Goal: Task Accomplishment & Management: Manage account settings

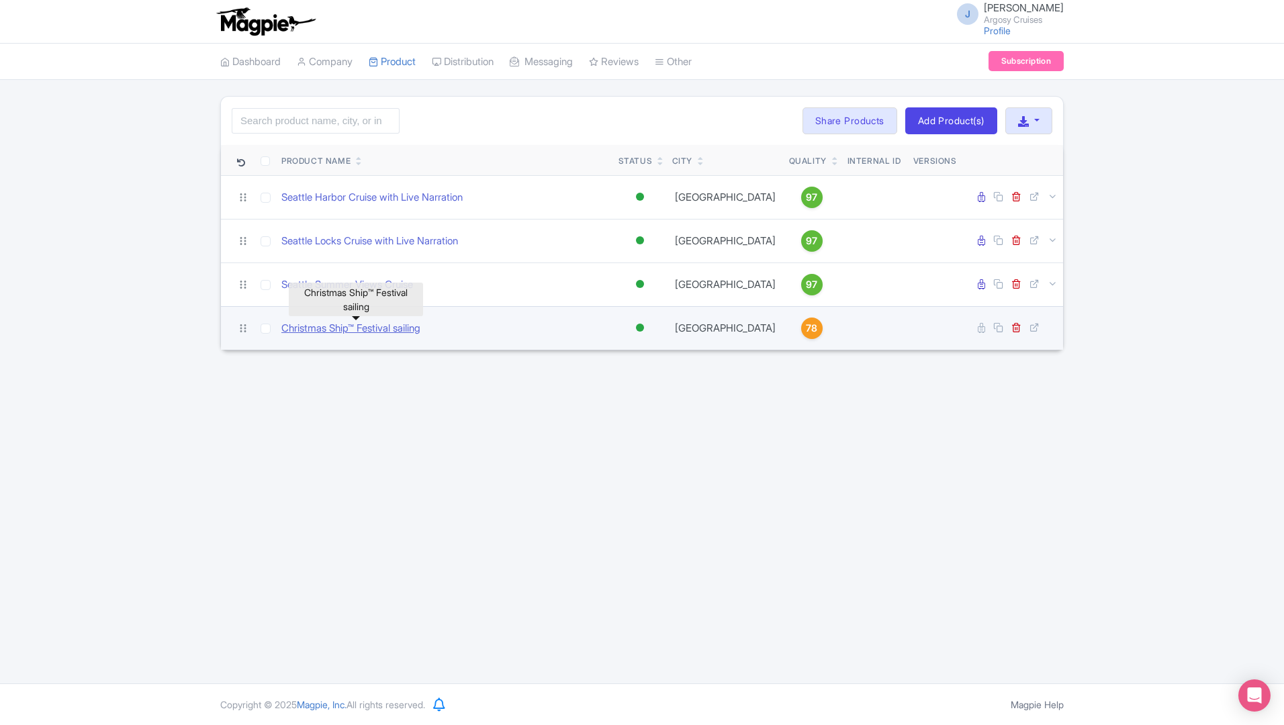
click at [329, 332] on link "Christmas Ship™ Festival sailing" at bounding box center [350, 328] width 139 height 15
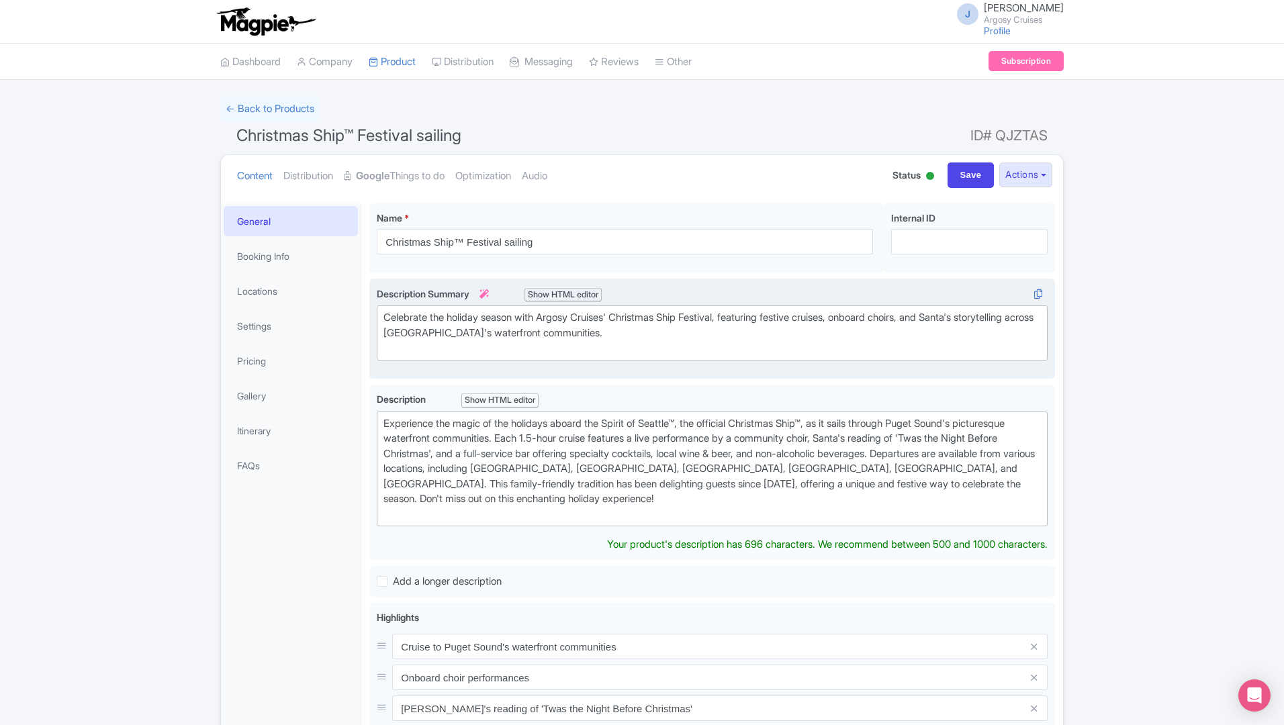
type trix-editor "<div>Experience the magic of the holidays aboard the Spirit of Seattle™, the of…"
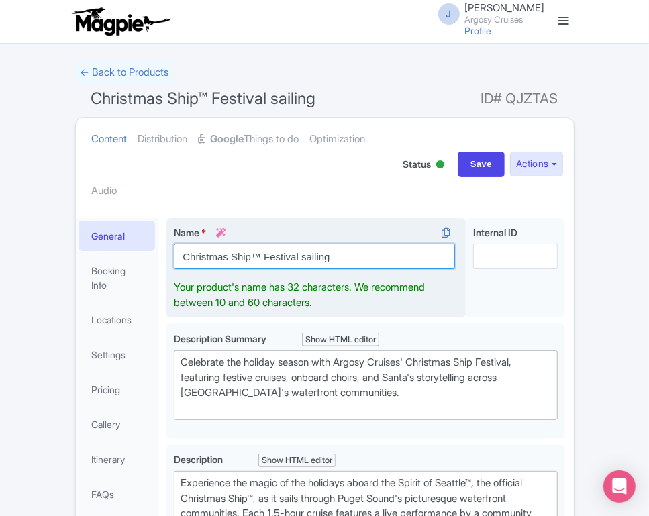
click at [390, 258] on input "Christmas Ship™ Festival sailing" at bounding box center [314, 257] width 281 height 26
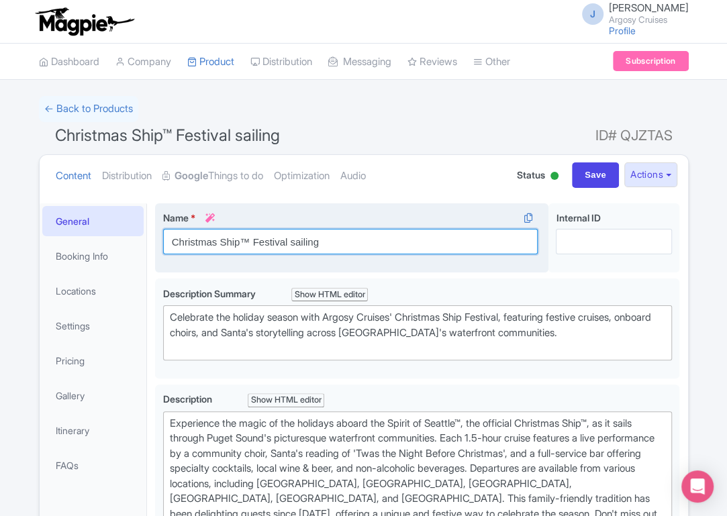
click at [312, 242] on input "Christmas Ship™ Festival sailing" at bounding box center [350, 242] width 375 height 26
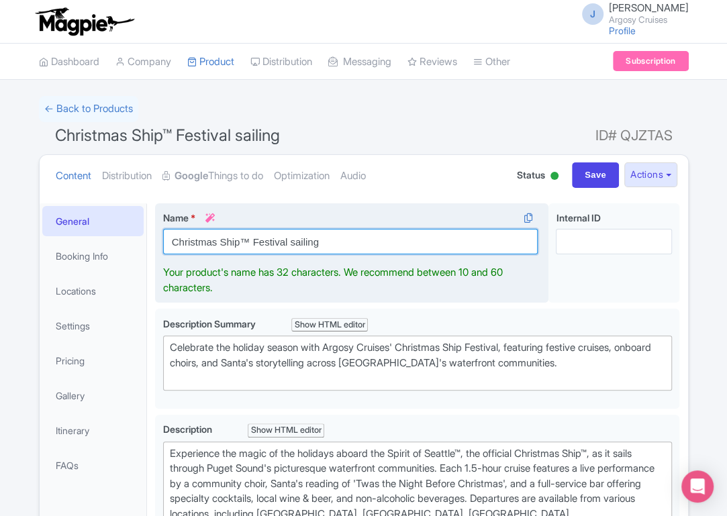
click at [312, 242] on input "Christmas Ship™ Festival sailing" at bounding box center [350, 242] width 375 height 26
click at [330, 242] on input "Christmas Ship™ Festival sailing" at bounding box center [350, 242] width 375 height 26
click at [308, 242] on input "Christmas Ship™ Festival sailing" at bounding box center [350, 242] width 375 height 26
click at [255, 240] on input "Christmas Ship™ Festival sailing" at bounding box center [350, 242] width 375 height 26
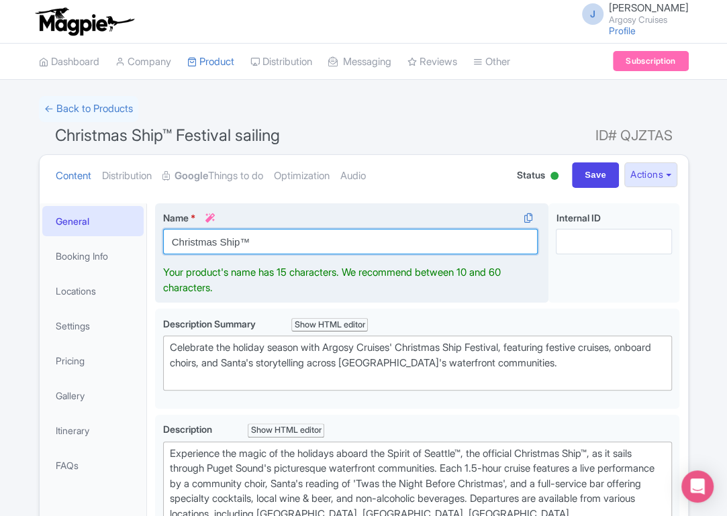
scroll to position [1, 0]
click at [169, 239] on input "Christmas Ship™" at bounding box center [350, 241] width 375 height 26
click at [410, 236] on input "Seattle's Original Christmas Ship™" at bounding box center [350, 241] width 375 height 26
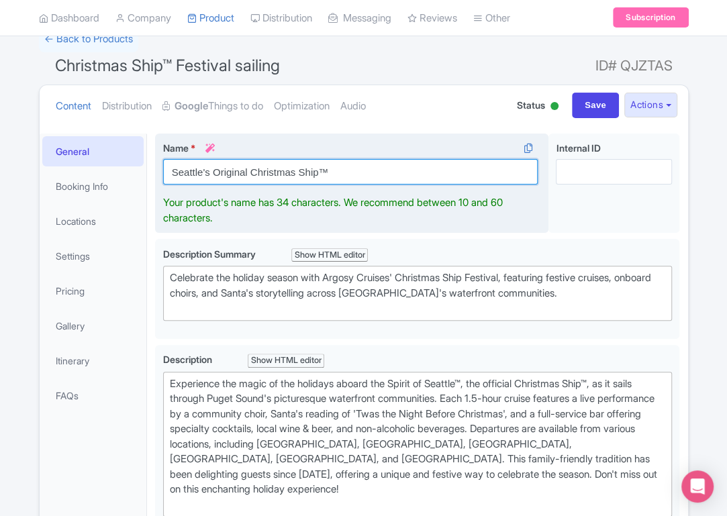
scroll to position [71, 0]
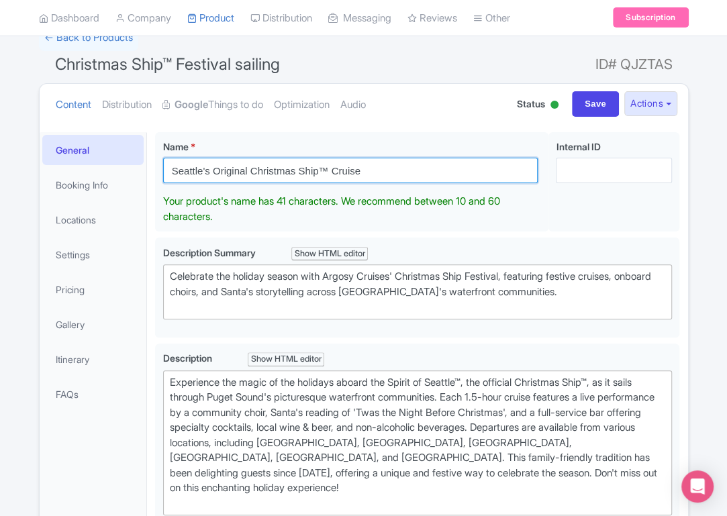
type input "Seattle's Original Christmas Ship™ Cruise"
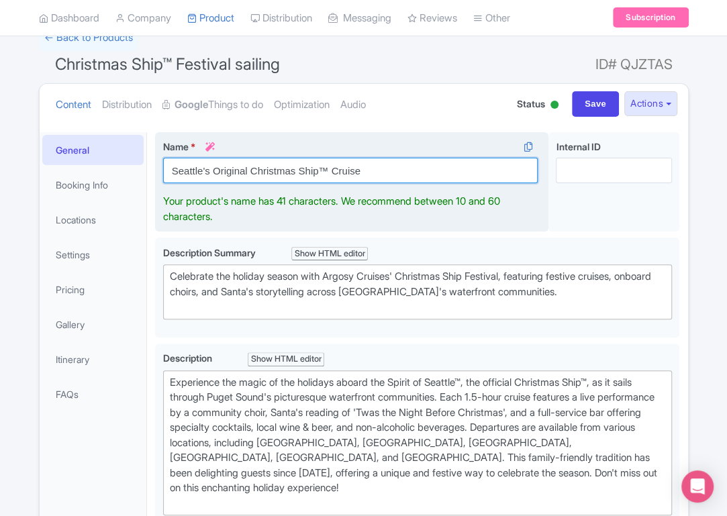
click at [378, 167] on input "Seattle's Original Christmas Ship™ Cruise" at bounding box center [350, 171] width 375 height 26
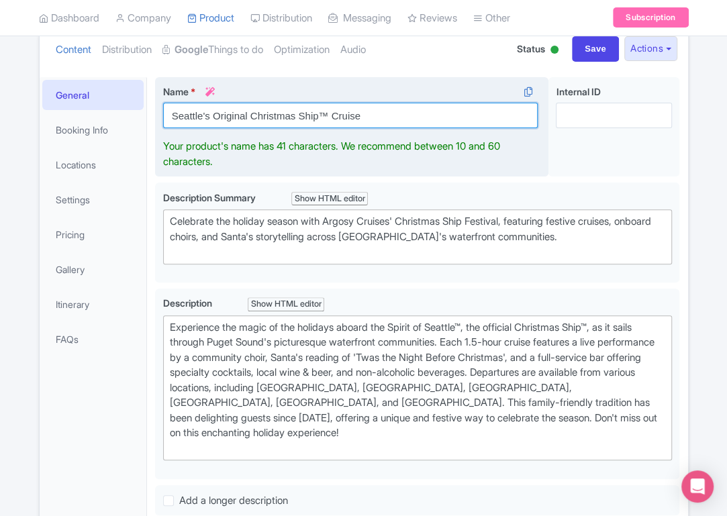
scroll to position [127, 0]
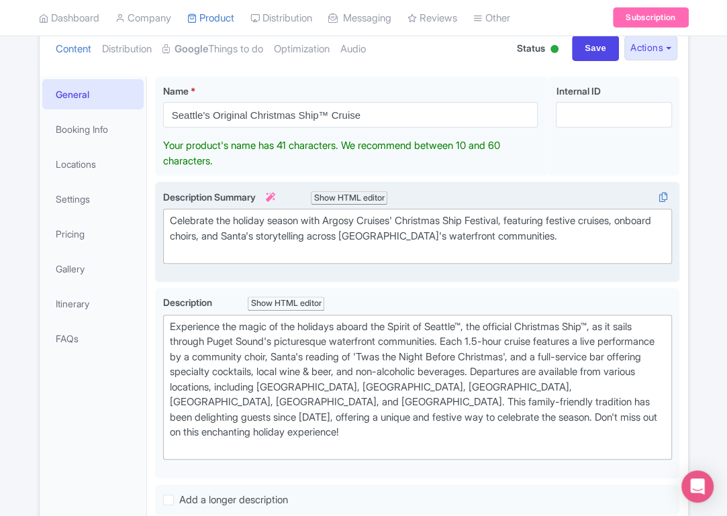
click at [300, 232] on trix-editor "Celebrate the holiday season with Argosy Cruises' Christmas Ship Festival, feat…" at bounding box center [418, 236] width 510 height 55
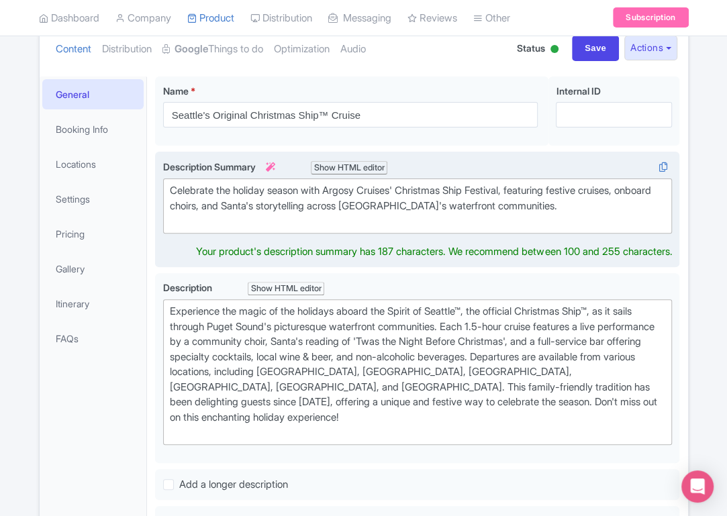
click at [481, 190] on div "Celebrate the holiday season with Argosy Cruises' Christmas Ship Festival, feat…" at bounding box center [418, 206] width 496 height 46
paste trix-editor "<strong>™</strong>"
click at [332, 208] on div "Celebrate the holiday season with Argosy Cruises' Christmas Ship ™ Festival, fe…" at bounding box center [418, 206] width 496 height 46
click at [505, 210] on div "Celebrate the holiday season with Argosy Cruises' Christmas Ship ™ Festival, fe…" at bounding box center [418, 206] width 496 height 46
click at [500, 203] on div "Celebrate the holiday season with Argosy Cruises' Christmas Ship ™ Festival, fe…" at bounding box center [418, 206] width 496 height 46
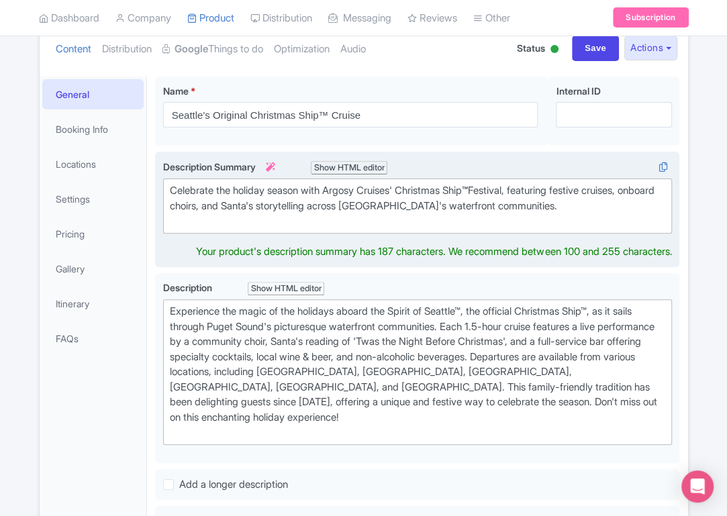
click at [504, 185] on div "Celebrate the holiday season with Argosy Cruises' Christmas Ship ™ Festival, fe…" at bounding box center [418, 206] width 496 height 46
click at [308, 201] on div "Celebrate the holiday season with Argosy Cruises' Christmas Ship ™ Festival, fe…" at bounding box center [418, 206] width 496 height 46
drag, startPoint x: 527, startPoint y: 191, endPoint x: 491, endPoint y: 189, distance: 36.3
click at [491, 189] on div "Celebrate the holiday season with Argosy Cruises' Christmas Ship ™ Festival, fe…" at bounding box center [418, 206] width 496 height 46
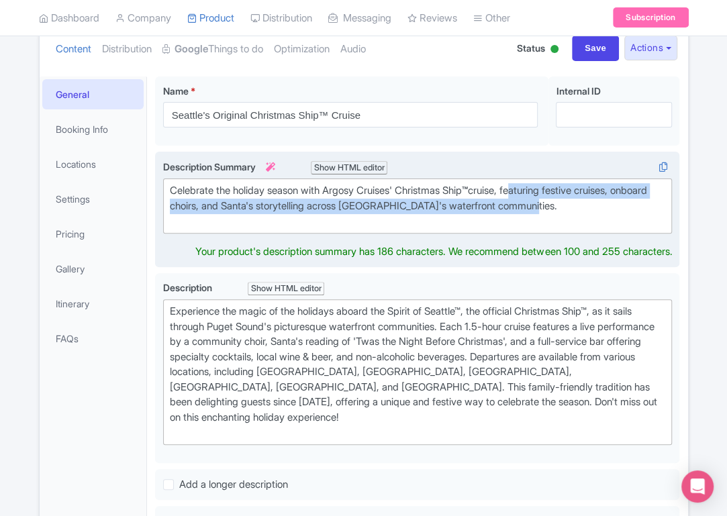
drag, startPoint x: 600, startPoint y: 206, endPoint x: 531, endPoint y: 188, distance: 71.5
click at [531, 188] on div "Celebrate the holiday season with Argosy Cruises' Christmas Ship ™ cruise, feat…" at bounding box center [418, 206] width 496 height 46
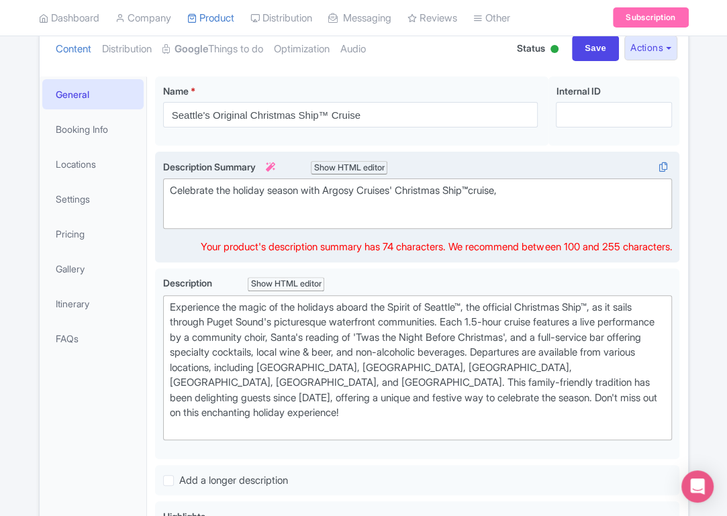
paste trix-editor "<div>Celebrate the holiday season with Argosy Cruises' Christmas Ship<strong>™<…"
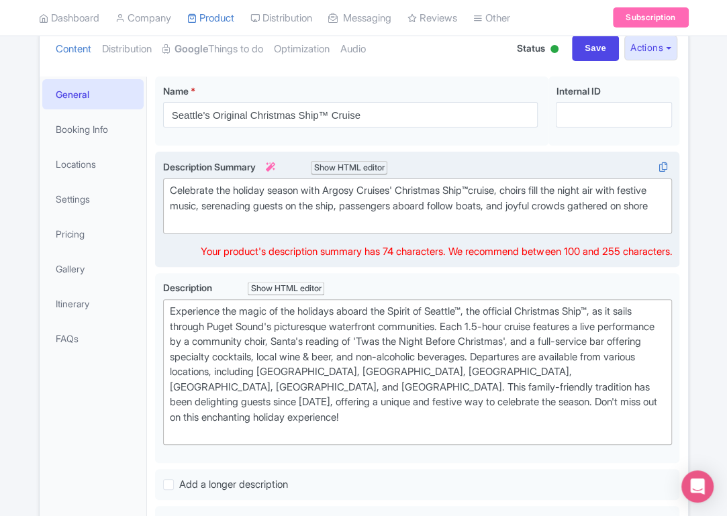
click at [528, 191] on div "Celebrate the holiday season with Argosy Cruises' Christmas Ship ™ cruise, choi…" at bounding box center [418, 206] width 496 height 46
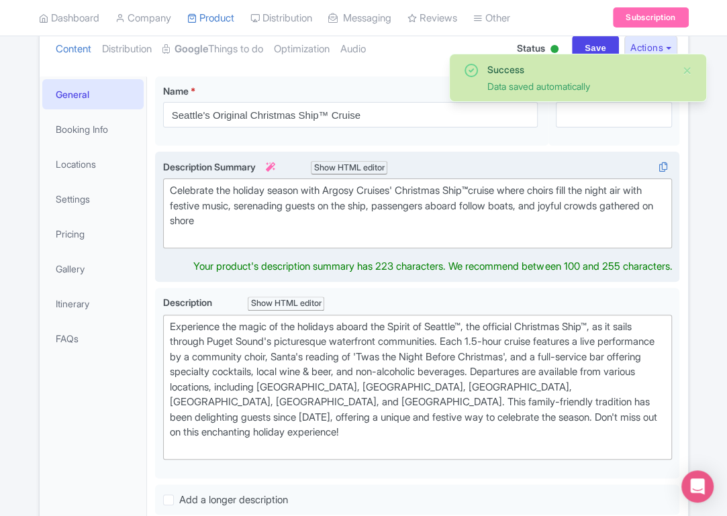
click at [564, 212] on div "Celebrate the holiday season with Argosy Cruises' Christmas Ship ™ cruise where…" at bounding box center [418, 213] width 496 height 60
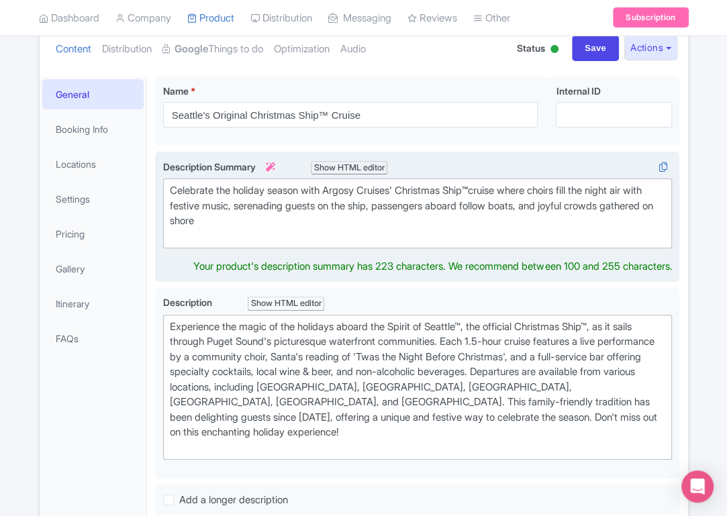
click at [539, 190] on div "Celebrate the holiday season with Argosy Cruises' Christmas Ship ™ cruise where…" at bounding box center [418, 213] width 496 height 60
click at [533, 190] on div "Celebrate the holiday season with Argosy Cruises' Christmas Ship ™ cruise where…" at bounding box center [418, 213] width 496 height 60
click at [613, 189] on div "Celebrate the holiday season with Argosy Cruises' Christmas Ship ™ cruise featu…" at bounding box center [418, 213] width 496 height 60
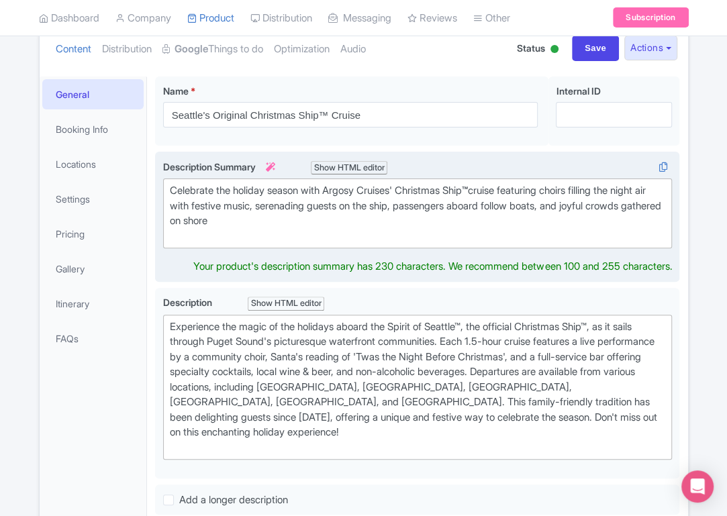
click at [570, 189] on div "Celebrate the holiday season with Argosy Cruises' Christmas Ship ™ cruise featu…" at bounding box center [418, 213] width 496 height 60
click at [470, 213] on div "Celebrate the holiday season with Argosy Cruises' Christmas Ship ™ cruise featu…" at bounding box center [418, 213] width 496 height 60
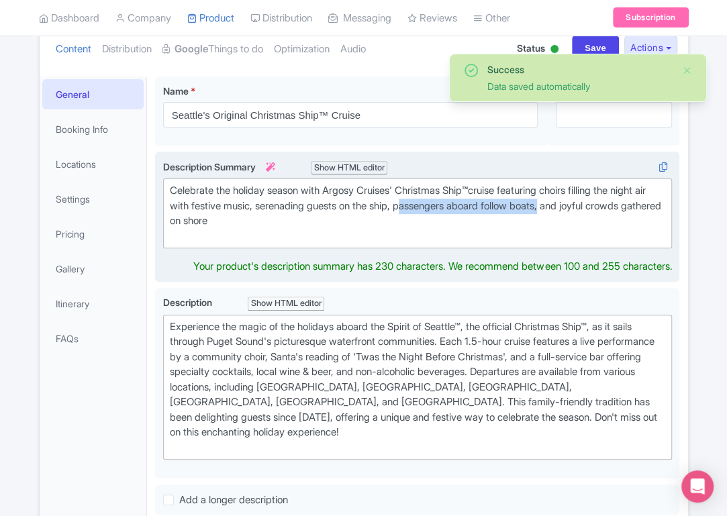
drag, startPoint x: 449, startPoint y: 204, endPoint x: 600, endPoint y: 208, distance: 150.5
click at [600, 208] on div "Celebrate the holiday season with Argosy Cruises' Christmas Ship ™ cruise featu…" at bounding box center [418, 213] width 496 height 60
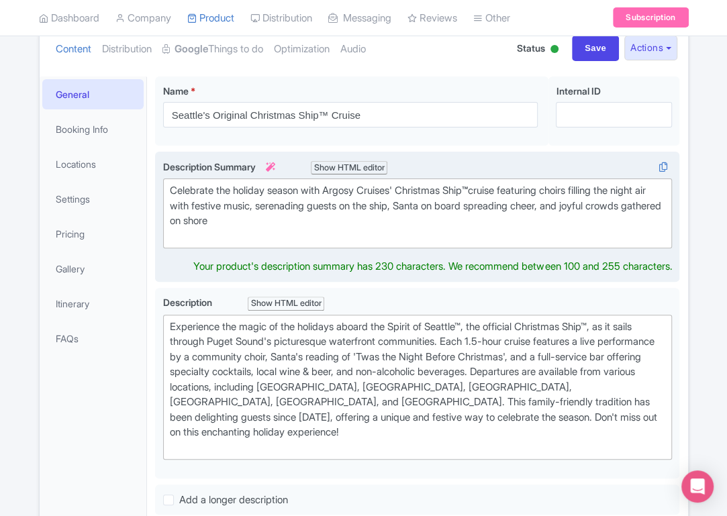
click at [482, 218] on div "Celebrate the holiday season with Argosy Cruises' Christmas Ship ™ cruise featu…" at bounding box center [418, 213] width 496 height 60
click at [570, 190] on div "Celebrate the holiday season with Argosy Cruises' Christmas Ship ™ cruise featu…" at bounding box center [418, 213] width 496 height 60
click at [564, 207] on div "Celebrate the holiday season with Argosy Cruises' Christmas Ship ™ cruise featu…" at bounding box center [418, 213] width 496 height 60
click at [467, 188] on div "Celebrate the holiday season with Argosy Cruises' Christmas Ship ™ cruise featu…" at bounding box center [418, 213] width 496 height 60
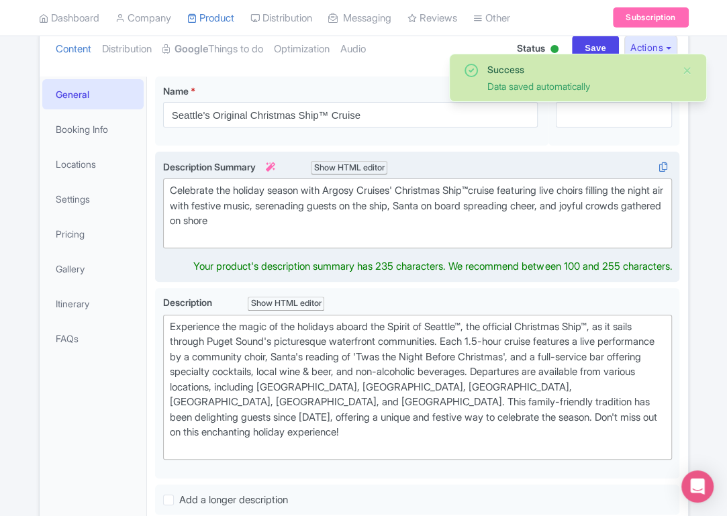
click at [553, 193] on div "Celebrate the holiday season with Argosy Cruises' Christmas Ship ™ cruise featu…" at bounding box center [418, 213] width 496 height 60
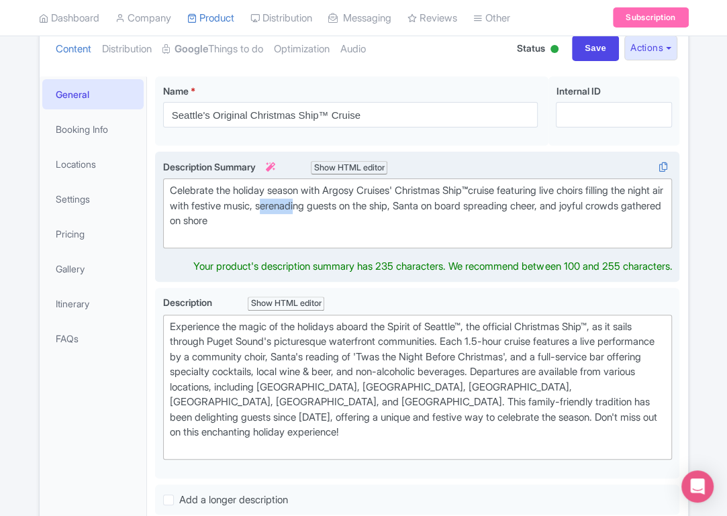
drag, startPoint x: 302, startPoint y: 203, endPoint x: 338, endPoint y: 205, distance: 35.6
click at [338, 205] on div "Celebrate the holiday season with Argosy Cruises' Christmas Ship ™ cruise featu…" at bounding box center [418, 213] width 496 height 60
click at [304, 208] on div "Celebrate the holiday season with Argosy Cruises' Christmas Ship ™ cruise featu…" at bounding box center [418, 213] width 496 height 60
drag, startPoint x: 441, startPoint y: 206, endPoint x: 296, endPoint y: 206, distance: 144.4
click at [296, 206] on div "Celebrate the holiday season with Argosy Cruises' Christmas Ship ™ cruise featu…" at bounding box center [418, 213] width 496 height 60
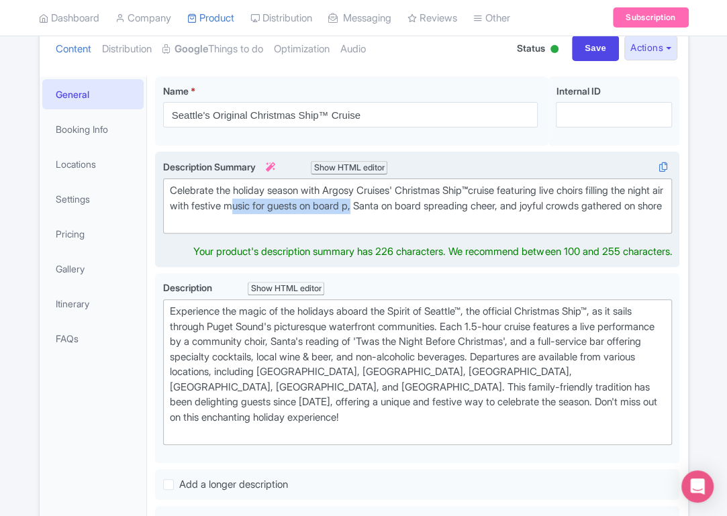
drag, startPoint x: 399, startPoint y: 204, endPoint x: 271, endPoint y: 209, distance: 128.4
click at [269, 209] on div "Celebrate the holiday season with Argosy Cruises' Christmas Ship ™ cruise featu…" at bounding box center [418, 206] width 496 height 46
click at [321, 210] on div "Celebrate the holiday season with Argosy Cruises' Christmas Ship ™ cruise featu…" at bounding box center [418, 206] width 496 height 46
drag, startPoint x: 396, startPoint y: 205, endPoint x: 298, endPoint y: 208, distance: 98.1
click at [298, 208] on div "Celebrate the holiday season with Argosy Cruises' Christmas Ship ™ cruise featu…" at bounding box center [418, 206] width 496 height 46
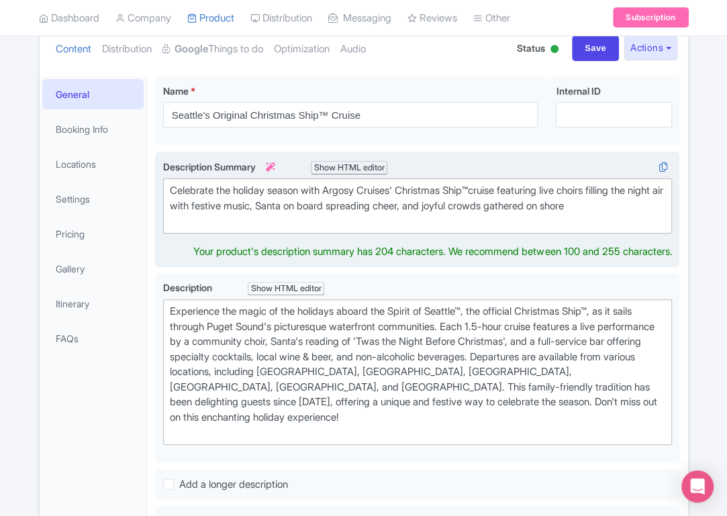
click at [371, 210] on div "Celebrate the holiday season with Argosy Cruises' Christmas Ship ™ cruise featu…" at bounding box center [418, 206] width 496 height 46
click at [535, 190] on div "Celebrate the holiday season with Argosy Cruises' Christmas Ship ™ cruise featu…" at bounding box center [418, 206] width 496 height 46
drag, startPoint x: 635, startPoint y: 206, endPoint x: 479, endPoint y: 205, distance: 156.5
click at [479, 205] on div "Celebrate the holiday season with Argosy Cruises' Christmas Ship ™ cruise featu…" at bounding box center [418, 206] width 496 height 46
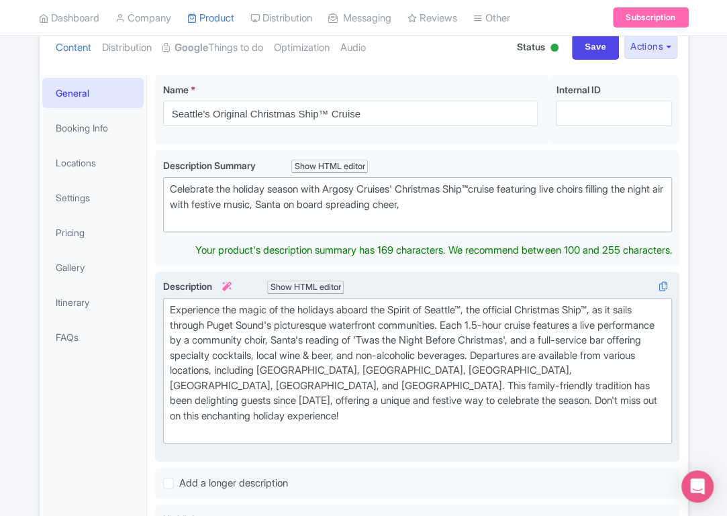
scroll to position [134, 0]
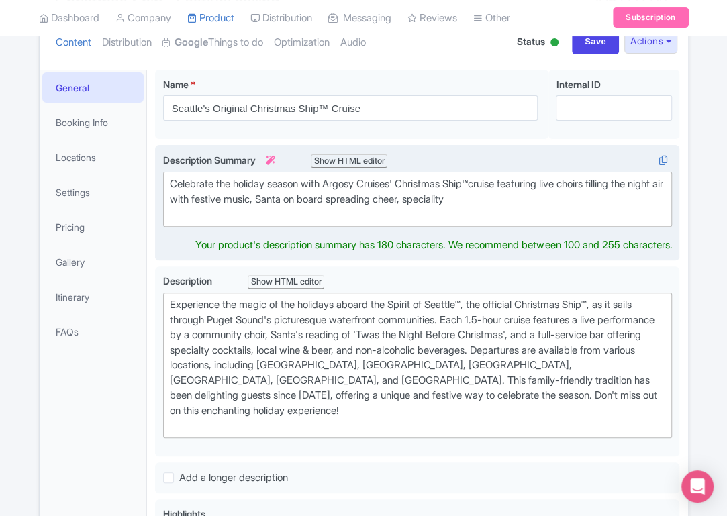
click at [515, 200] on div "Celebrate the holiday season with Argosy Cruises' Christmas Ship ™ cruise featu…" at bounding box center [418, 200] width 496 height 46
click at [484, 199] on div "Celebrate the holiday season with Argosy Cruises' Christmas Ship ™ cruise featu…" at bounding box center [418, 200] width 496 height 46
drag, startPoint x: 587, startPoint y: 204, endPoint x: 459, endPoint y: 201, distance: 127.7
click at [459, 201] on div "Celebrate the holiday season with Argosy Cruises' Christmas Ship ™ cruise featu…" at bounding box center [418, 200] width 496 height 46
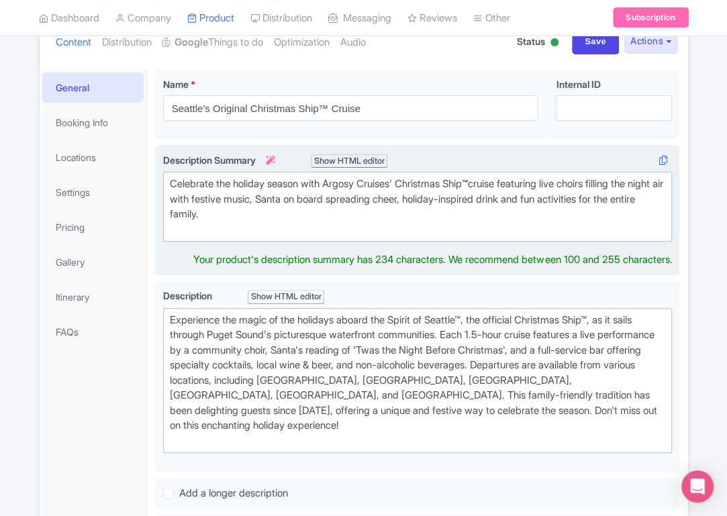
click at [559, 197] on div "Celebrate the holiday season with Argosy Cruises' Christmas Ship ™ cruise featu…" at bounding box center [418, 207] width 496 height 60
click at [541, 213] on div "Celebrate the holiday season with Argosy Cruises' Christmas Ship ™ cruise featu…" at bounding box center [418, 207] width 496 height 60
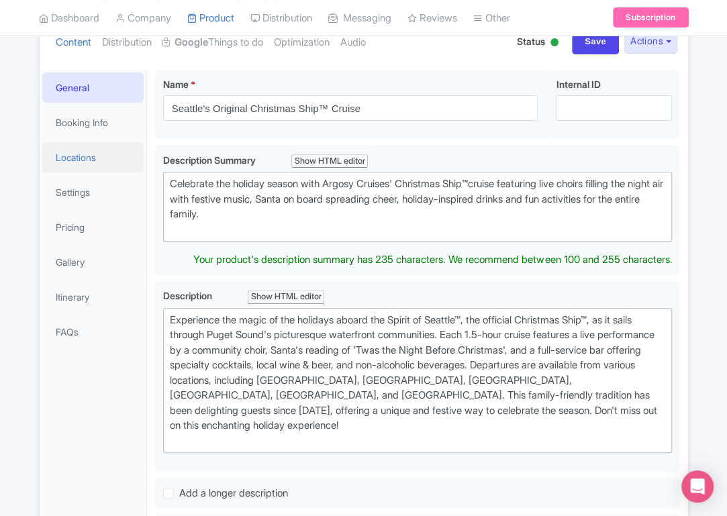
drag, startPoint x: 293, startPoint y: 214, endPoint x: 142, endPoint y: 156, distance: 161.8
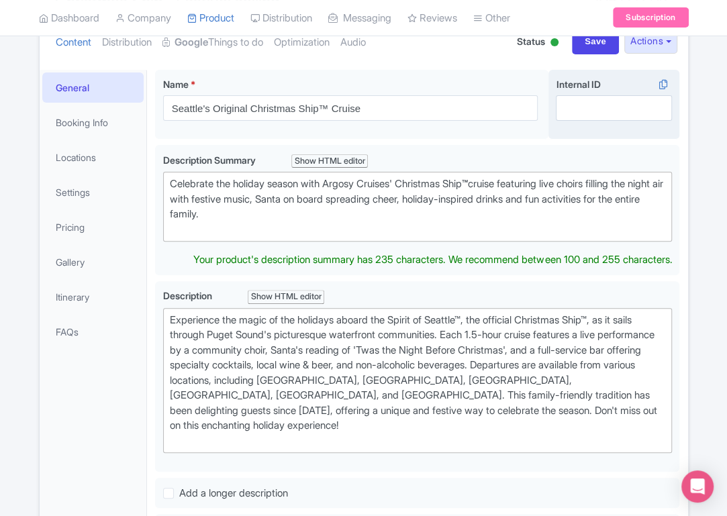
copy div "Celebrate the holiday season with Argosy Cruises' Christmas Ship ™ cruise featu…"
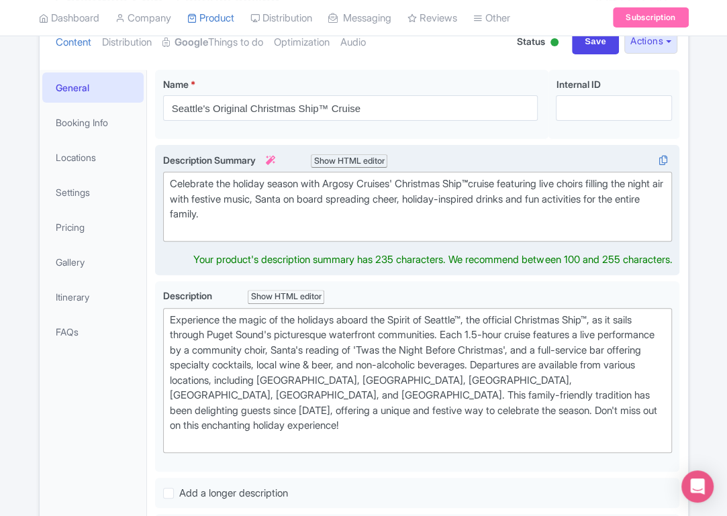
paste trix-editor "<div><strong>Step aboard a Pacific Northwest holiday tradition!</strong> Argosy…"
click at [396, 218] on div "Celebrate the holiday season with Argosy Cruises' Christmas Ship ™ cruise featu…" at bounding box center [418, 207] width 496 height 60
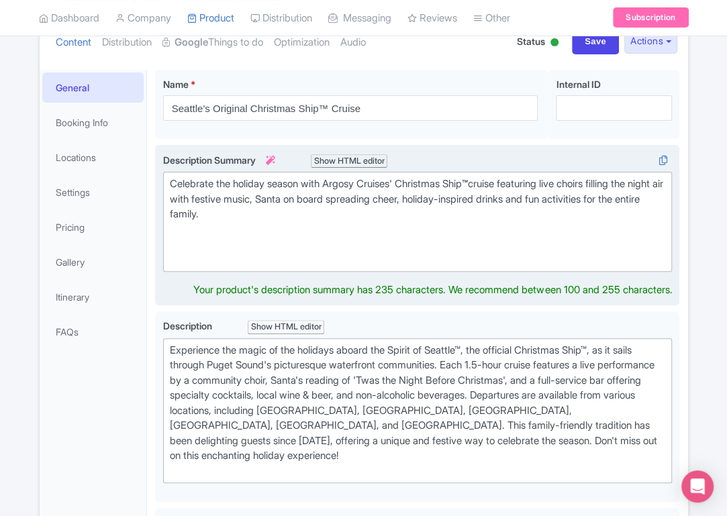
paste trix-editor "<br><br><strong>Step aboard a Pacific Northwest holiday tradition!</strong> Arg…"
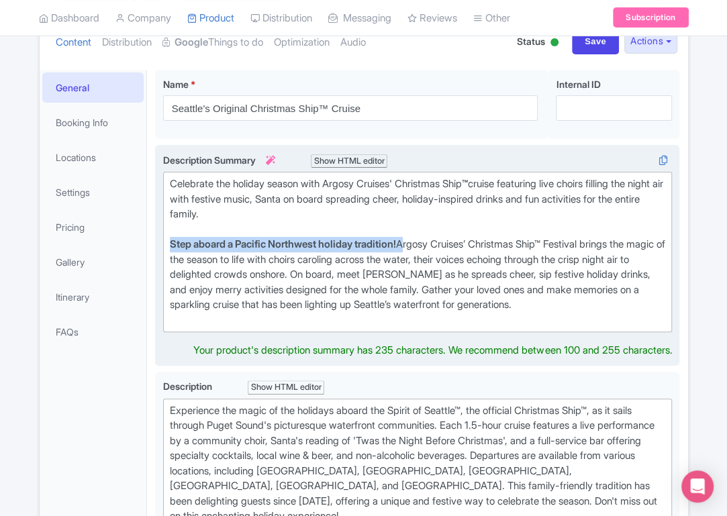
drag, startPoint x: 414, startPoint y: 239, endPoint x: 166, endPoint y: 246, distance: 247.9
click at [166, 246] on trix-editor "Celebrate the holiday season with Argosy Cruises' Christmas Ship ™ cruise featu…" at bounding box center [418, 252] width 510 height 161
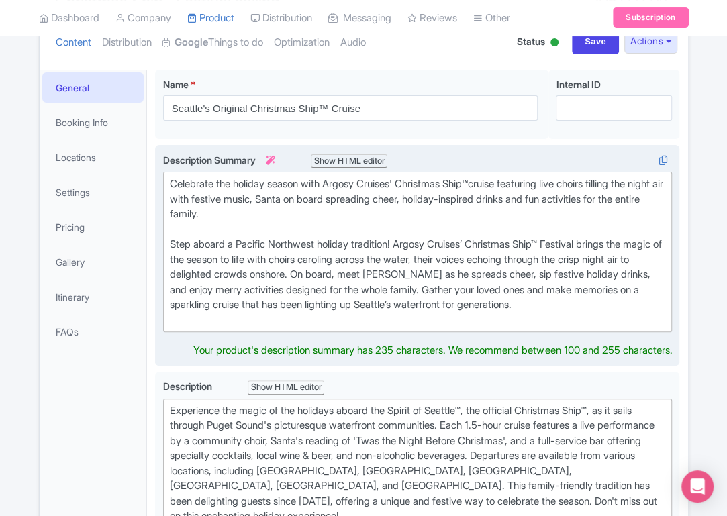
click at [438, 251] on div "Celebrate the holiday season with Argosy Cruises' Christmas Ship ™ cruise featu…" at bounding box center [418, 252] width 496 height 151
click at [580, 246] on div "Celebrate the holiday season with Argosy Cruises' Christmas Ship ™ cruise featu…" at bounding box center [418, 252] width 496 height 151
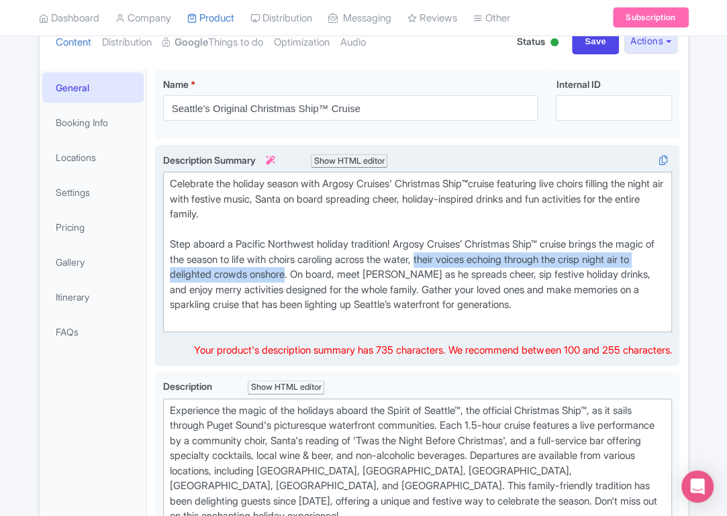
drag, startPoint x: 476, startPoint y: 259, endPoint x: 346, endPoint y: 273, distance: 130.5
click at [346, 273] on div "Celebrate the holiday season with Argosy Cruises' Christmas Ship ™ cruise featu…" at bounding box center [418, 252] width 496 height 151
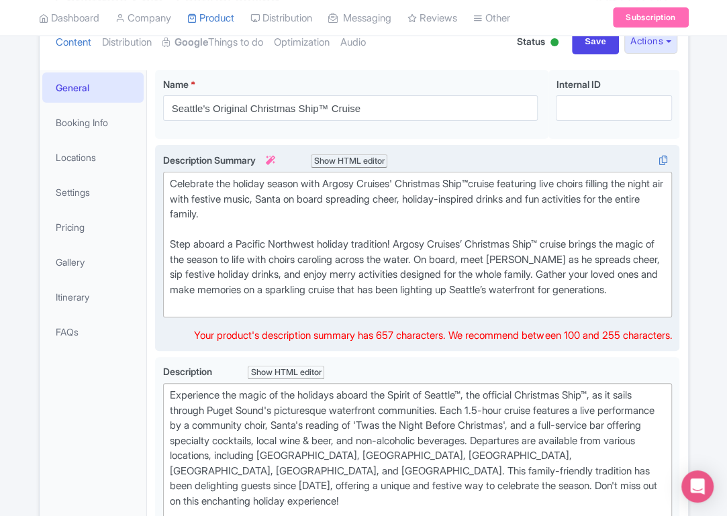
click at [490, 277] on div "Celebrate the holiday season with Argosy Cruises' Christmas Ship ™ cruise featu…" at bounding box center [418, 245] width 496 height 136
click at [316, 298] on div "Celebrate the holiday season with Argosy Cruises' Christmas Ship ™ cruise featu…" at bounding box center [418, 245] width 496 height 136
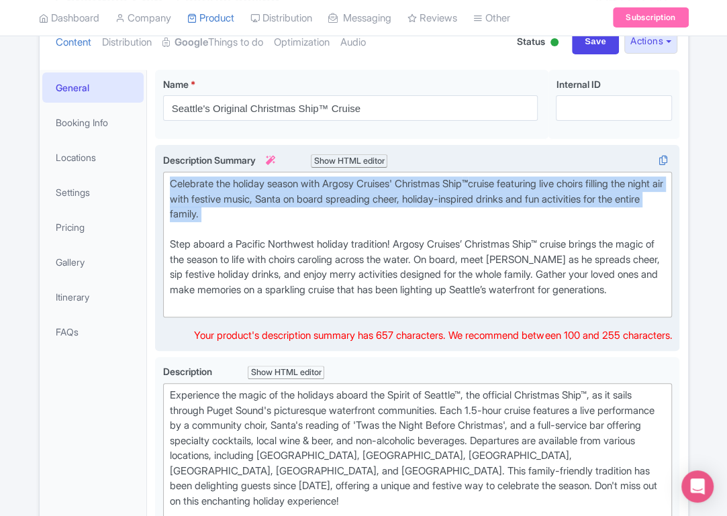
drag, startPoint x: 251, startPoint y: 226, endPoint x: 170, endPoint y: 191, distance: 88.7
click at [170, 191] on div "Celebrate the holiday season with Argosy Cruises' Christmas Ship ™ cruise featu…" at bounding box center [418, 245] width 496 height 136
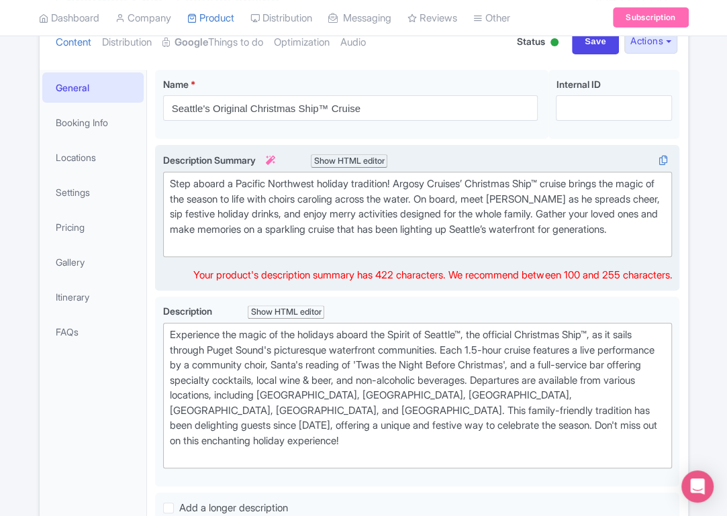
click at [314, 253] on div "Step aboard a Pacific Northwest holiday tradition! Argosy Cruises’ Christmas Sh…" at bounding box center [418, 215] width 496 height 76
click at [316, 251] on div "Step aboard a Pacific Northwest holiday tradition! Argosy Cruises’ Christmas Sh…" at bounding box center [418, 215] width 496 height 76
click at [312, 236] on div "Step aboard a Pacific Northwest holiday tradition! Argosy Cruises’ Christmas Sh…" at bounding box center [418, 215] width 496 height 76
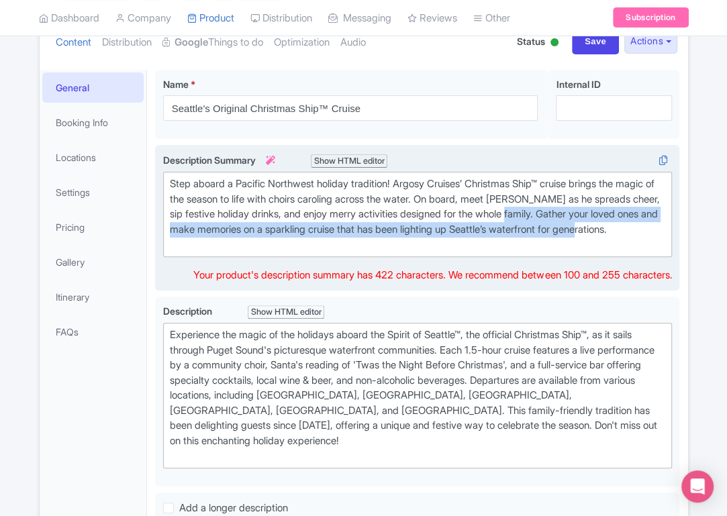
drag, startPoint x: 489, startPoint y: 246, endPoint x: 596, endPoint y: 216, distance: 111.6
click at [596, 216] on div "Step aboard a Pacific Northwest holiday tradition! Argosy Cruises’ Christmas Sh…" at bounding box center [418, 215] width 496 height 76
copy div "Gather your loved ones and make memories on a sparkling cruise that has been li…"
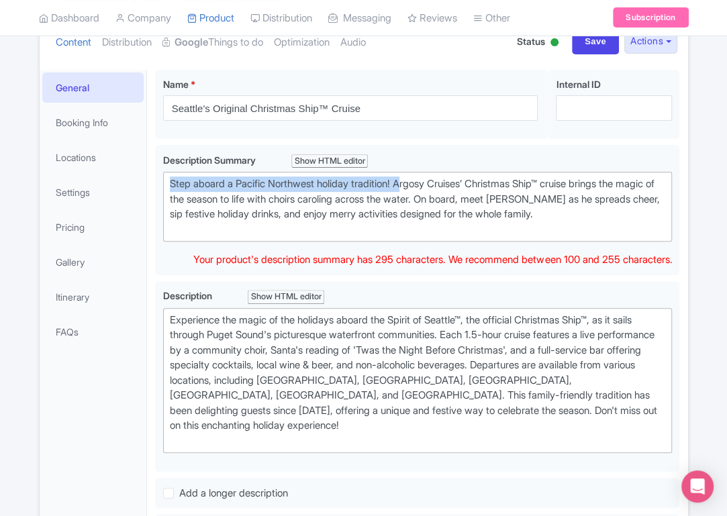
drag, startPoint x: 411, startPoint y: 185, endPoint x: 145, endPoint y: 176, distance: 266.1
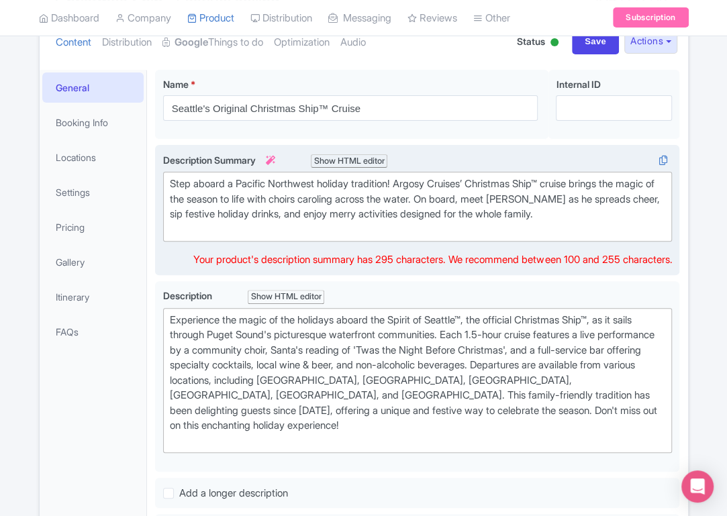
click at [286, 231] on div "Step aboard a Pacific Northwest holiday tradition! Argosy Cruises’ Christmas Sh…" at bounding box center [418, 207] width 496 height 60
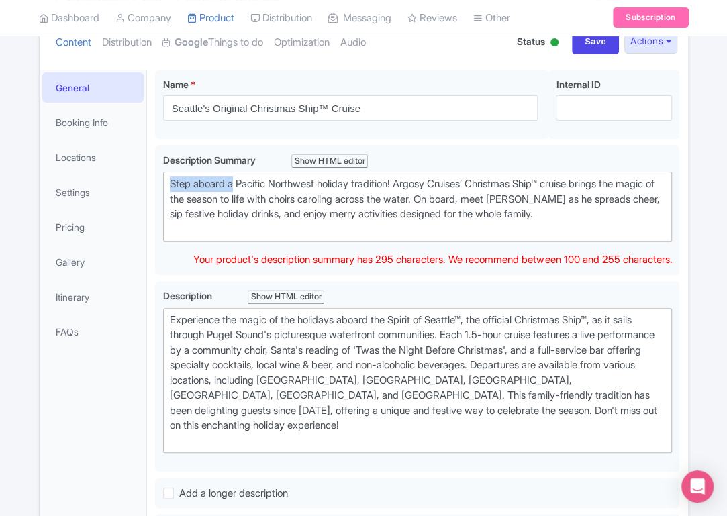
drag, startPoint x: 236, startPoint y: 183, endPoint x: 146, endPoint y: 172, distance: 91.3
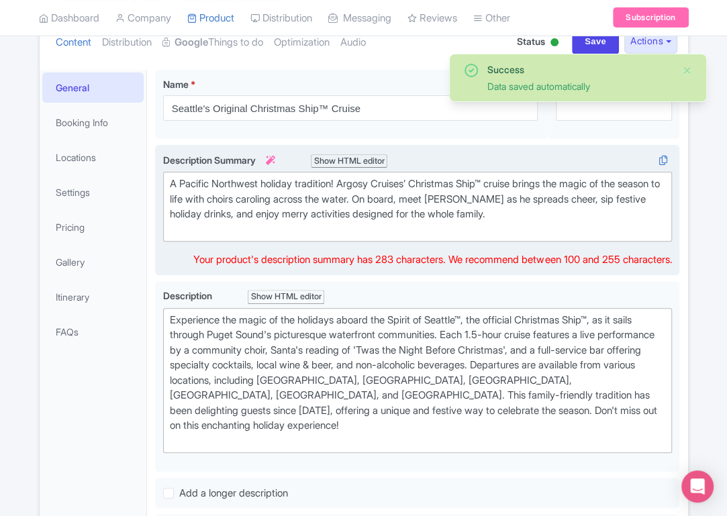
click at [346, 178] on div "A Pacific Northwest holiday tradition! Argosy Cruises’ Christmas Ship™ cruise b…" at bounding box center [418, 207] width 496 height 60
click at [394, 203] on div "A Pacific Northwest holiday tradition — Argosy Cruises’ Christmas Ship™ cruise …" at bounding box center [418, 207] width 496 height 60
click at [547, 211] on div "A Pacific Northwest holiday tradition — Argosy Cruises’ Christmas Ship™ cruise …" at bounding box center [418, 207] width 496 height 60
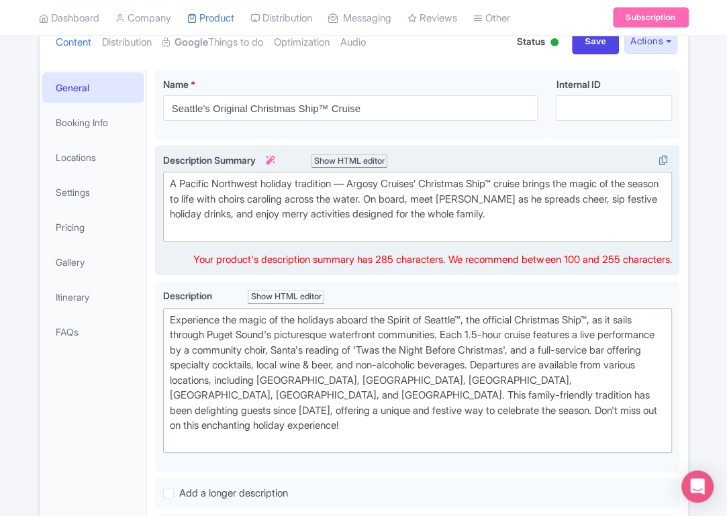
click at [356, 184] on div "A Pacific Northwest holiday tradition — Argosy Cruises’ Christmas Ship™ cruise …" at bounding box center [418, 207] width 496 height 60
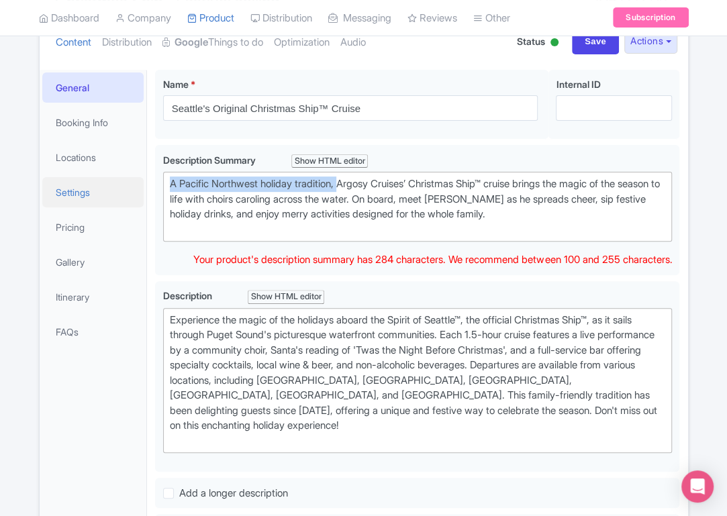
drag, startPoint x: 347, startPoint y: 185, endPoint x: 140, endPoint y: 179, distance: 207.6
type trix-editor "<div>Argosy Cruises’ Christmas Ship™ cruise brings the magic of the season to l…"
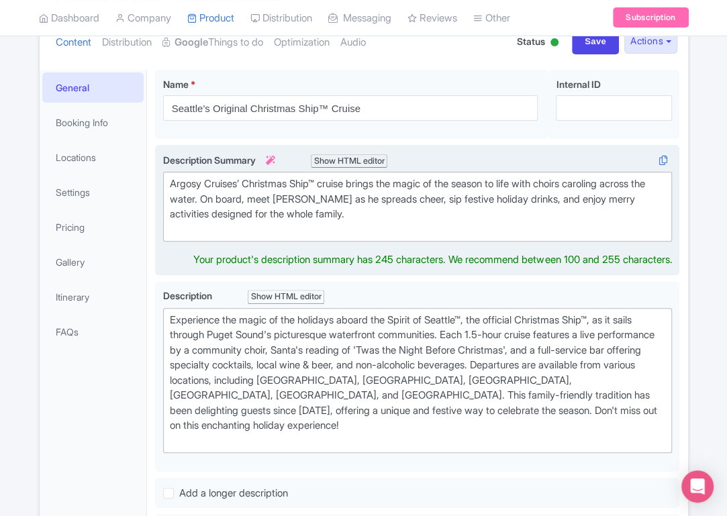
click at [381, 215] on div "Argosy Cruises’ Christmas Ship™ cruise brings the magic of the season to life w…" at bounding box center [418, 207] width 496 height 60
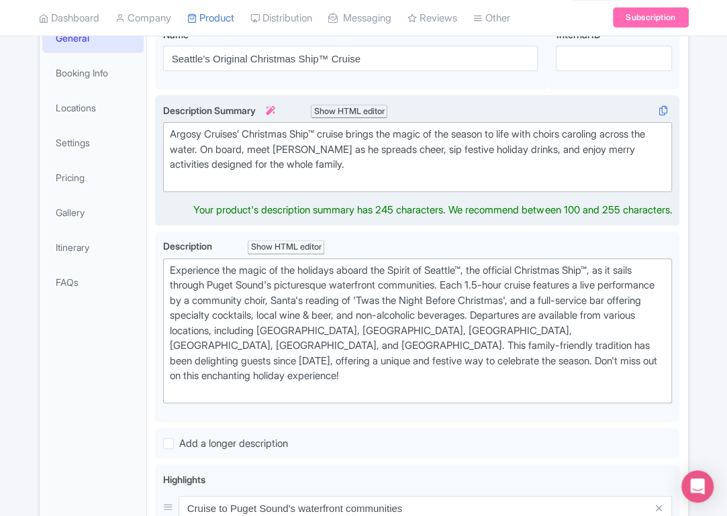
scroll to position [229, 0]
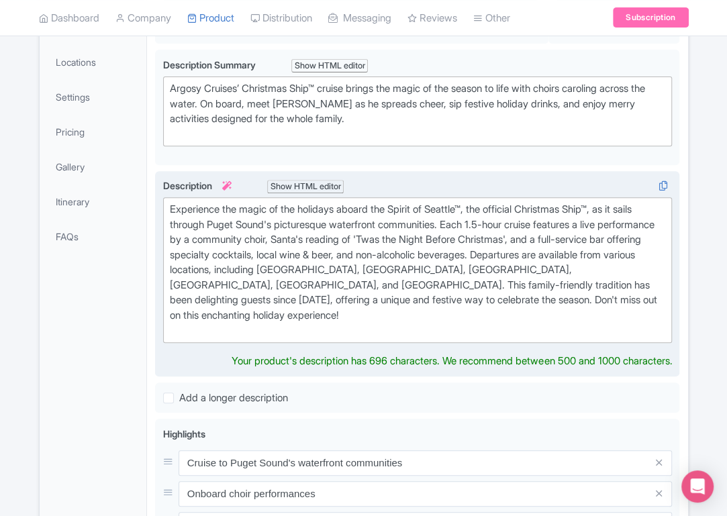
click at [409, 278] on div "Experience the magic of the holidays aboard the Spirit of Seattle™, the officia…" at bounding box center [418, 270] width 496 height 136
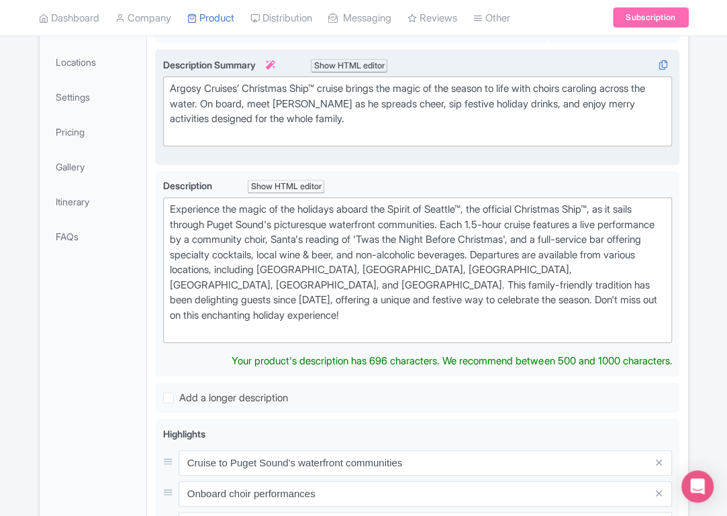
scroll to position [244, 0]
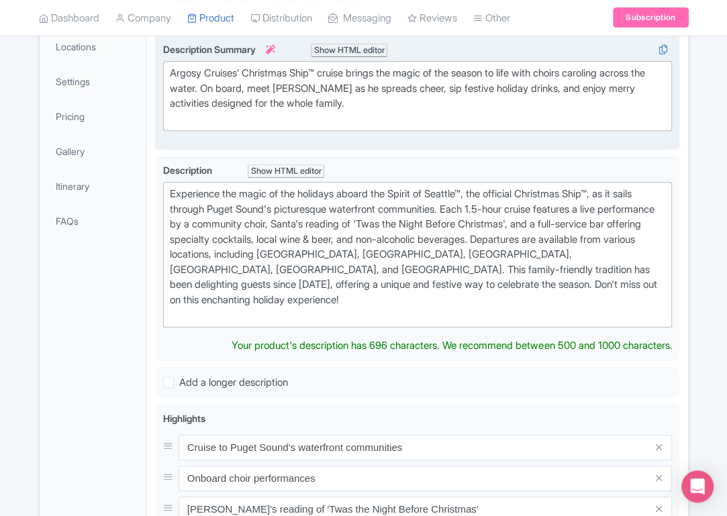
click at [440, 116] on div "Argosy Cruises’ Christmas Ship™ cruise brings the magic of the season to life w…" at bounding box center [418, 96] width 496 height 60
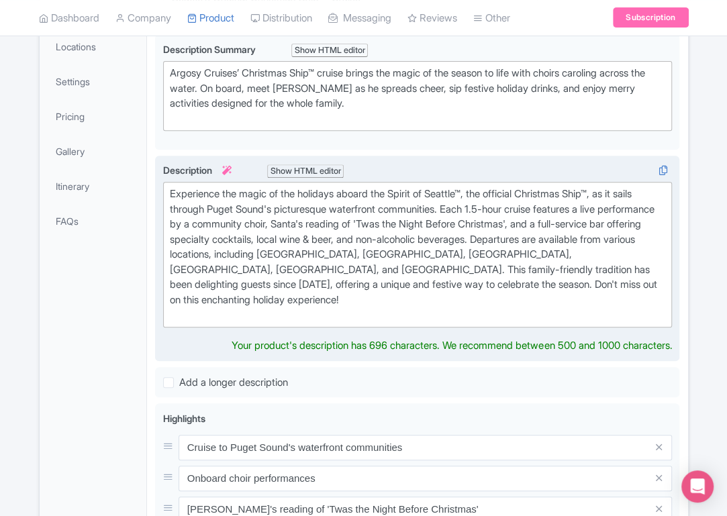
click at [400, 257] on div "Experience the magic of the holidays aboard the Spirit of Seattle™, the officia…" at bounding box center [418, 255] width 496 height 136
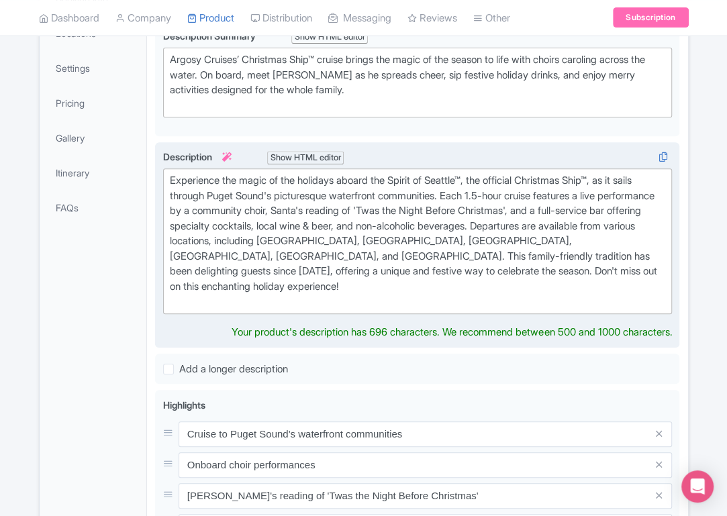
scroll to position [255, 0]
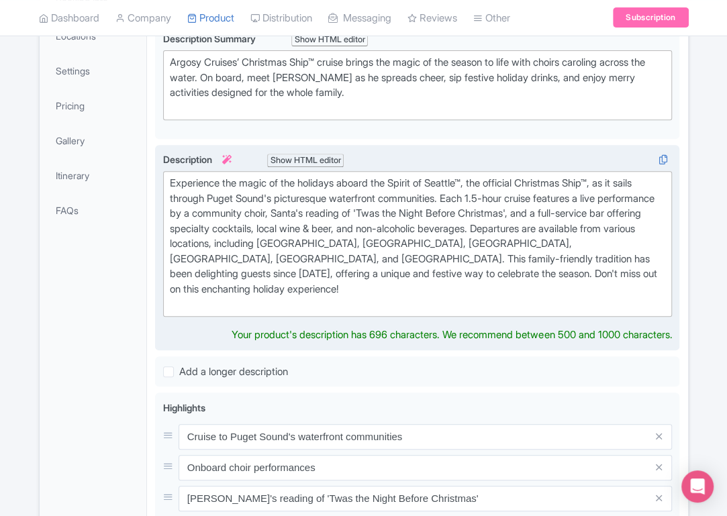
click at [556, 271] on div "Experience the magic of the holidays aboard the Spirit of Seattle™, the officia…" at bounding box center [418, 244] width 496 height 136
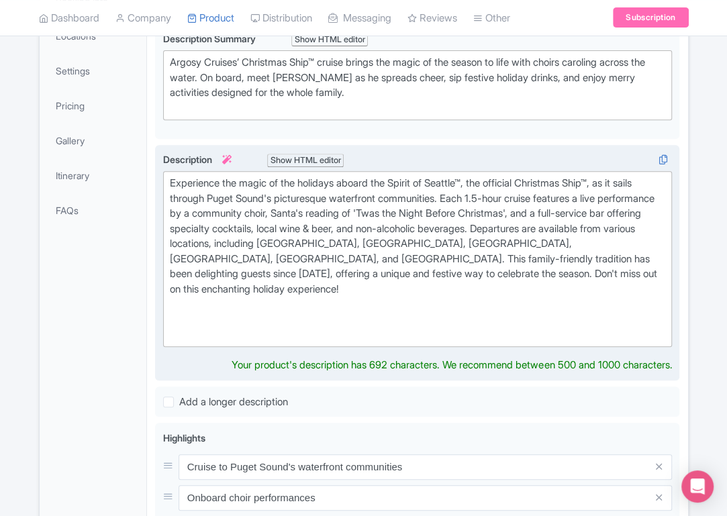
paste trix-editor "strong>Step aboard a Pacific Northwest holiday tradition!</strong> Argosy Cruis…"
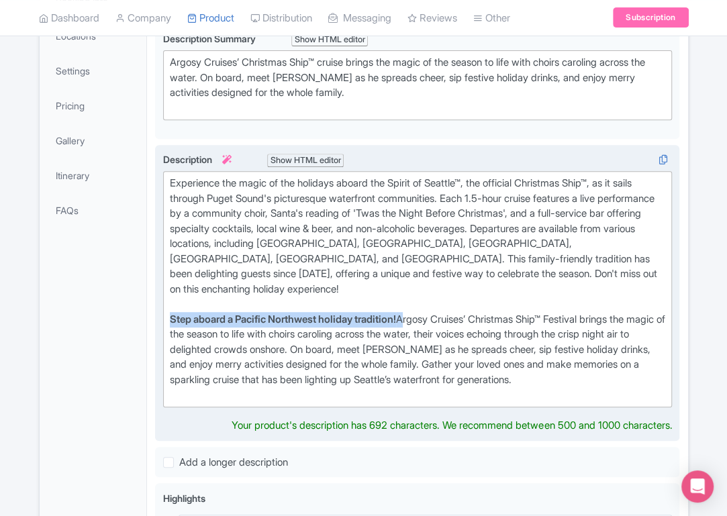
drag, startPoint x: 416, startPoint y: 304, endPoint x: 155, endPoint y: 304, distance: 260.6
click at [155, 304] on div "Experience the magic of the holidays aboard the Spirit of Seattle™, the officia…" at bounding box center [417, 293] width 525 height 297
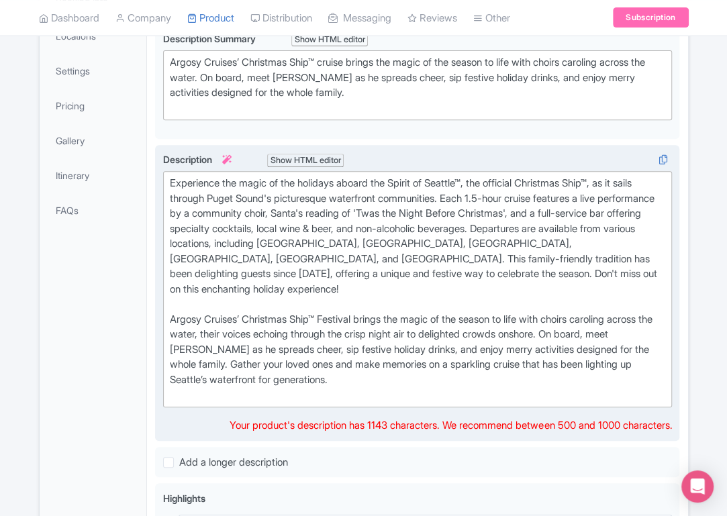
click at [170, 181] on div "Experience the magic of the holidays aboard the Spirit of Seattle™, the officia…" at bounding box center [418, 289] width 496 height 227
paste trix-editor "<strong>Step aboard a Pacific Northwest holiday tradition!</strong>"
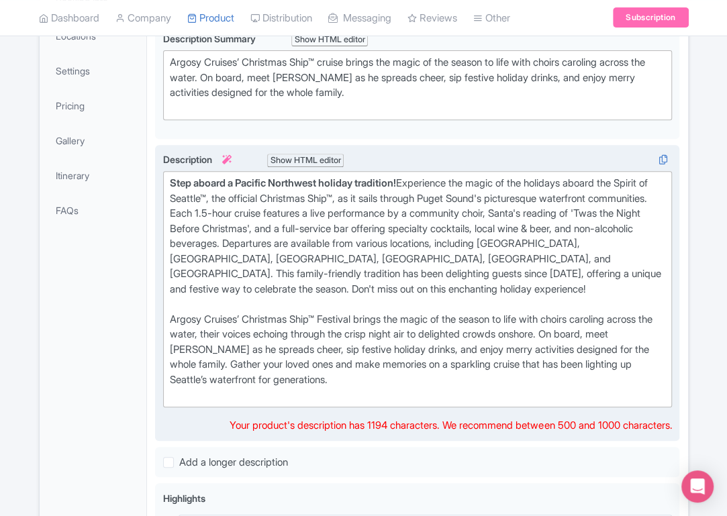
click at [451, 178] on div "Step aboard a Pacific Northwest holiday tradition! Experience the magic of the …" at bounding box center [418, 289] width 496 height 227
click at [353, 198] on div "Step aboard a Pacific Northwest holiday tradition! Experience the magic of the …" at bounding box center [418, 289] width 496 height 227
click at [574, 196] on div "Step aboard a Pacific Northwest holiday tradition! Experience the magic of the …" at bounding box center [418, 289] width 496 height 227
click at [263, 214] on div "Step aboard a Pacific Northwest holiday tradition! Experience the magic of the …" at bounding box center [418, 289] width 496 height 227
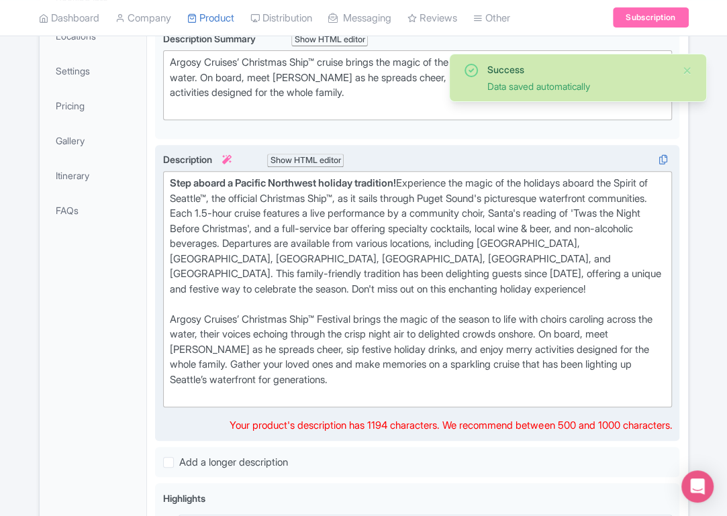
click at [295, 215] on div "Step aboard a Pacific Northwest holiday tradition! Experience the magic of the …" at bounding box center [418, 289] width 496 height 227
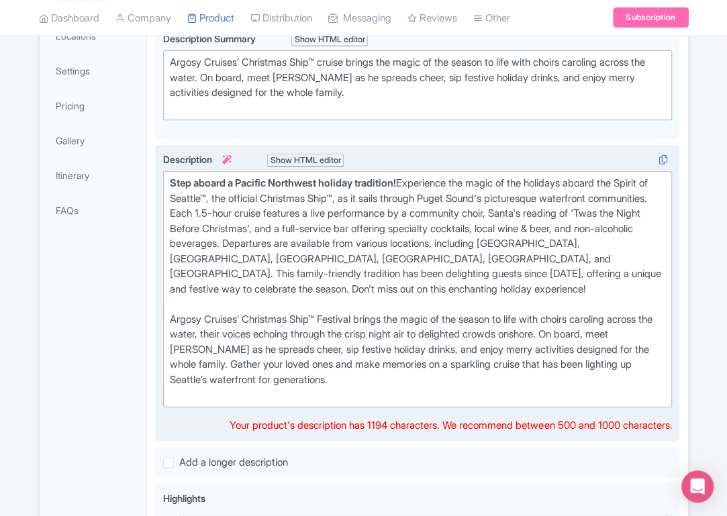
click at [506, 210] on div "Step aboard a Pacific Northwest holiday tradition! Experience the magic of the …" at bounding box center [418, 289] width 496 height 227
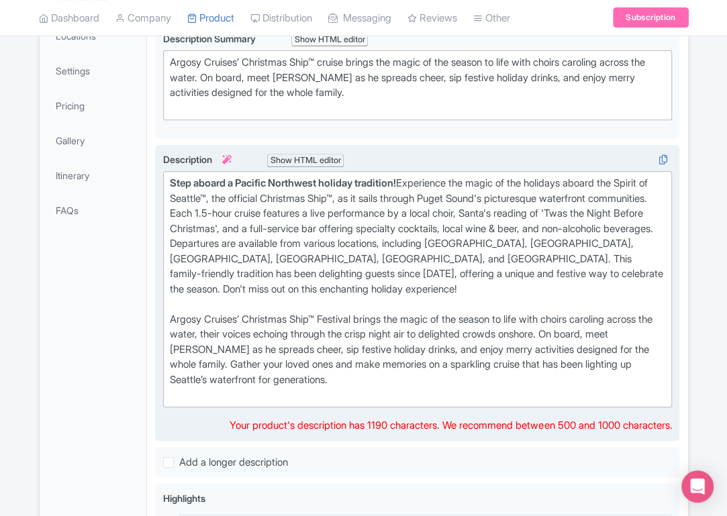
click at [246, 224] on div "Step aboard a Pacific Northwest holiday tradition! Experience the magic of the …" at bounding box center [418, 289] width 496 height 227
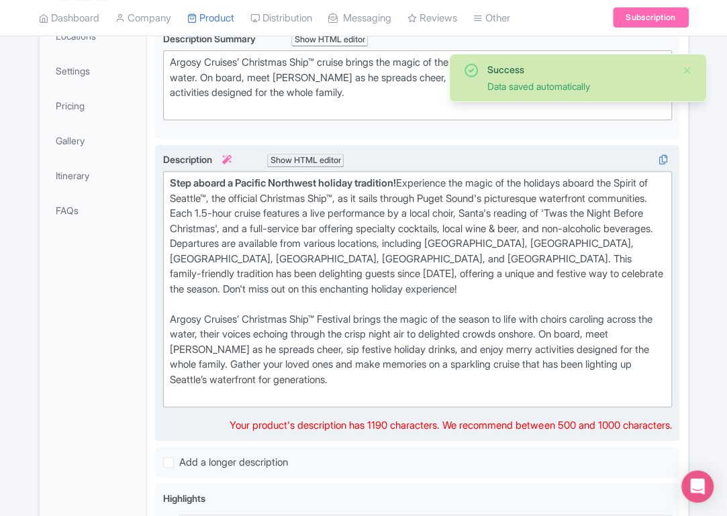
click at [263, 244] on div "Step aboard a Pacific Northwest holiday tradition! Experience the magic of the …" at bounding box center [418, 289] width 496 height 227
click at [392, 234] on div "Step aboard a Pacific Northwest holiday tradition! Experience the magic of the …" at bounding box center [418, 289] width 496 height 227
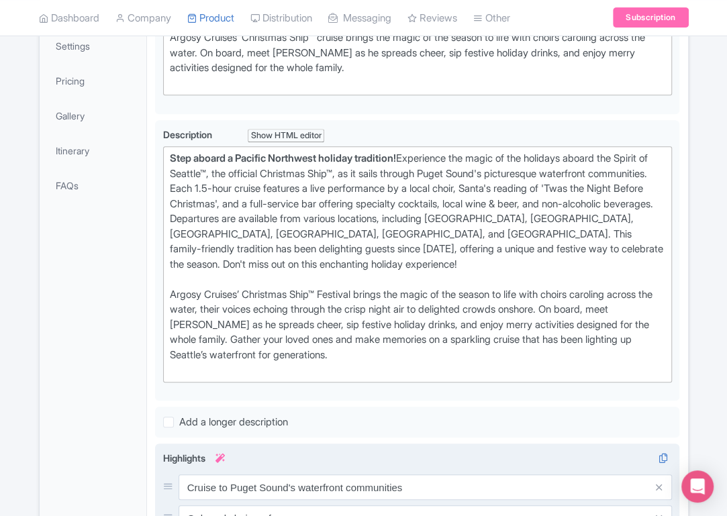
scroll to position [281, 0]
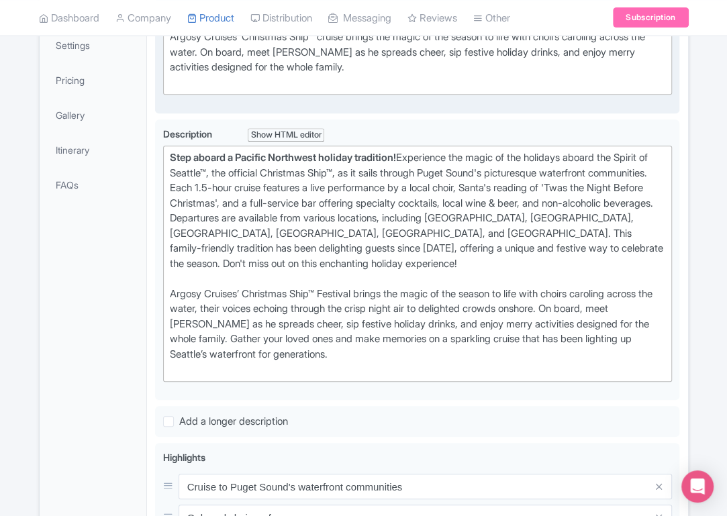
click at [463, 52] on div "Argosy Cruises’ Christmas Ship™ cruise brings the magic of the season to life w…" at bounding box center [418, 60] width 496 height 60
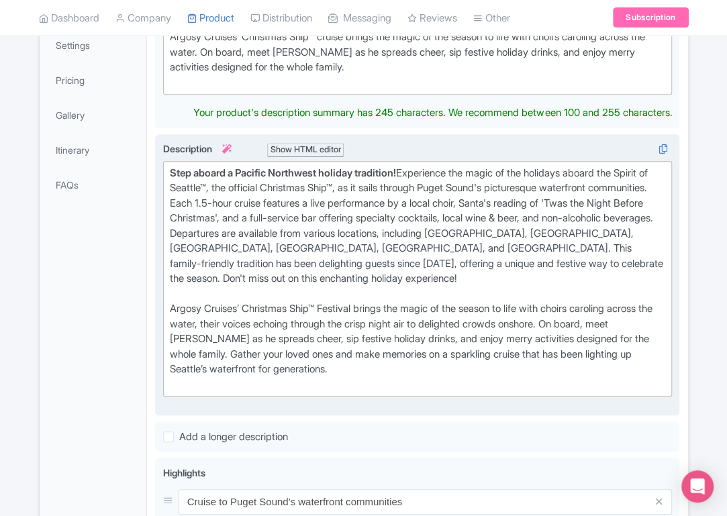
click at [333, 265] on div "Step aboard a Pacific Northwest holiday tradition! Experience the magic of the …" at bounding box center [418, 279] width 496 height 227
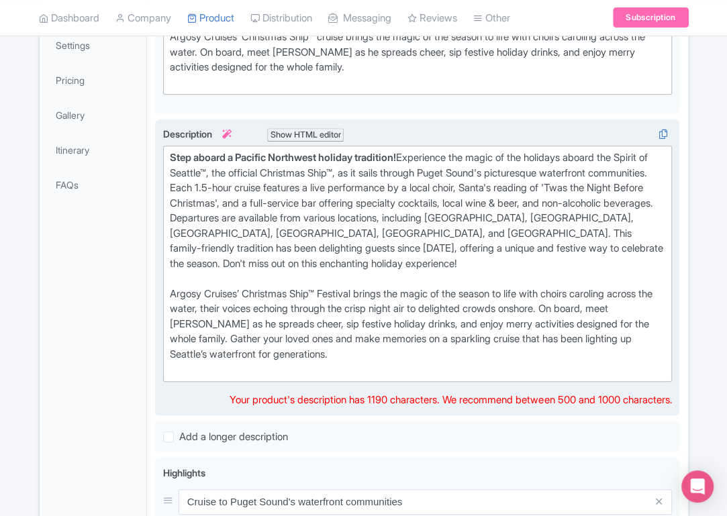
click at [342, 218] on div "Step aboard a Pacific Northwest holiday tradition! Experience the magic of the …" at bounding box center [418, 263] width 496 height 227
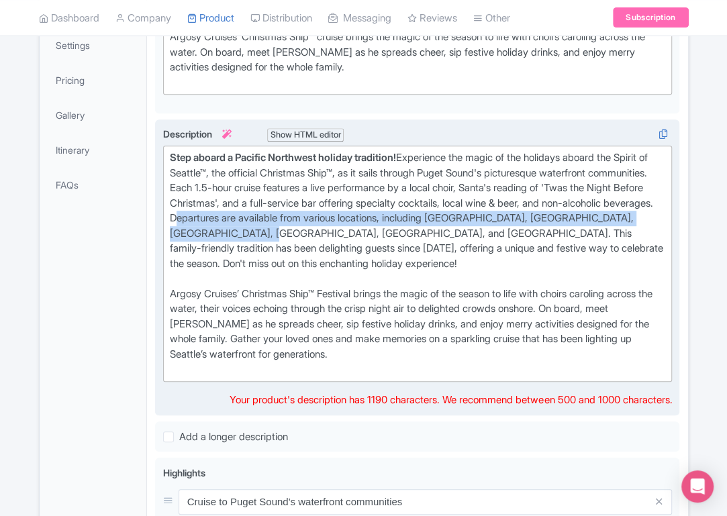
drag, startPoint x: 292, startPoint y: 216, endPoint x: 361, endPoint y: 237, distance: 71.8
click at [361, 237] on div "Step aboard a Pacific Northwest holiday tradition! Experience the magic of the …" at bounding box center [418, 263] width 496 height 227
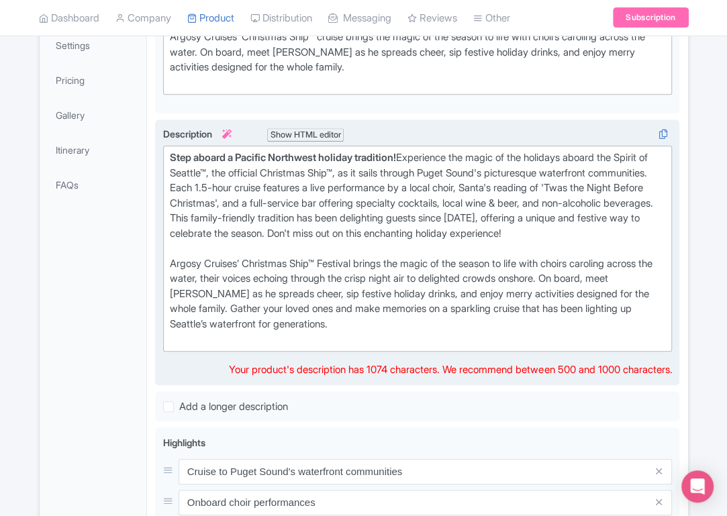
click at [602, 212] on div "Step aboard a Pacific Northwest holiday tradition! Experience the magic of the …" at bounding box center [418, 248] width 496 height 197
drag, startPoint x: 559, startPoint y: 215, endPoint x: 608, endPoint y: 218, distance: 49.1
click at [608, 218] on div "Step aboard a Pacific Northwest holiday tradition! Experience the magic of the …" at bounding box center [418, 248] width 496 height 197
click at [424, 235] on div "Step aboard a Pacific Northwest holiday tradition! Experience the magic of the …" at bounding box center [418, 248] width 496 height 197
click at [602, 228] on div "Step aboard a Pacific Northwest holiday tradition! Experience the magic of the …" at bounding box center [418, 248] width 496 height 197
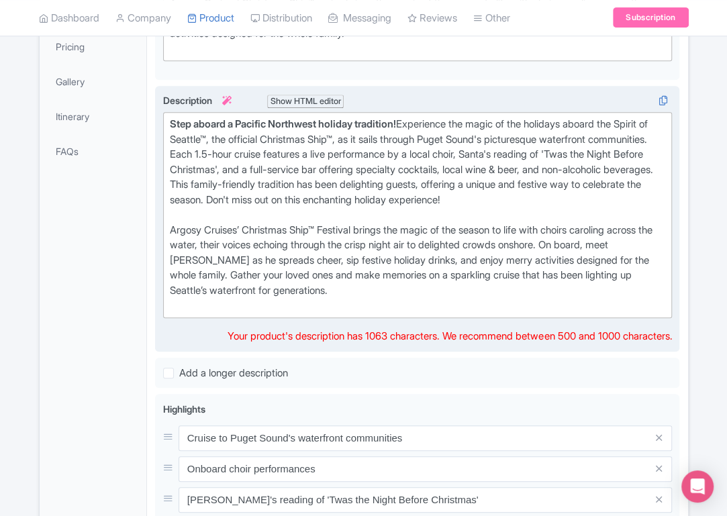
scroll to position [315, 0]
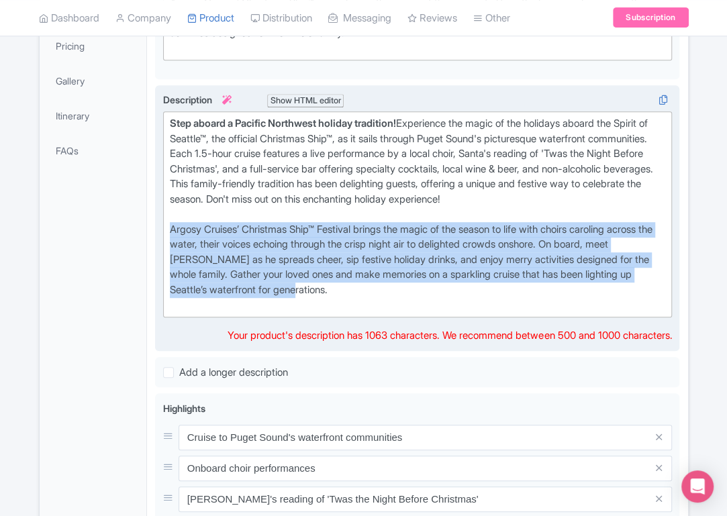
drag, startPoint x: 411, startPoint y: 292, endPoint x: 165, endPoint y: 232, distance: 253.1
click at [165, 232] on trix-editor "Step aboard a Pacific Northwest holiday tradition! Experience the magic of the …" at bounding box center [418, 214] width 510 height 206
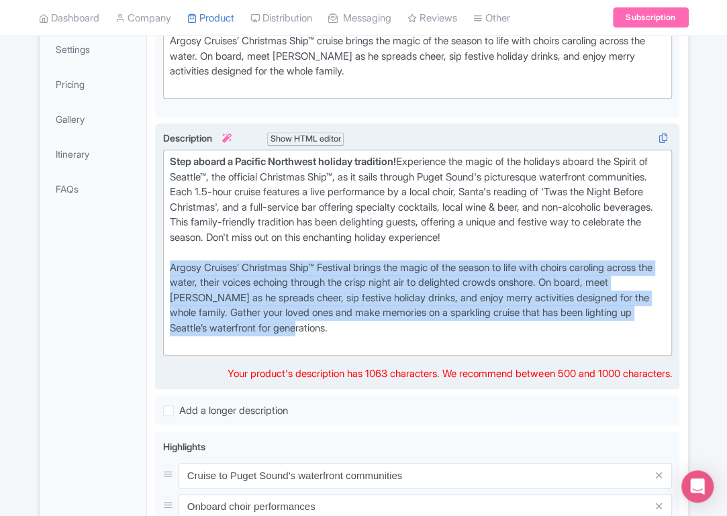
scroll to position [272, 0]
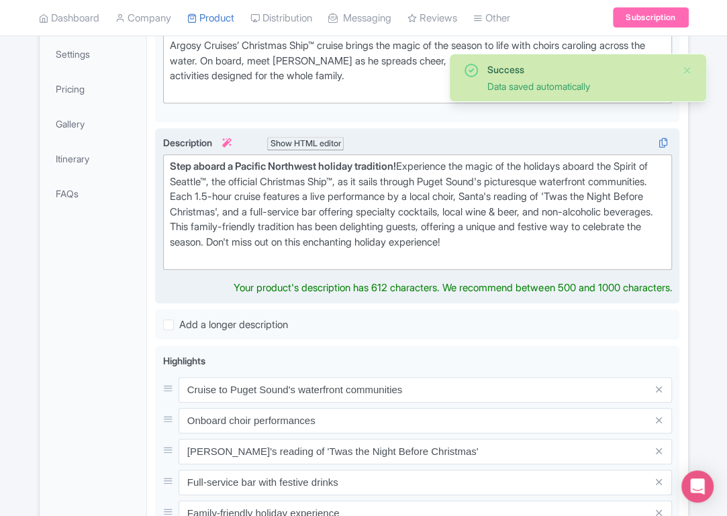
click at [556, 226] on div "Step aboard a Pacific Northwest holiday tradition! Experience the magic of the …" at bounding box center [418, 212] width 496 height 106
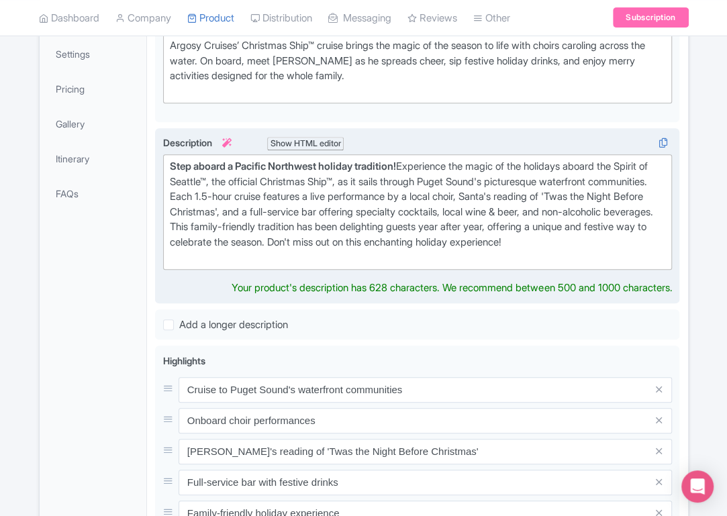
click at [437, 253] on div "Step aboard a Pacific Northwest holiday tradition! Experience the magic of the …" at bounding box center [418, 212] width 496 height 106
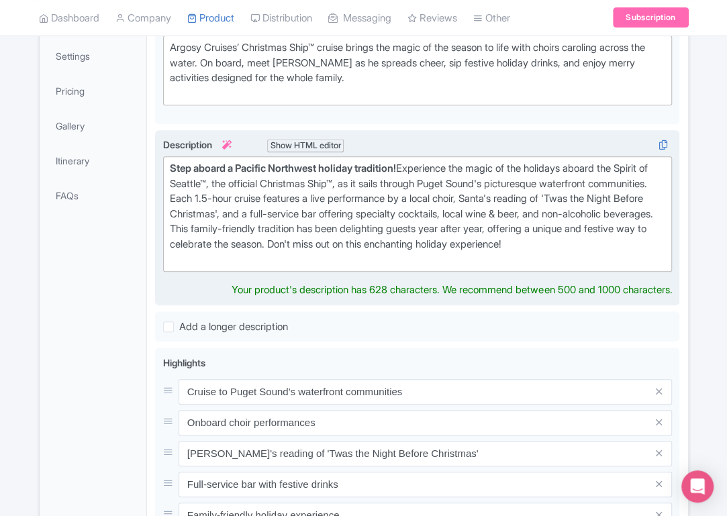
scroll to position [265, 0]
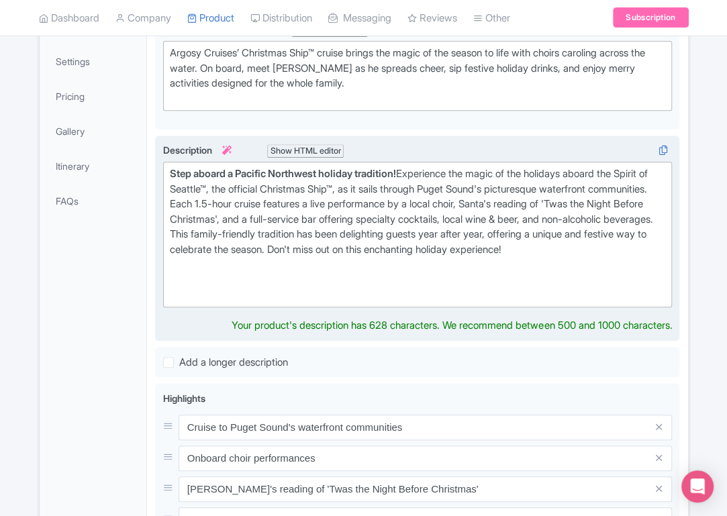
paste trix-editor "<div><strong>Step aboard a Pacific Northwest holiday tradition!</strong> Experi…"
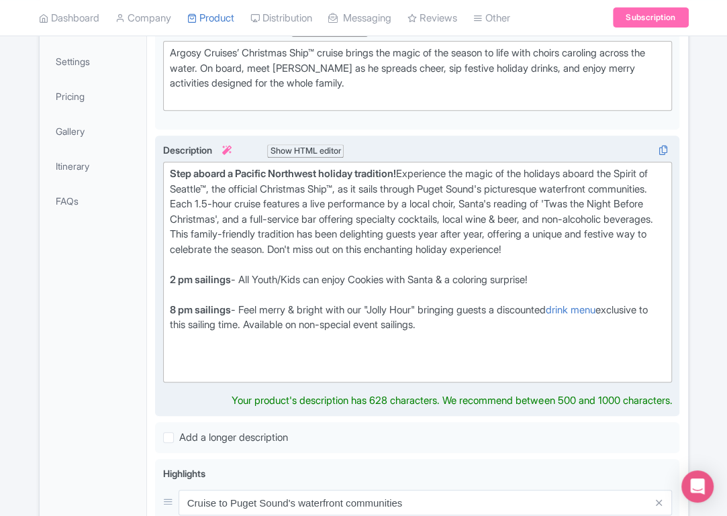
drag, startPoint x: 580, startPoint y: 294, endPoint x: 160, endPoint y: 287, distance: 419.8
click at [160, 287] on div "Experience the magic of the holidays aboard the Spirit of Seattle™, the officia…" at bounding box center [417, 277] width 525 height 282
click at [254, 328] on div "8 pm sailings - Feel merry & bright with our "Jolly Hour" bringing guests a dis…" at bounding box center [418, 326] width 496 height 46
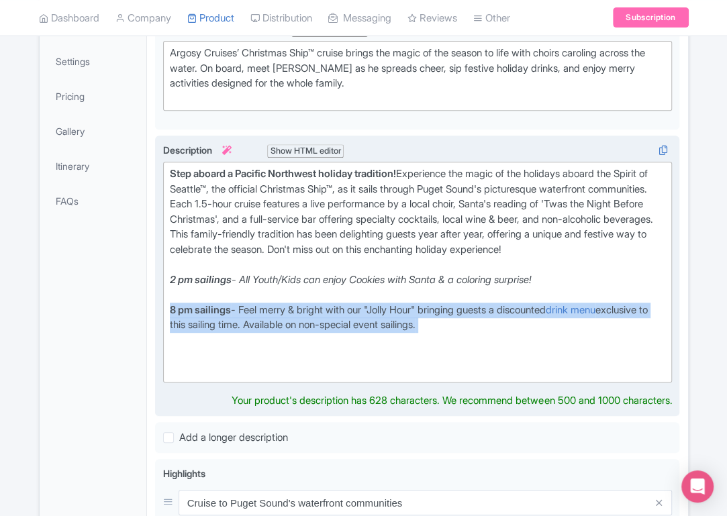
drag, startPoint x: 507, startPoint y: 345, endPoint x: 161, endPoint y: 322, distance: 346.6
click at [161, 322] on div "Experience the magic of the holidays aboard the Spirit of Seattle™, the officia…" at bounding box center [417, 277] width 525 height 282
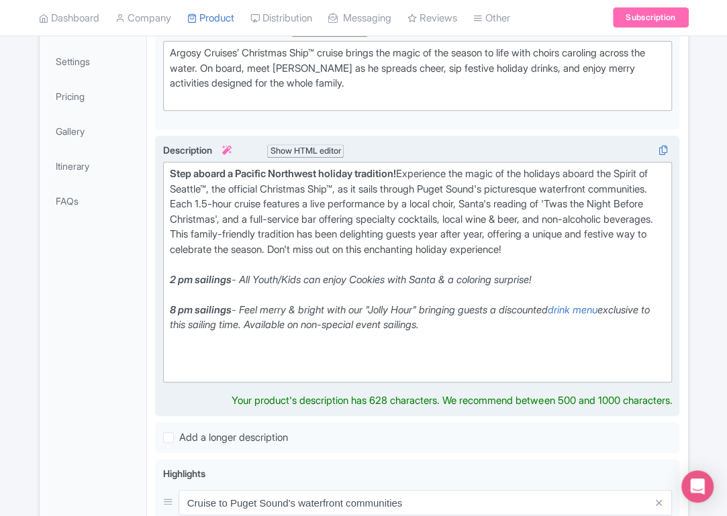
click at [221, 332] on em "exclusive to this sailing time. Available on non-special event sailings." at bounding box center [410, 318] width 480 height 28
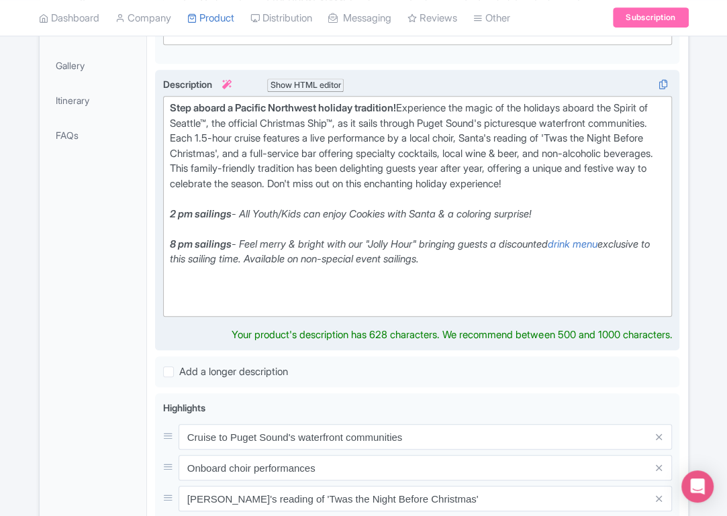
scroll to position [341, 0]
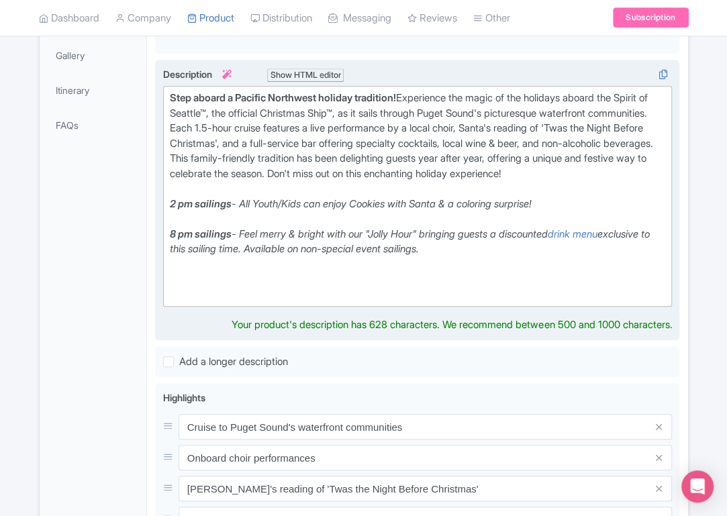
click at [269, 296] on div at bounding box center [418, 287] width 496 height 30
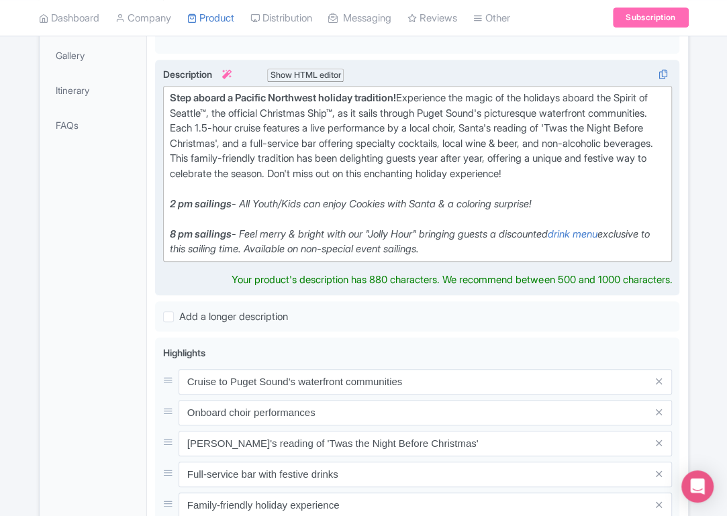
click at [388, 226] on div "Step aboard a Pacific Northwest holiday tradition! Experience the magic of the …" at bounding box center [418, 159] width 496 height 136
click at [360, 240] on em "- Feel merry & bright with our "Jolly Hour" bringing guests a discounted" at bounding box center [390, 234] width 316 height 13
drag, startPoint x: 500, startPoint y: 263, endPoint x: 310, endPoint y: 262, distance: 190.1
click at [310, 257] on div "8 pm sailings - Feel merry & bright with our "Jolly Hour" bringing guests a dis…" at bounding box center [418, 242] width 496 height 30
drag, startPoint x: 639, startPoint y: 249, endPoint x: 605, endPoint y: 249, distance: 34.3
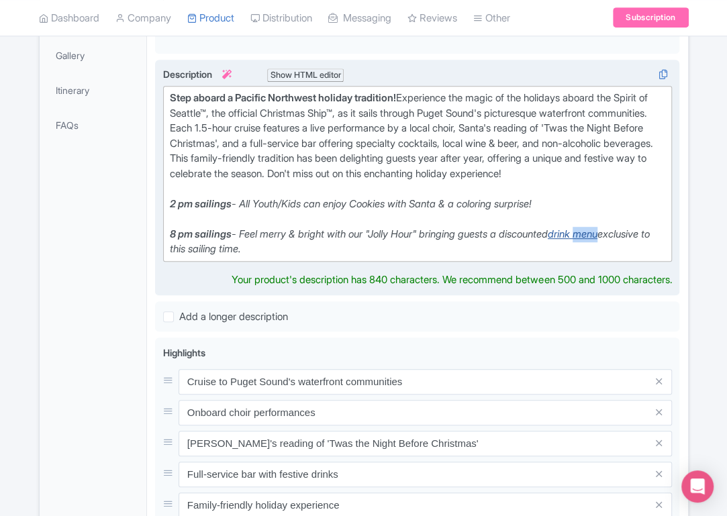
click at [605, 249] on div "8 pm sailings - Feel merry & bright with our "Jolly Hour" bringing guests a dis…" at bounding box center [418, 242] width 496 height 30
click at [548, 240] on em "- Feel merry & bright with our "Jolly Hour" bringing guests a discounted" at bounding box center [390, 234] width 316 height 13
type trix-editor "<div><strong>Step aboard a Pacific Northwest holiday tradition!</strong> Experi…"
click at [502, 257] on div "8 pm sailings - Feel merry & bright with our "Jolly Hour" bringing guests a dis…" at bounding box center [418, 242] width 496 height 30
click at [486, 257] on div "8 pm sailings - Feel merry & bright with our "Jolly Hour" bringing guests a dis…" at bounding box center [418, 242] width 496 height 30
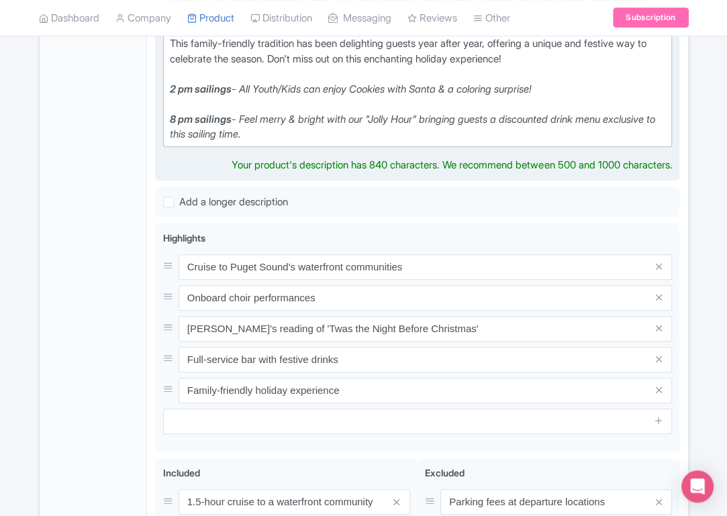
scroll to position [451, 0]
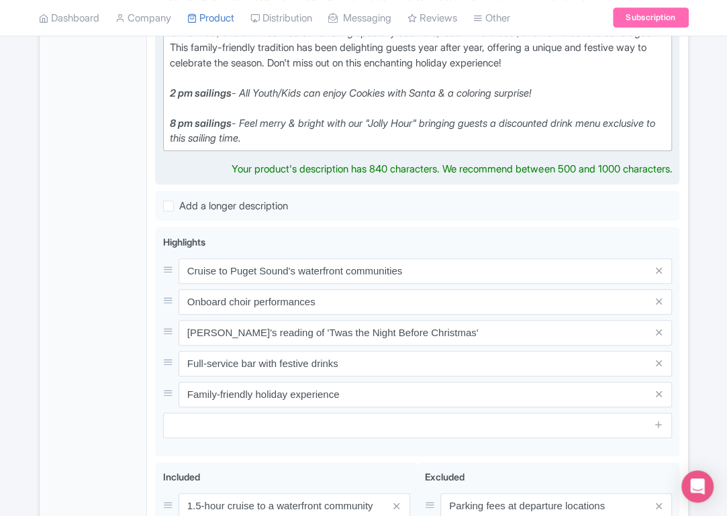
click at [395, 146] on div "8 pm sailings - Feel merry & bright with our "Jolly Hour" bringing guests a dis…" at bounding box center [418, 131] width 496 height 30
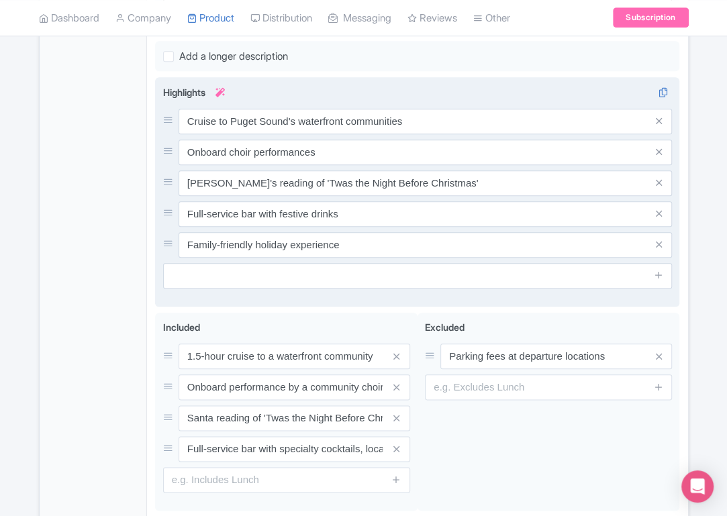
scroll to position [604, 0]
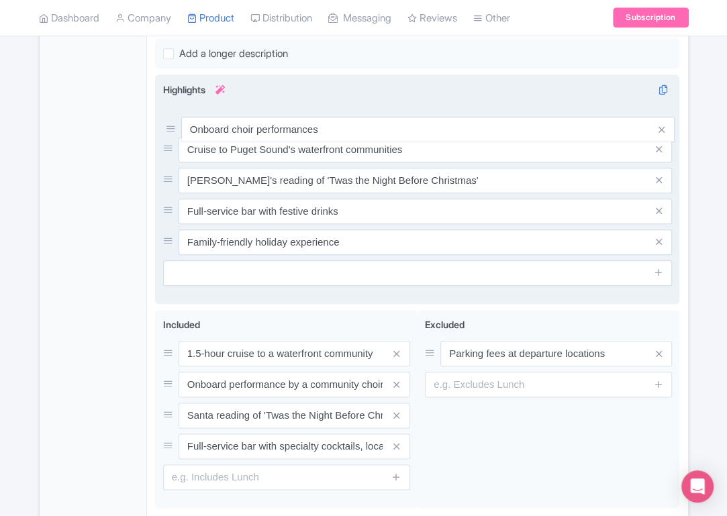
drag, startPoint x: 170, startPoint y: 163, endPoint x: 173, endPoint y: 129, distance: 33.7
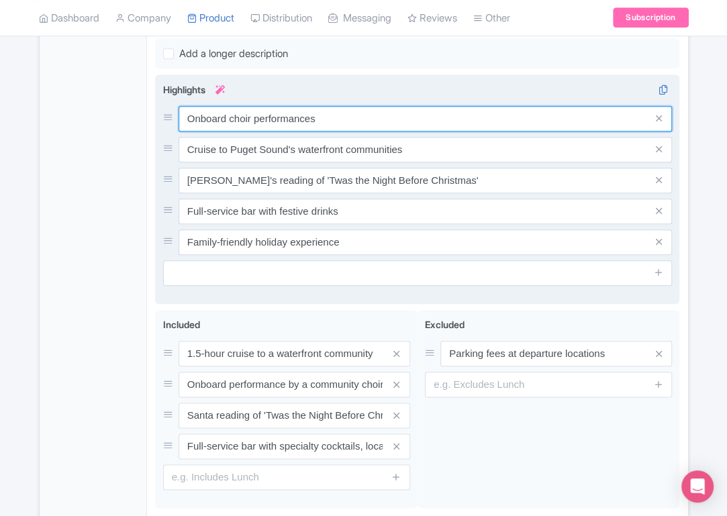
click at [227, 133] on div "Onboard choir performances Cruise to Puget Sound's waterfront communities Santa…" at bounding box center [418, 180] width 510 height 149
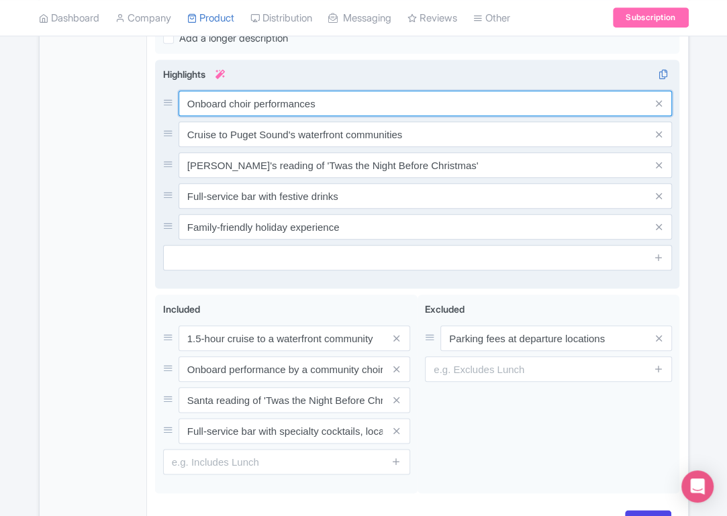
click at [206, 116] on input "Onboard choir performances" at bounding box center [426, 104] width 494 height 26
type input "Live choir performances"
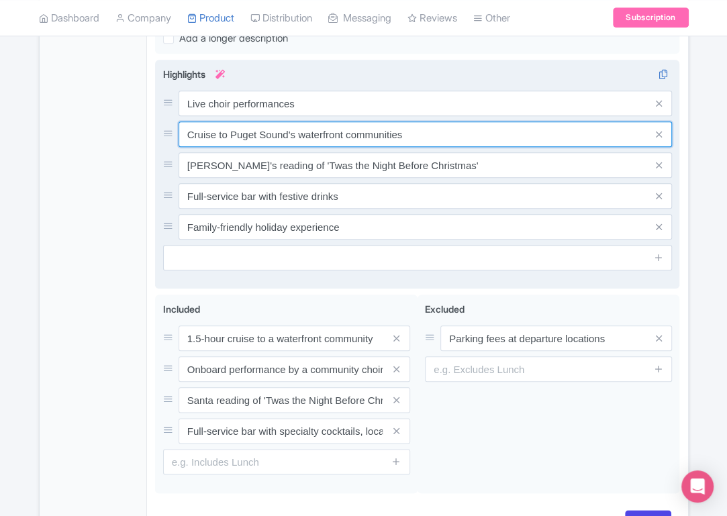
click at [227, 147] on input "Cruise to Puget Sound's waterfront communities" at bounding box center [426, 135] width 494 height 26
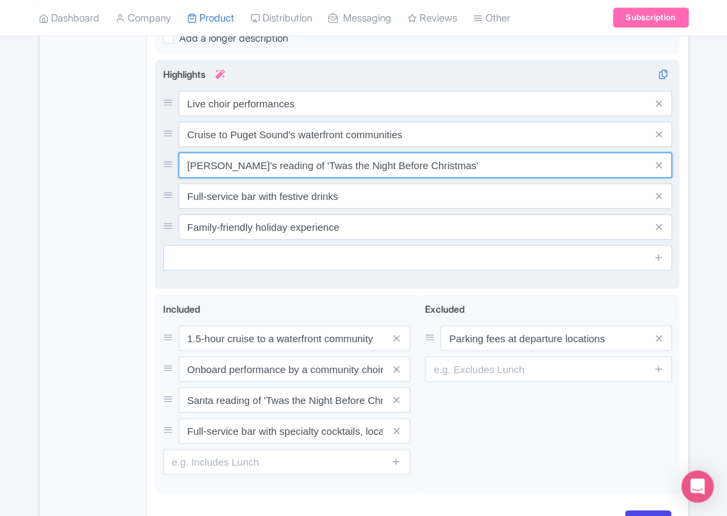
click at [228, 178] on input "Santa's reading of 'Twas the Night Before Christmas'" at bounding box center [426, 165] width 494 height 26
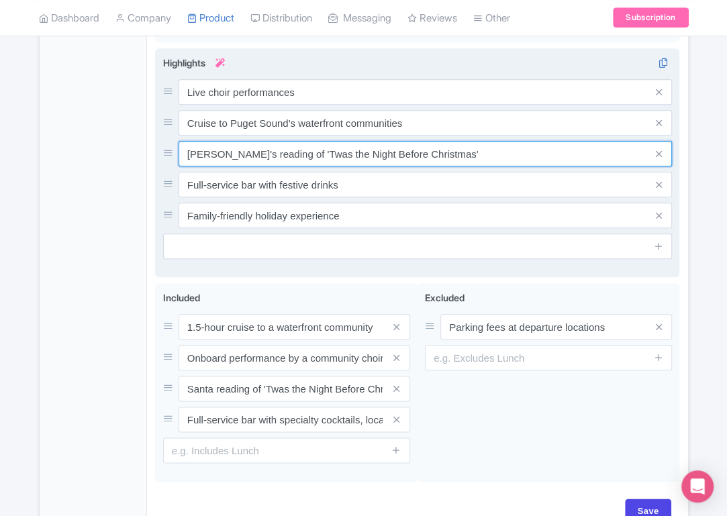
scroll to position [616, 0]
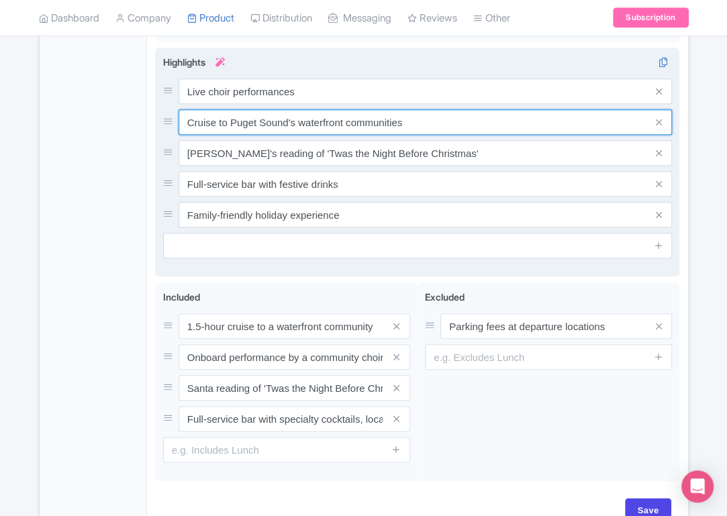
click at [186, 135] on input "Cruise to Puget Sound's waterfront communities" at bounding box center [426, 122] width 494 height 26
type input "1.5 Hour Cruise to Puget Sound's waterfront communities"
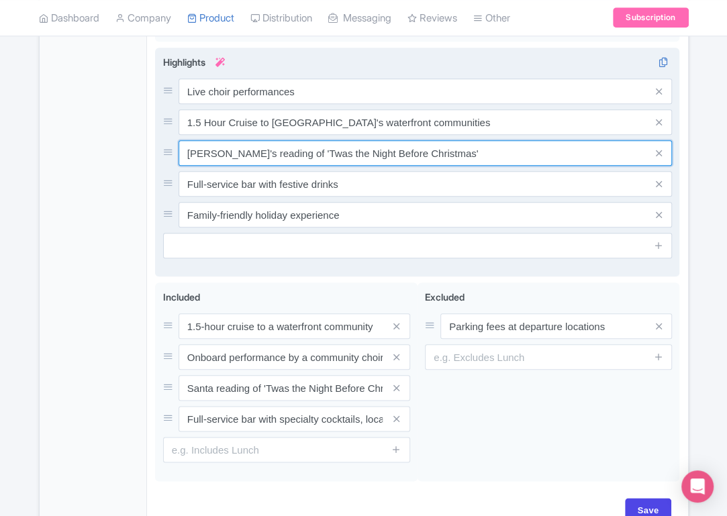
click at [231, 166] on input "Santa's reading of 'Twas the Night Before Christmas'" at bounding box center [426, 153] width 494 height 26
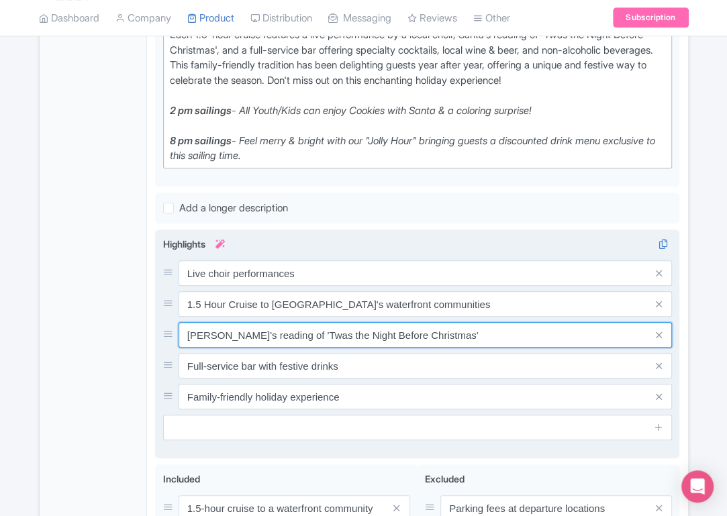
scroll to position [435, 0]
click at [235, 345] on input "Santa's reading of 'Twas the Night Before Christmas'" at bounding box center [426, 335] width 494 height 26
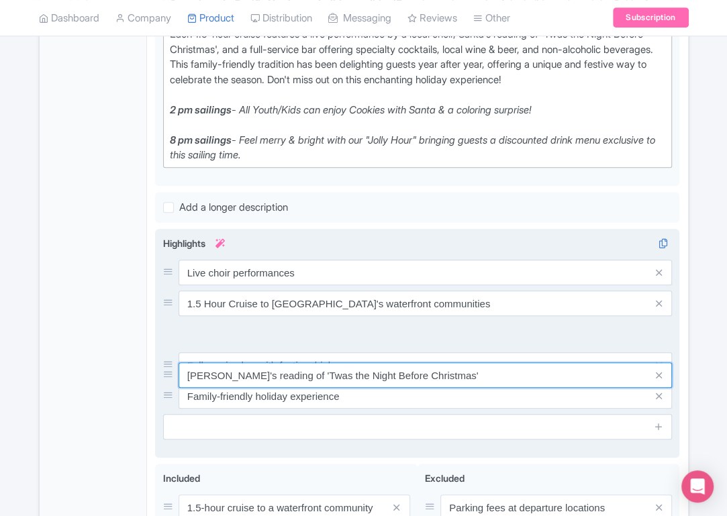
scroll to position [429, 0]
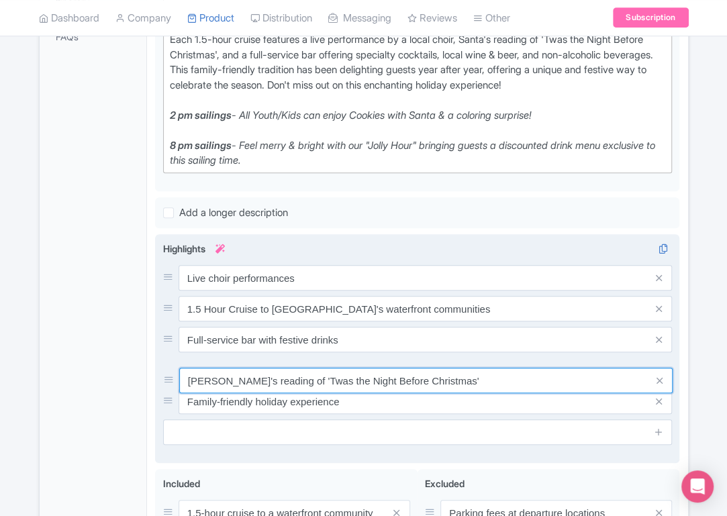
drag, startPoint x: 167, startPoint y: 347, endPoint x: 168, endPoint y: 380, distance: 32.9
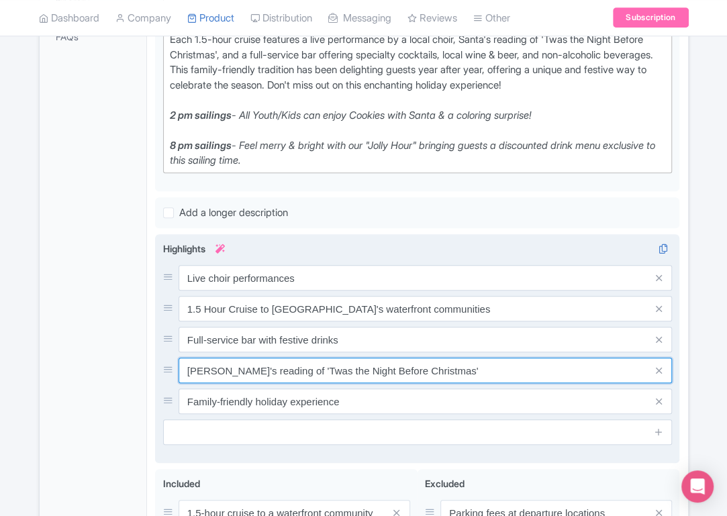
click at [224, 383] on input "Santa's reading of 'Twas the Night Before Christmas'" at bounding box center [426, 371] width 494 height 26
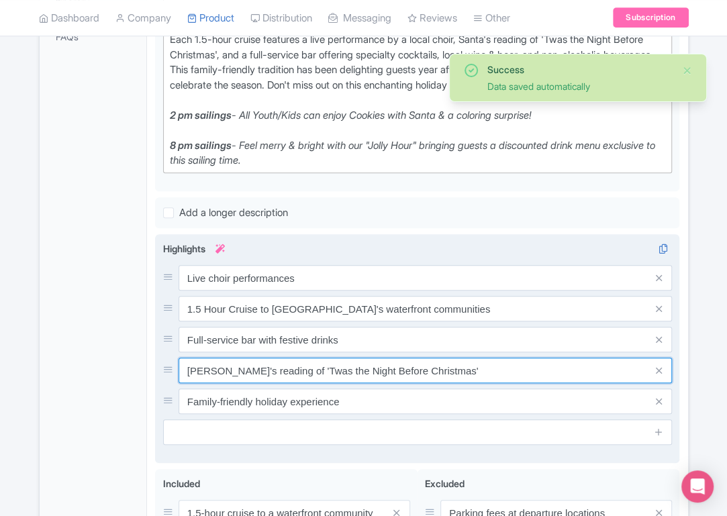
drag, startPoint x: 441, startPoint y: 389, endPoint x: 203, endPoint y: 379, distance: 238.6
click at [203, 379] on input "Santa's reading of 'Twas the Night Before Christmas'" at bounding box center [426, 371] width 494 height 26
type input "S"
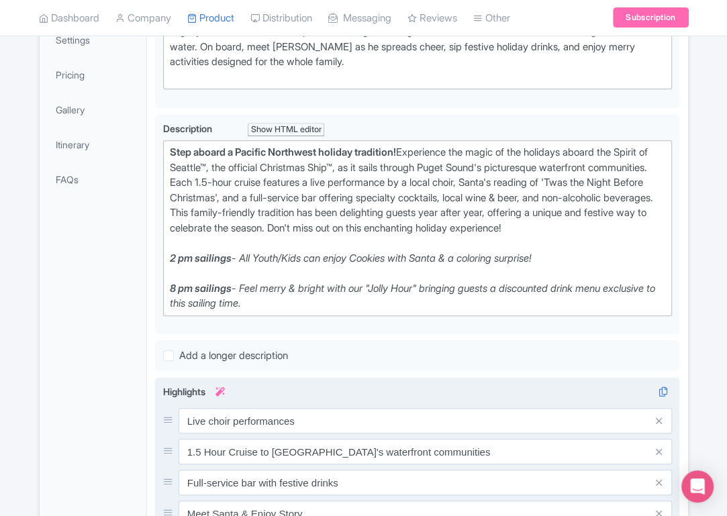
scroll to position [555, 0]
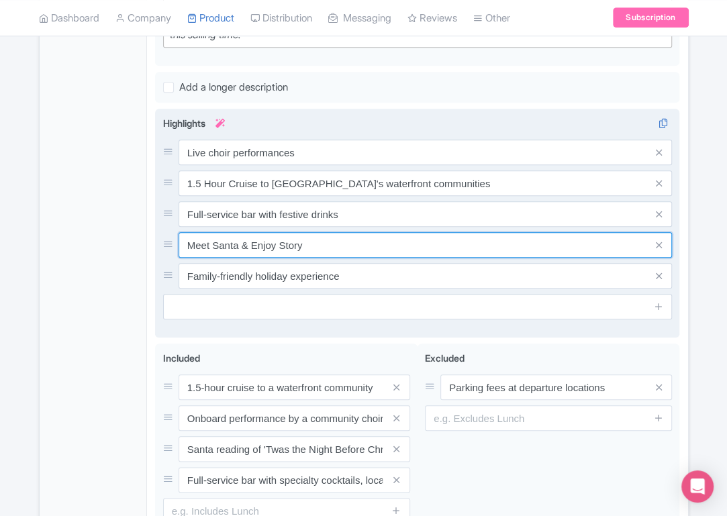
click at [345, 258] on input "Meet Santa & Enjoy Story" at bounding box center [426, 245] width 494 height 26
click at [290, 257] on input "Meet Santa & Enjoy Story" at bounding box center [426, 245] width 494 height 26
click at [374, 258] on input "Meet Santa & Enjoy Story" at bounding box center [426, 245] width 494 height 26
click at [379, 258] on input "Meet Santa & Enjoy Storybook Reading" at bounding box center [426, 245] width 494 height 26
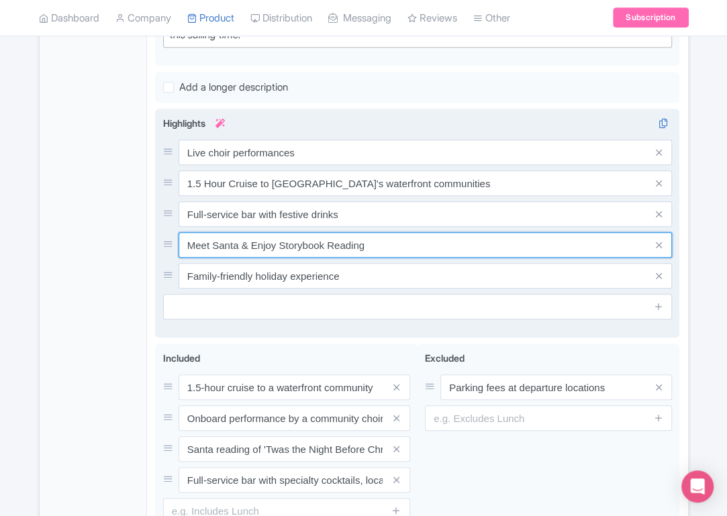
click at [278, 258] on input "Meet Santa & Enjoy Storybook Reading" at bounding box center [426, 245] width 494 height 26
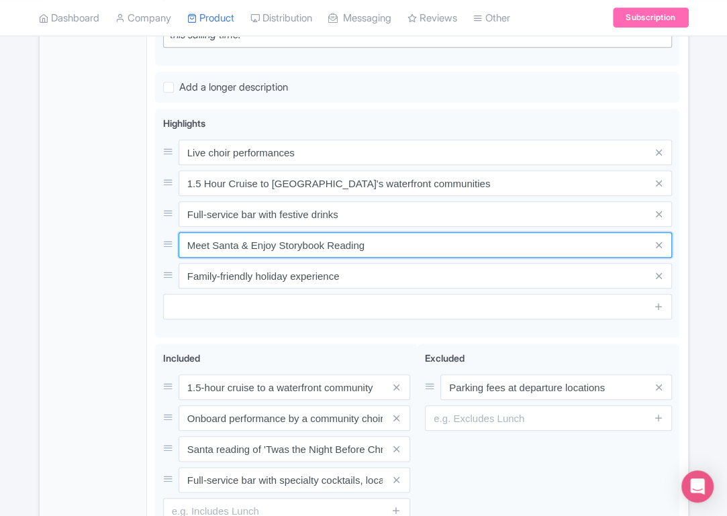
type input "Meet Santa & Enjoy Storybook Reading"
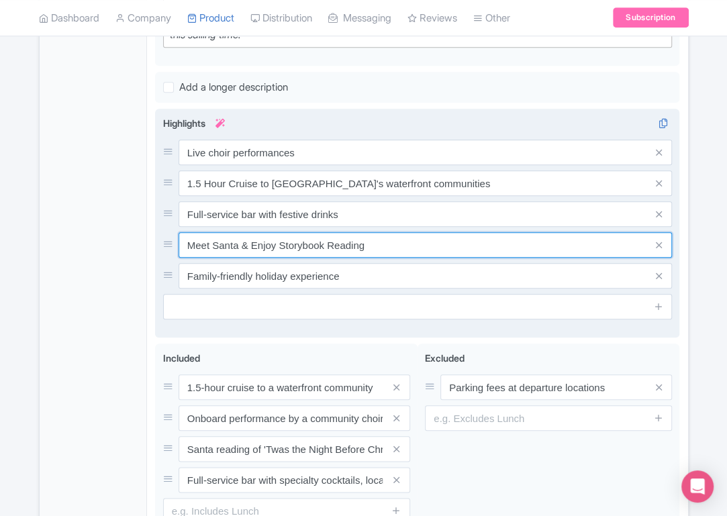
click at [302, 258] on input "Meet Santa & Enjoy Storybook Reading" at bounding box center [426, 245] width 494 height 26
click at [305, 258] on input "Meet Santa & Enjoy Storybook Reading" at bounding box center [426, 245] width 494 height 26
click at [363, 258] on input "Meet Santa & Enjoy Storybook Reading" at bounding box center [426, 245] width 494 height 26
drag, startPoint x: 381, startPoint y: 262, endPoint x: 185, endPoint y: 261, distance: 195.4
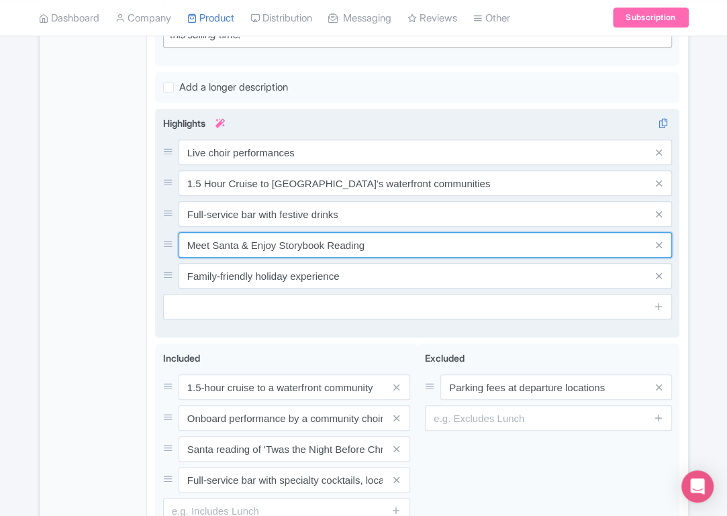
click at [185, 258] on input "Meet Santa & Enjoy Storybook Reading" at bounding box center [426, 245] width 494 height 26
click at [431, 258] on input "Meet Santa & Enjoy Storybook Reading" at bounding box center [426, 245] width 494 height 26
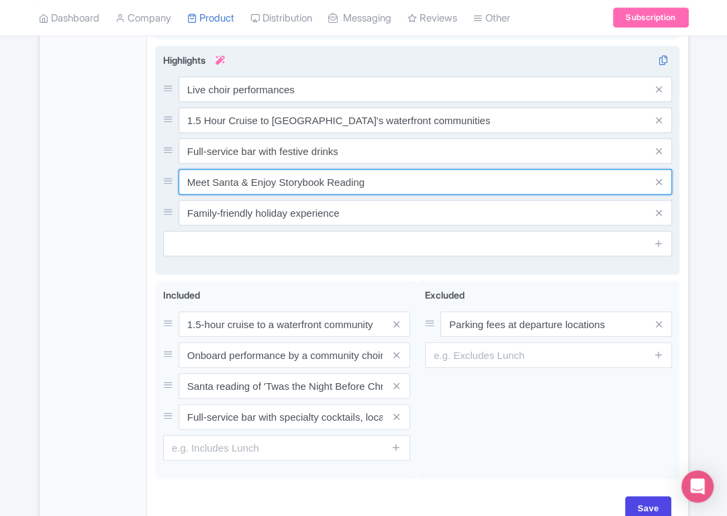
scroll to position [625, 0]
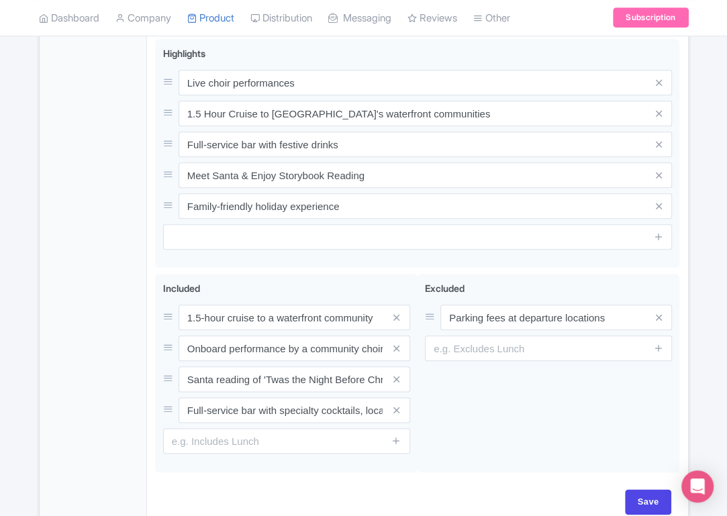
click at [105, 246] on div "General Booking Info Locations Settings Pricing Gallery Itinerary FAQs" at bounding box center [94, 54] width 108 height 950
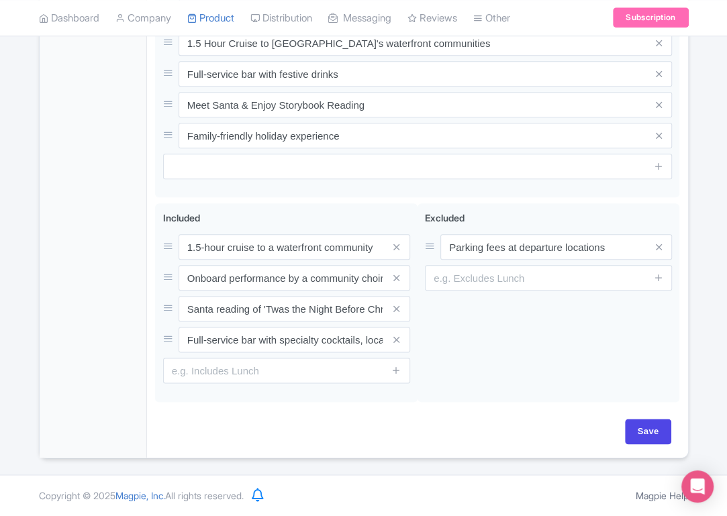
scroll to position [698, 0]
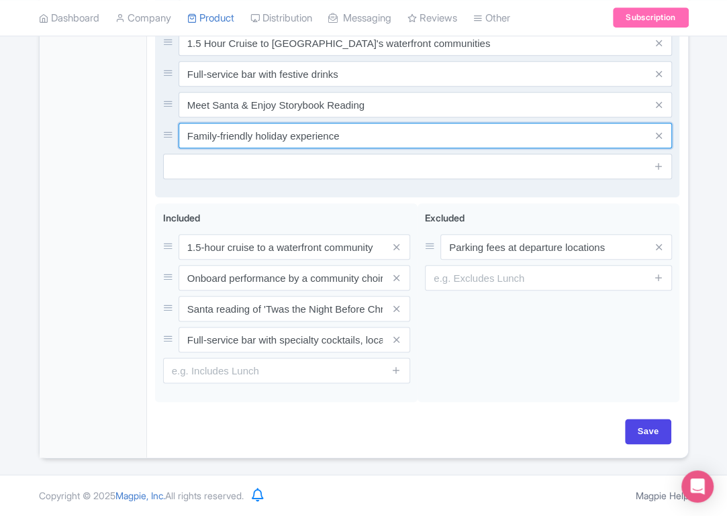
click at [268, 146] on input "Family-friendly holiday experience" at bounding box center [426, 136] width 494 height 26
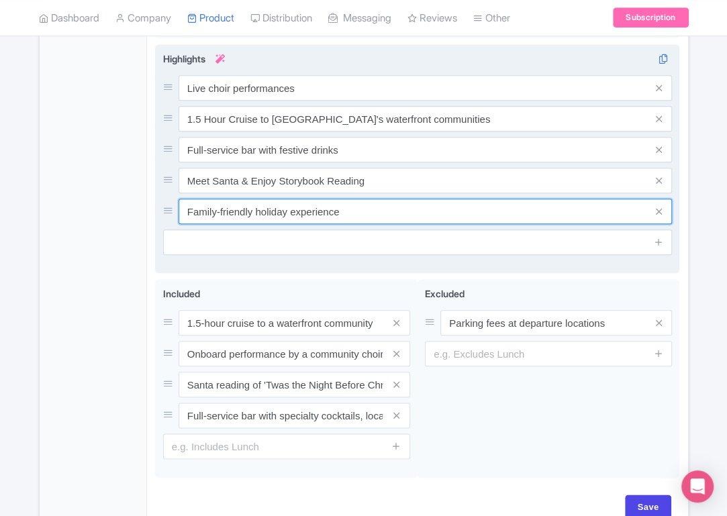
scroll to position [620, 0]
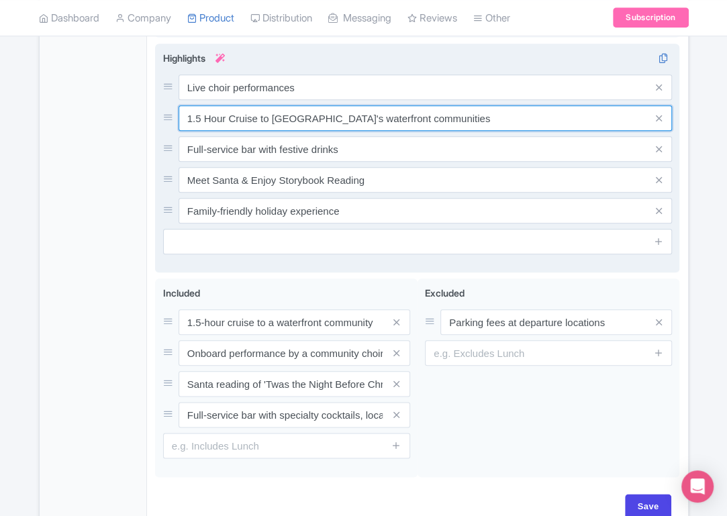
click at [209, 129] on input "1.5 Hour Cruise to Puget Sound's waterfront communities" at bounding box center [426, 118] width 494 height 26
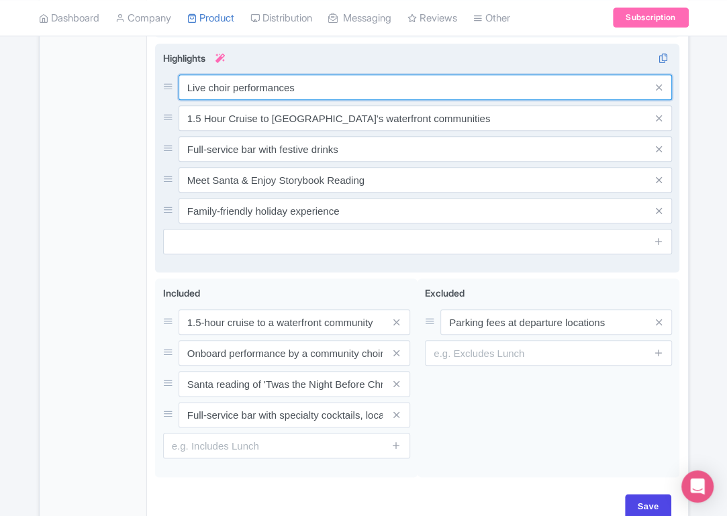
click at [226, 99] on input "Live choir performances" at bounding box center [426, 88] width 494 height 26
drag, startPoint x: 189, startPoint y: 99, endPoint x: 308, endPoint y: 103, distance: 118.3
click at [308, 100] on input "Live choir performances" at bounding box center [426, 88] width 494 height 26
drag, startPoint x: 216, startPoint y: 101, endPoint x: 312, endPoint y: 101, distance: 96.0
click at [312, 100] on input "Live choir performances" at bounding box center [426, 88] width 494 height 26
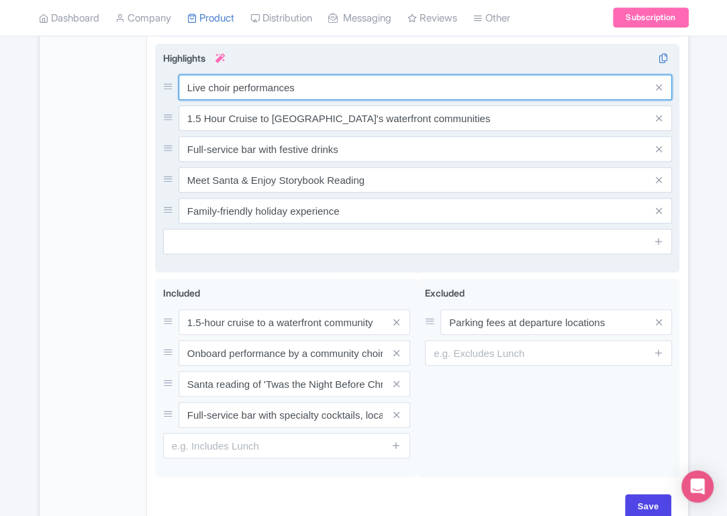
click at [312, 100] on input "Live choir performances" at bounding box center [426, 88] width 494 height 26
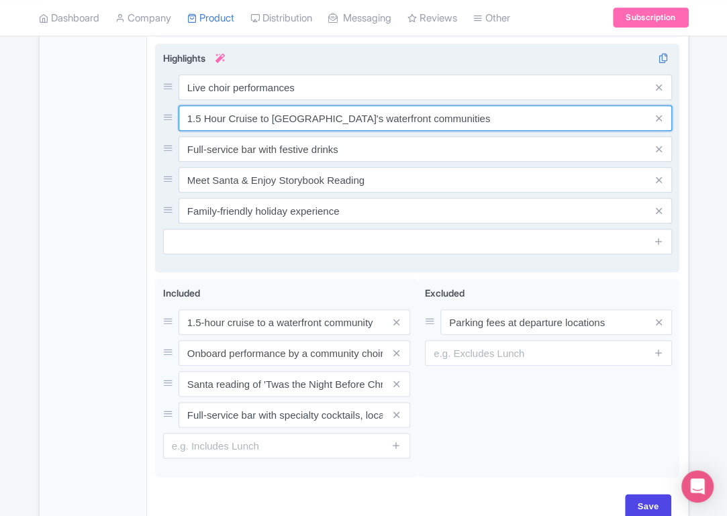
click at [209, 131] on input "1.5 Hour Cruise to Puget Sound's waterfront communities" at bounding box center [426, 118] width 494 height 26
click at [232, 131] on input "1.5 hour Cruise to Puget Sound's waterfront communities" at bounding box center [426, 118] width 494 height 26
type input "1.5 hour cruise to [GEOGRAPHIC_DATA]'s waterfront communities"
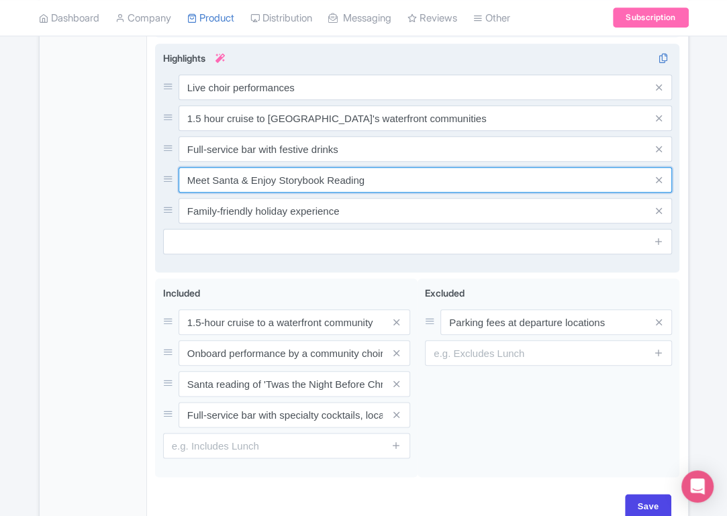
click at [284, 189] on input "Meet Santa & Enjoy Storybook Reading" at bounding box center [426, 180] width 494 height 26
click at [255, 193] on input "Meet Santa & Enjoy storybook Reading" at bounding box center [426, 180] width 494 height 26
click at [210, 193] on input "Meet Santa & enjoy storybook Reading" at bounding box center [426, 180] width 494 height 26
click at [330, 192] on input "Meet Santa & enjoy storybook Reading" at bounding box center [426, 180] width 494 height 26
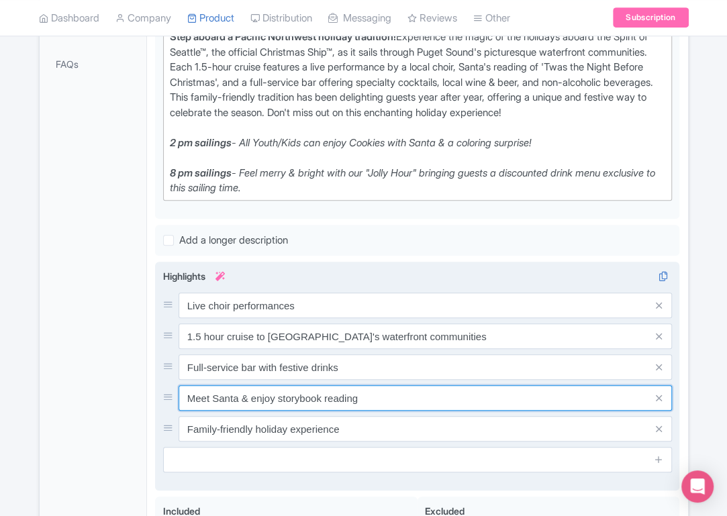
scroll to position [386, 0]
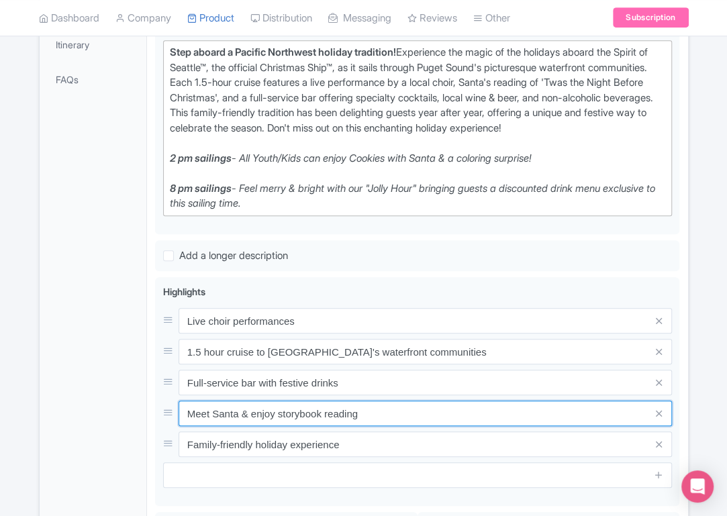
type input "Meet Santa & enjoy storybook reading"
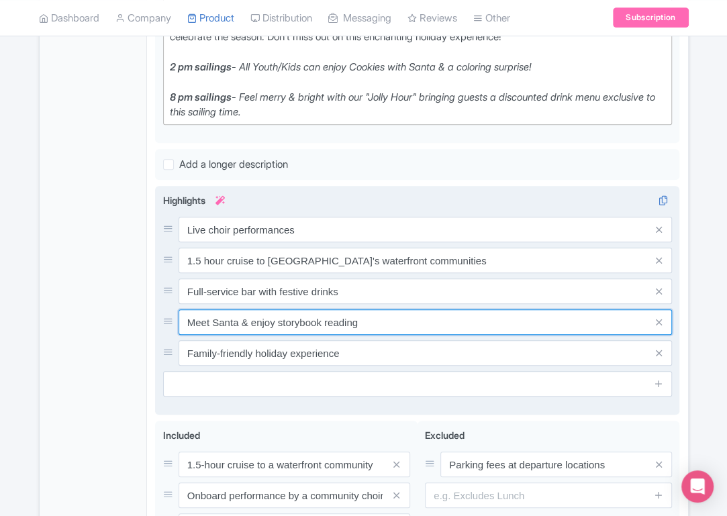
scroll to position [482, 0]
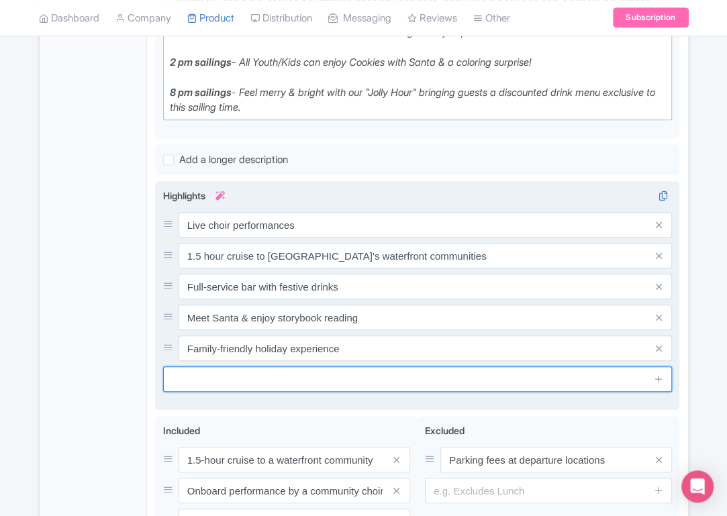
click at [255, 390] on input "text" at bounding box center [418, 380] width 510 height 26
paste input "adorned with hundreds of sparkling white lights"
click at [263, 390] on input "Festively decorated adorned with hundreds of sparkling white lights" at bounding box center [418, 380] width 510 height 26
drag, startPoint x: 400, startPoint y: 396, endPoint x: 285, endPoint y: 395, distance: 114.8
click at [285, 392] on input "Festively decorated boat adorned with hundreds of sparkling white lights" at bounding box center [418, 380] width 510 height 26
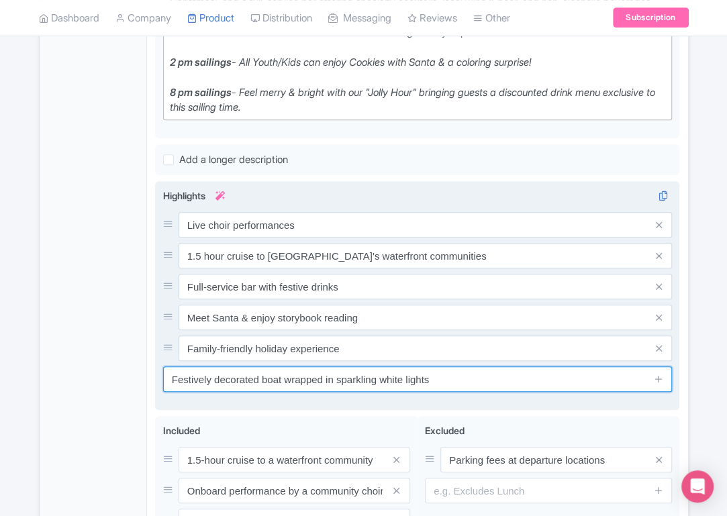
drag, startPoint x: 441, startPoint y: 394, endPoint x: 158, endPoint y: 381, distance: 283.7
click at [158, 381] on div "Cruise to Puget Sound's waterfront communities Onboard choir performances Santa…" at bounding box center [417, 296] width 525 height 230
click at [221, 392] on input "Festively decorated boat wrapped in sparkling white lights" at bounding box center [418, 380] width 510 height 26
click at [292, 392] on input "Festively decorated boat wrapped in sparkling white lights" at bounding box center [418, 380] width 510 height 26
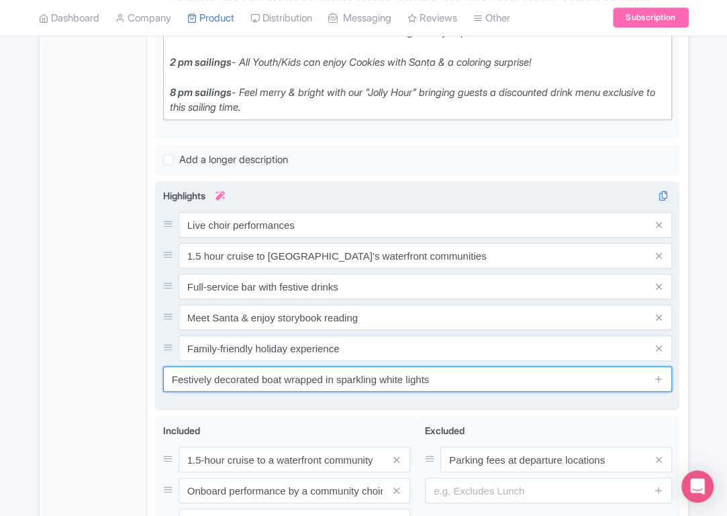
click at [283, 392] on input "Festively decorated boat wrapped in sparkling white lights" at bounding box center [418, 380] width 510 height 26
drag, startPoint x: 283, startPoint y: 393, endPoint x: 447, endPoint y: 388, distance: 163.9
click at [447, 388] on input "Festively decorated boat wrapped in sparkling white lights" at bounding box center [418, 380] width 510 height 26
paste input "ecked in sparkling white lights"
click at [379, 392] on input "Festively decorated boat ecked in sparkling white lights" at bounding box center [418, 380] width 510 height 26
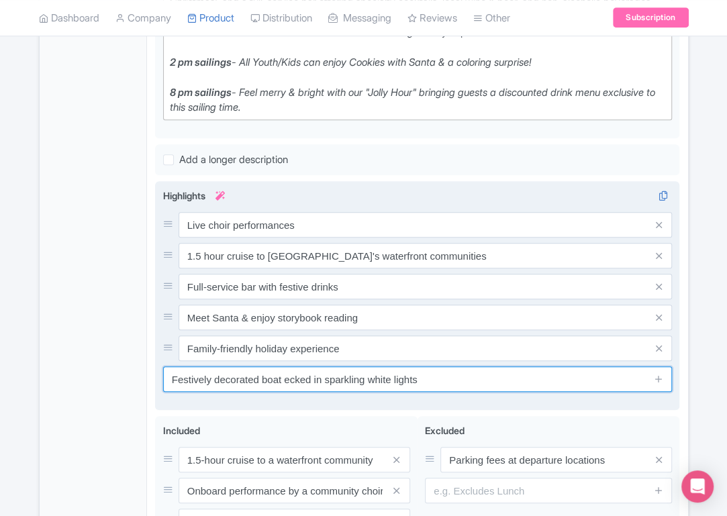
click at [379, 392] on input "Festively decorated boat ecked in sparkling white lights" at bounding box center [418, 380] width 510 height 26
click at [287, 392] on input "Festively decorated boat ecked in sparkling lights" at bounding box center [418, 380] width 510 height 26
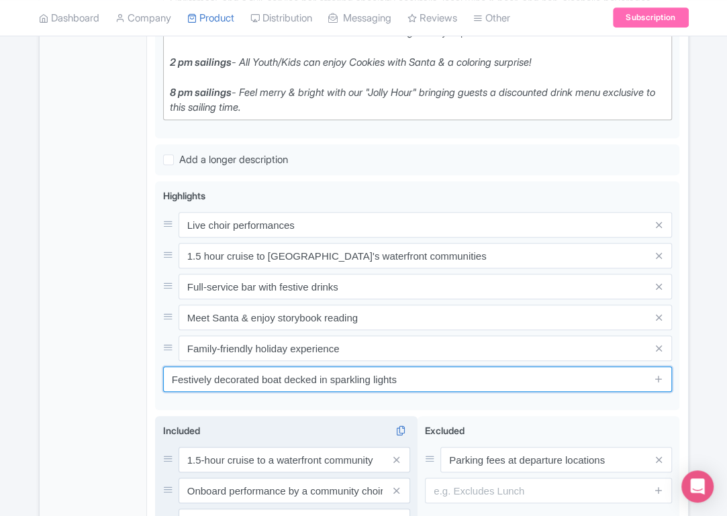
type input "Festively decorated boat decked in sparkling lights"
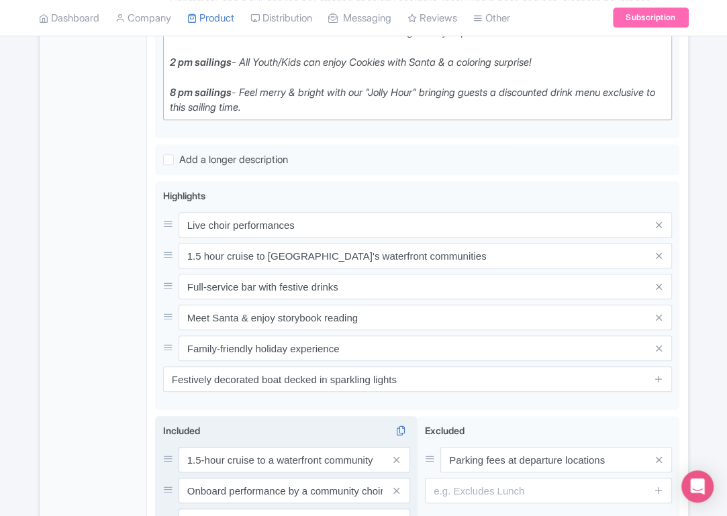
click at [300, 433] on div "Included i 1.5-hour cruise to a waterfront community Onboard performance by a c…" at bounding box center [286, 515] width 263 height 199
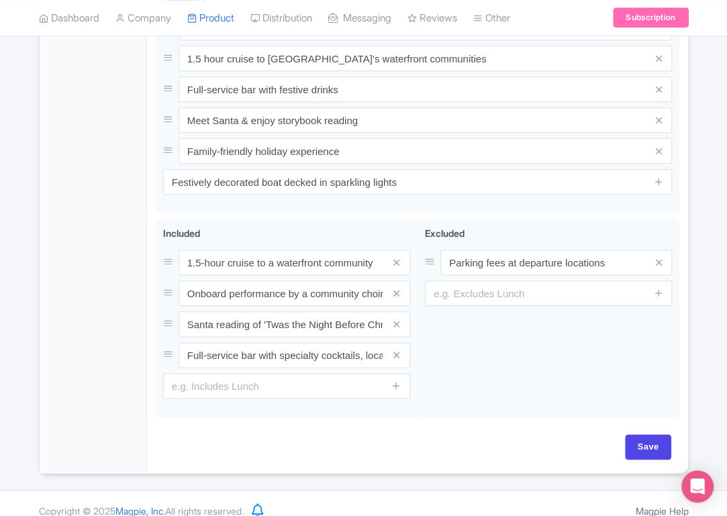
scroll to position [685, 0]
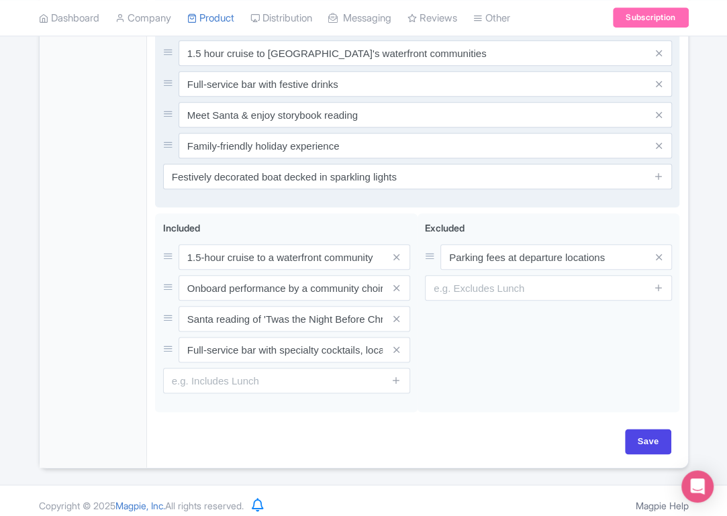
click at [214, 208] on div "Cruise to Puget Sound's waterfront communities Onboard choir performances Santa…" at bounding box center [417, 94] width 525 height 230
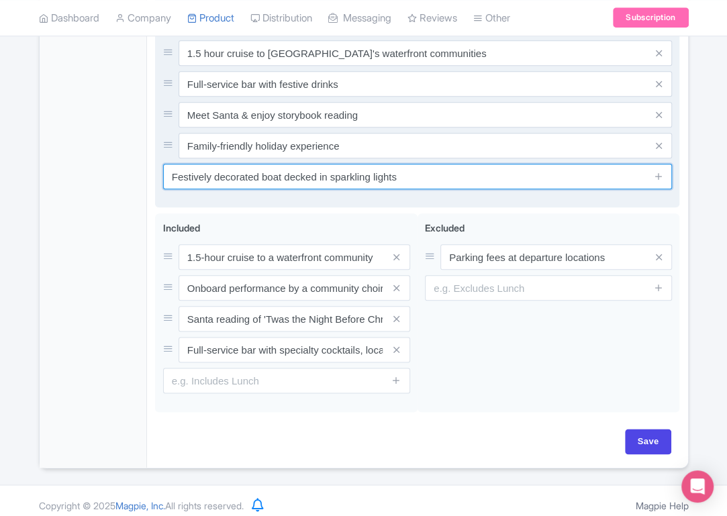
click at [422, 189] on input "Festively decorated boat decked in sparkling lights" at bounding box center [418, 177] width 510 height 26
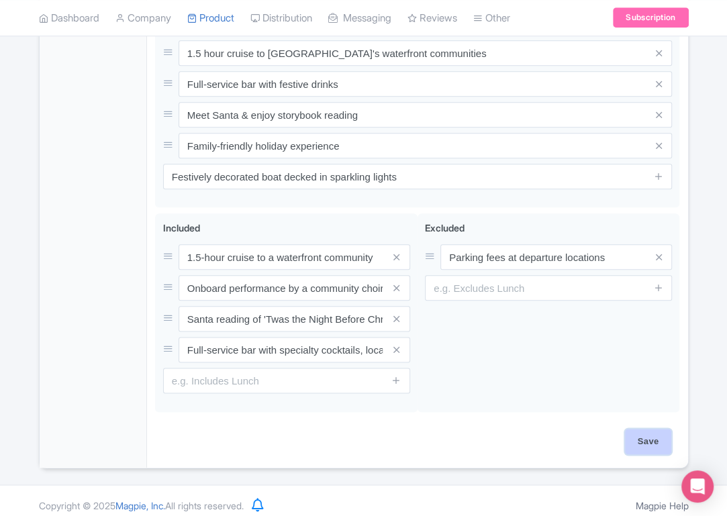
click at [642, 455] on input "Save" at bounding box center [648, 442] width 47 height 26
type input "Saving..."
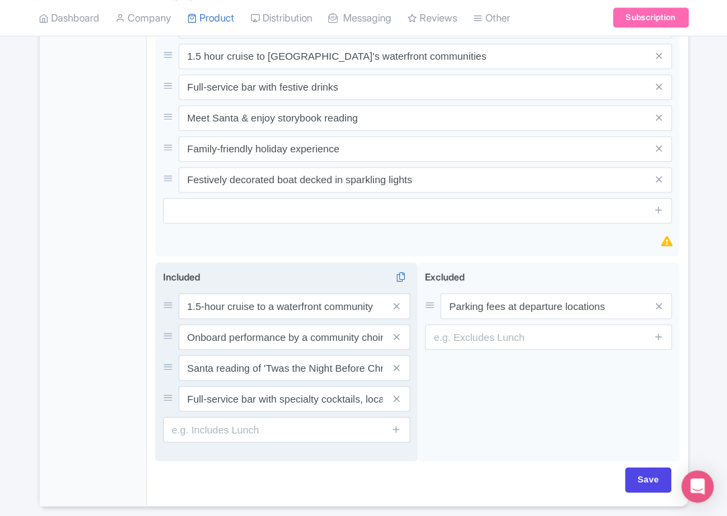
scroll to position [688, 0]
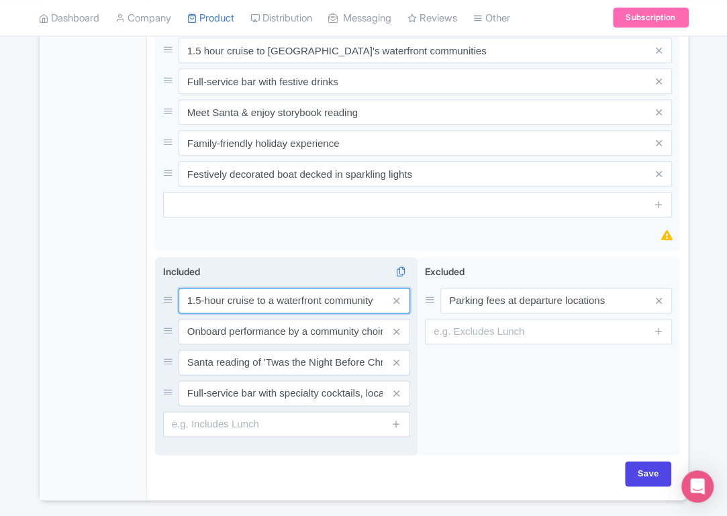
click at [268, 329] on div "1.5-hour cruise to a waterfront community Onboard performance by a community ch…" at bounding box center [286, 347] width 247 height 118
click at [331, 310] on input "1.5-hour cruise to a waterfront community" at bounding box center [295, 301] width 232 height 26
drag, startPoint x: 377, startPoint y: 315, endPoint x: 257, endPoint y: 310, distance: 121.0
click at [257, 310] on input "1.5-hour cruise to a waterfront community" at bounding box center [295, 301] width 232 height 26
type input "1.5-hour cruise"
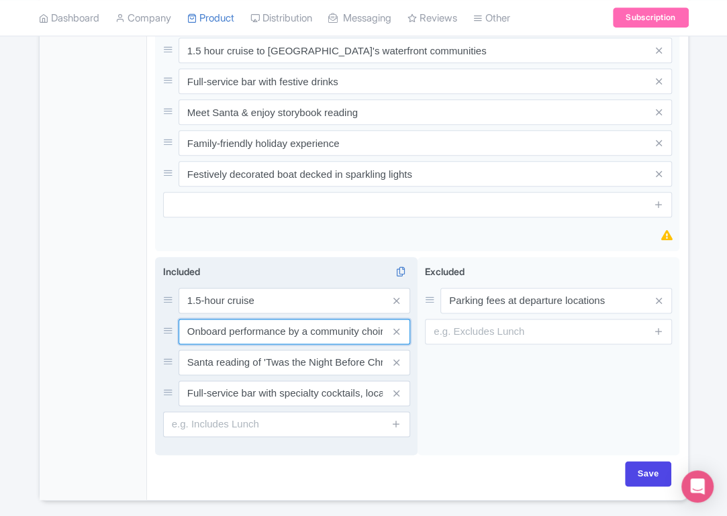
click at [236, 345] on input "Onboard performance by a community choir" at bounding box center [295, 332] width 232 height 26
click at [230, 345] on input "Onboard performance by a community choir" at bounding box center [295, 332] width 232 height 26
click at [351, 345] on input "Onboard live performance by a community choir" at bounding box center [295, 332] width 232 height 26
type input "Onboard live performance by a local choir"
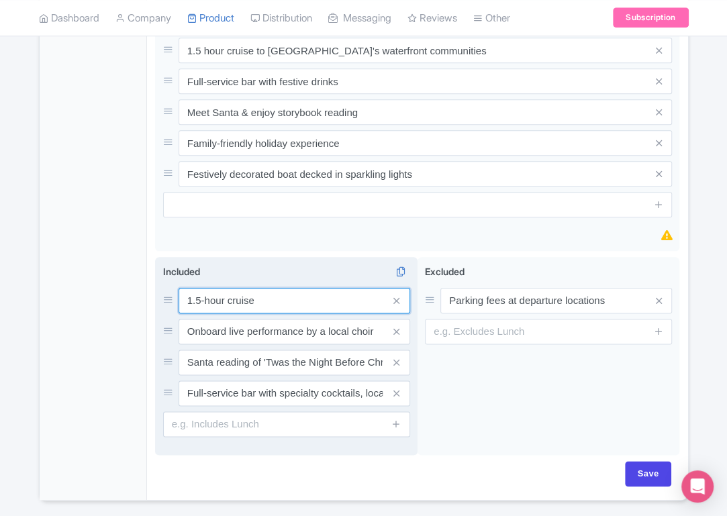
click at [226, 314] on input "1.5-hour cruise" at bounding box center [295, 301] width 232 height 26
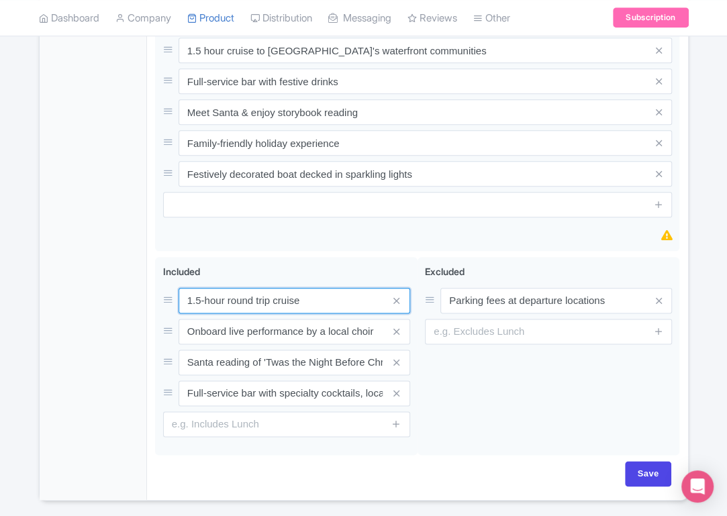
type input "1.5-hour round trip cruise"
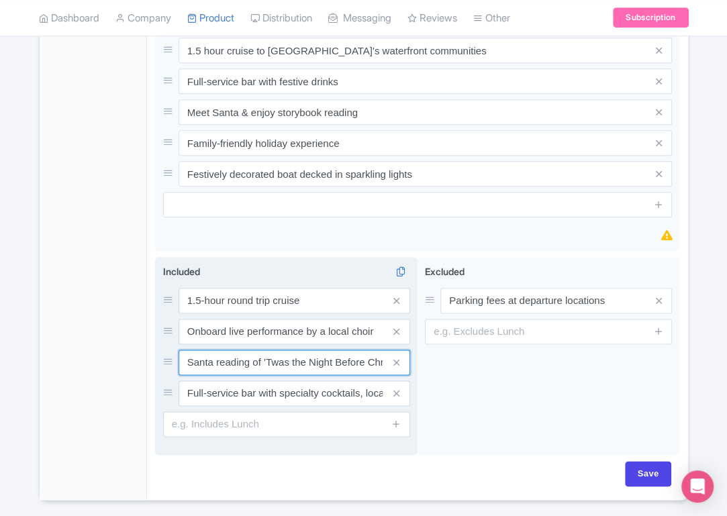
click at [225, 375] on input "Santa reading of 'Twas the Night Before Christmas" at bounding box center [295, 363] width 232 height 26
click at [212, 372] on input "Santa reading of 'Twas the Night Before Christmas" at bounding box center [295, 363] width 232 height 26
click at [217, 375] on input "Santa reading of 'Twas the Night Before Christmas" at bounding box center [295, 363] width 232 height 26
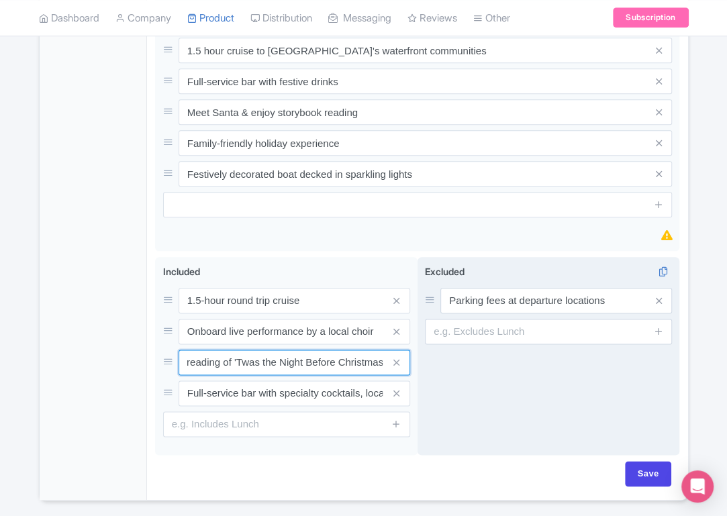
drag, startPoint x: 217, startPoint y: 377, endPoint x: 433, endPoint y: 377, distance: 215.6
click at [433, 377] on div "1.5-hour cruise to a waterfront community Onboard performance by a community ch…" at bounding box center [417, 359] width 525 height 204
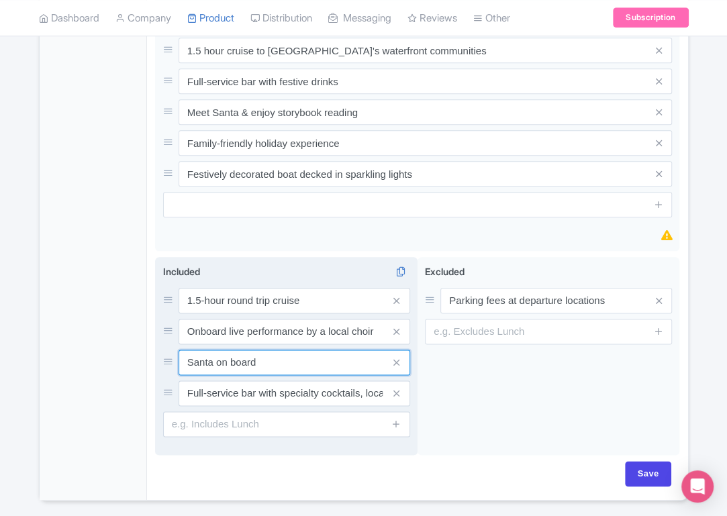
type input "Santa on board"
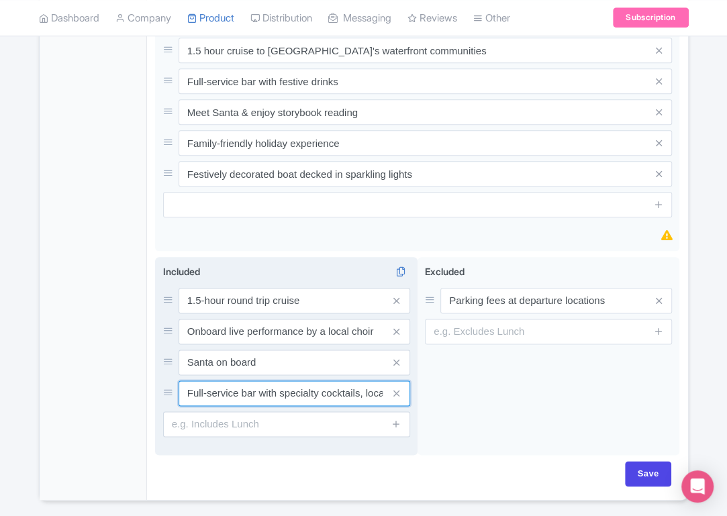
click at [296, 406] on input "Full-service bar with specialty cocktails, local wine & beer, and non-alcoholic…" at bounding box center [295, 394] width 232 height 26
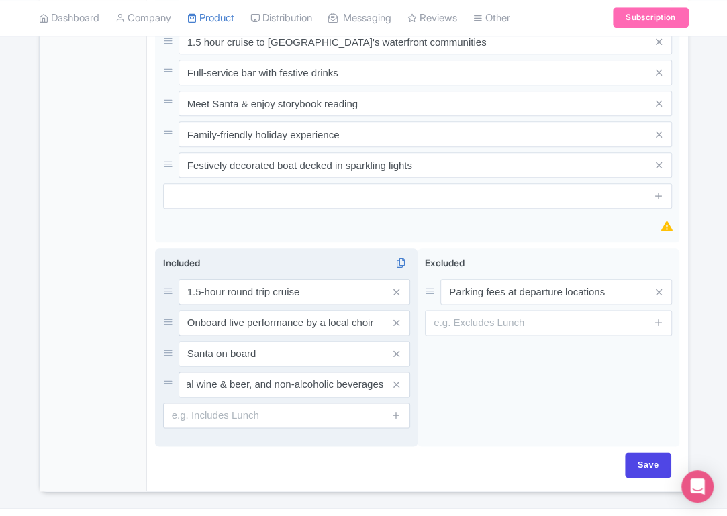
scroll to position [0, 16]
drag, startPoint x: 380, startPoint y: 399, endPoint x: 306, endPoint y: 397, distance: 73.9
click at [306, 397] on div "Full-service bar with specialty cocktails, local wine & beer, and non-alcoholic…" at bounding box center [295, 385] width 232 height 26
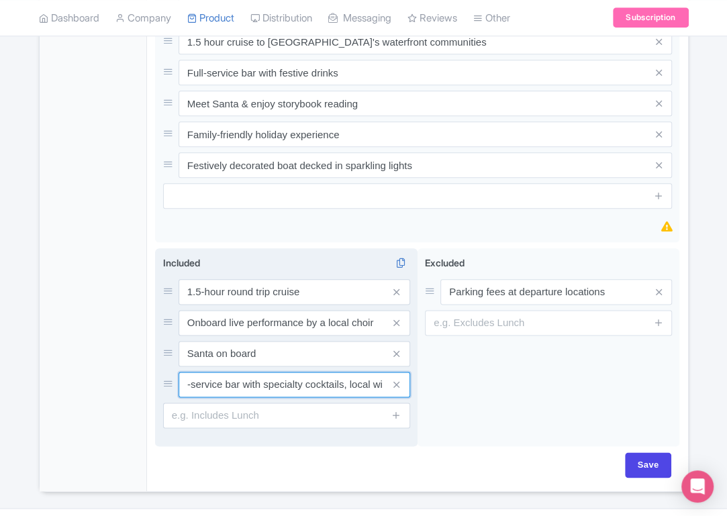
click at [246, 398] on input "Full-service bar with specialty cocktails, local wine & beer, and non-alcoholic…" at bounding box center [295, 385] width 232 height 26
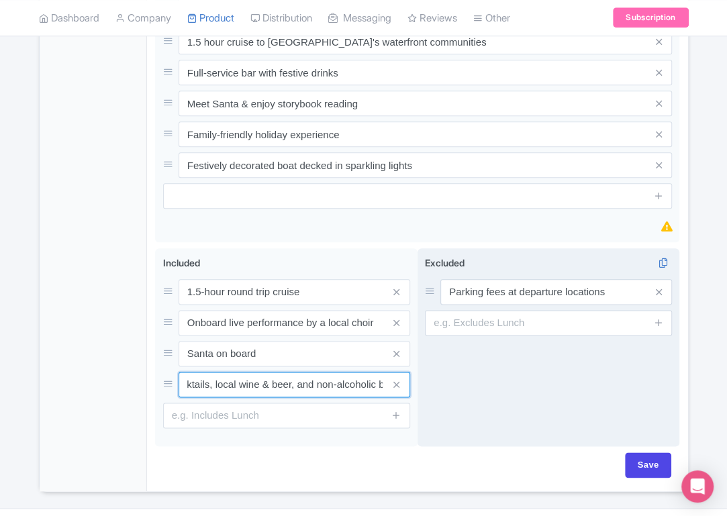
scroll to position [0, 193]
drag, startPoint x: 242, startPoint y: 398, endPoint x: 437, endPoint y: 397, distance: 194.8
click at [437, 397] on div "1.5-hour cruise to a waterfront community Onboard performance by a community ch…" at bounding box center [417, 350] width 525 height 204
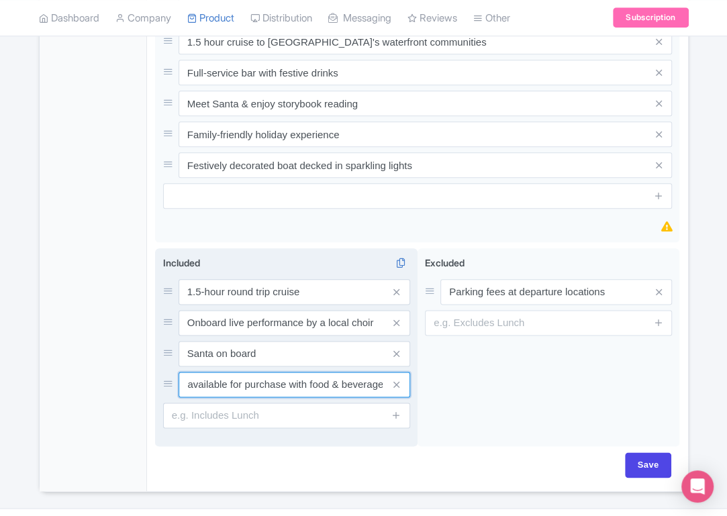
scroll to position [0, 0]
click at [261, 398] on input "Full-service bar available for purchase with food & beverage" at bounding box center [295, 385] width 232 height 26
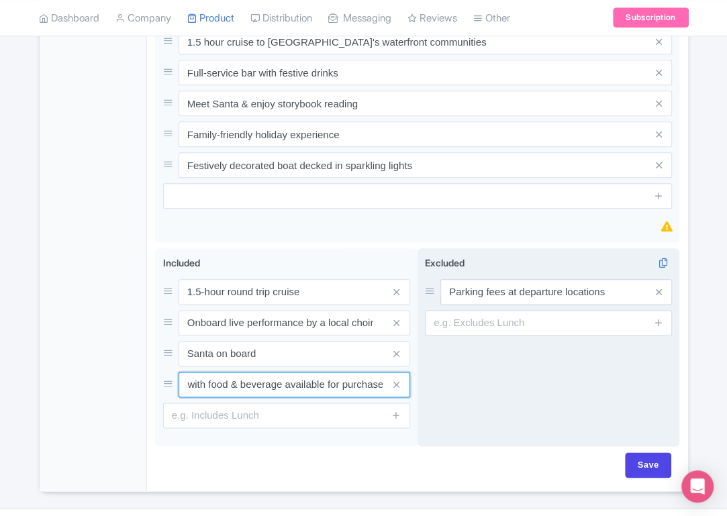
type input "Full-service bar with food & beverage available for purchase"
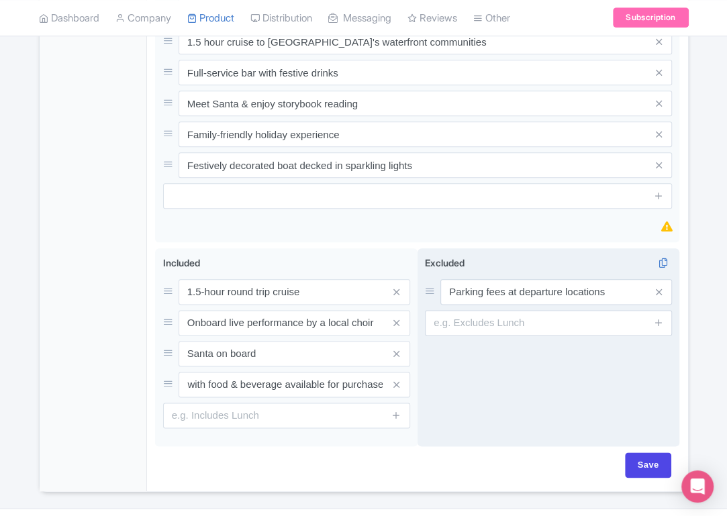
click at [501, 426] on div "Excluded i Parking fees at departure locations" at bounding box center [549, 347] width 263 height 199
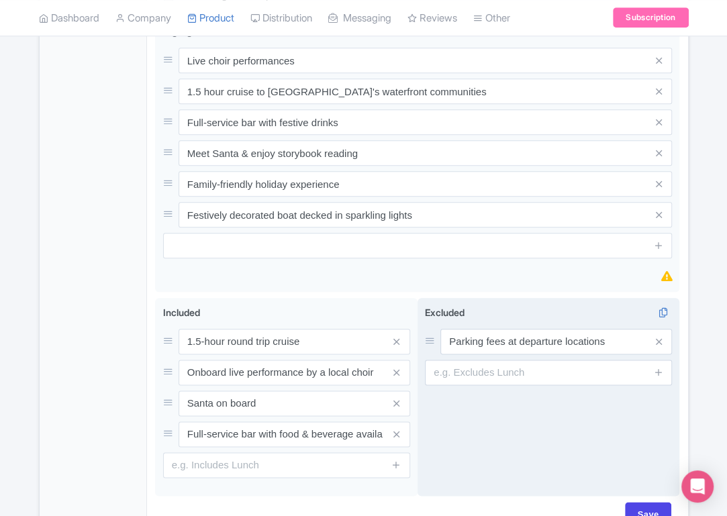
scroll to position [743, 0]
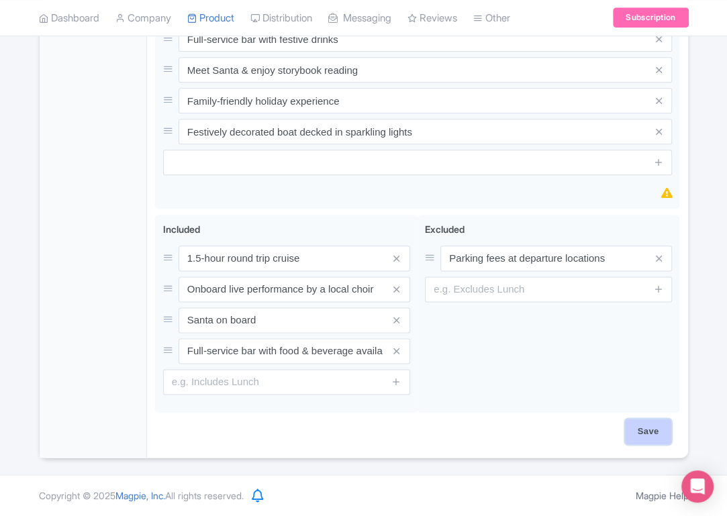
click at [651, 430] on input "Save" at bounding box center [648, 432] width 47 height 26
type input "Saving..."
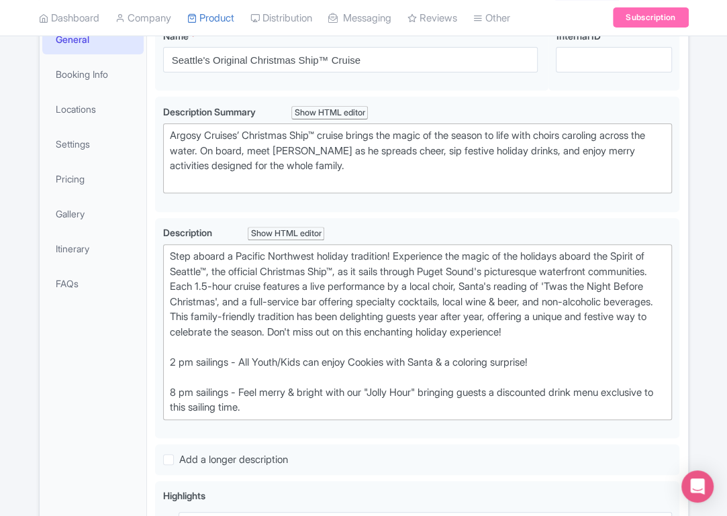
scroll to position [7, 0]
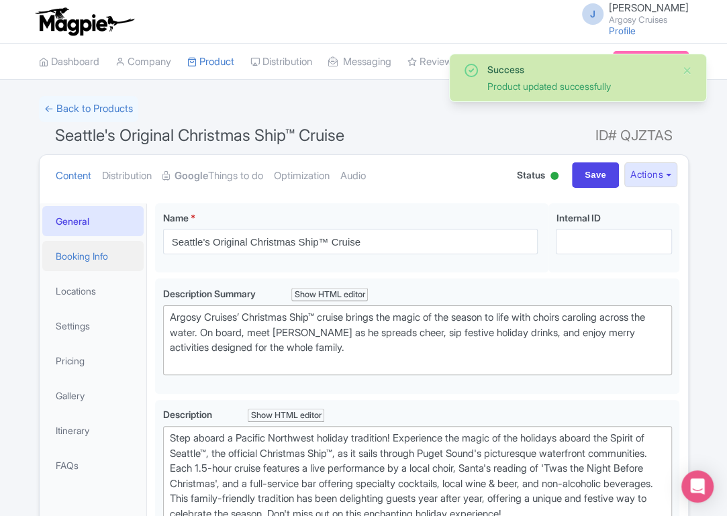
click at [77, 253] on link "Booking Info" at bounding box center [93, 256] width 102 height 30
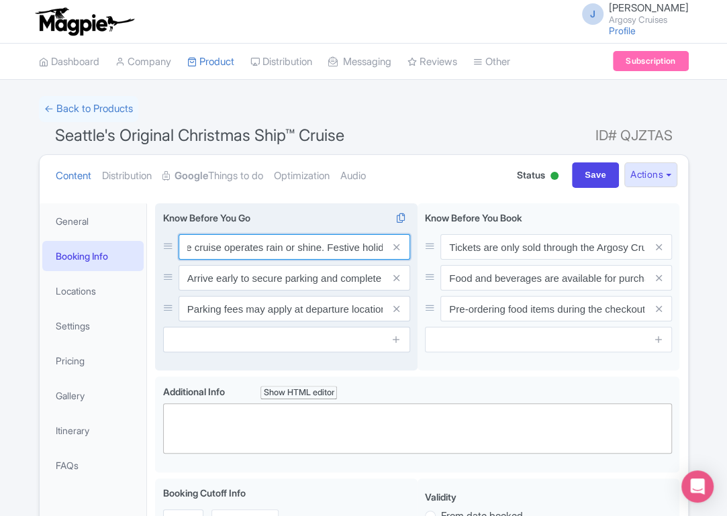
scroll to position [0, 269]
drag, startPoint x: 287, startPoint y: 251, endPoint x: 405, endPoint y: 250, distance: 118.2
click at [405, 250] on div "Dress warmly and comfortably, as the cruise operates rain or shine. Festive hol…" at bounding box center [295, 247] width 232 height 26
click at [265, 252] on input "Dress warmly and comfortably, as the cruise operates rain or shine. Festive hol…" at bounding box center [295, 247] width 232 height 26
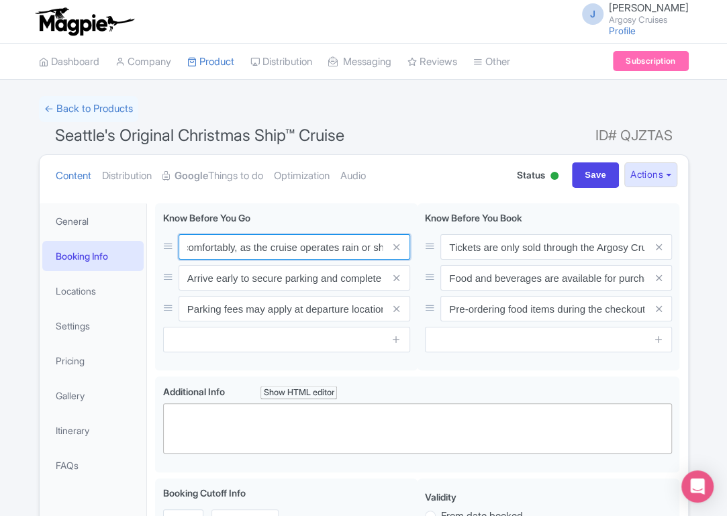
scroll to position [0, 0]
drag, startPoint x: 269, startPoint y: 249, endPoint x: 147, endPoint y: 241, distance: 122.5
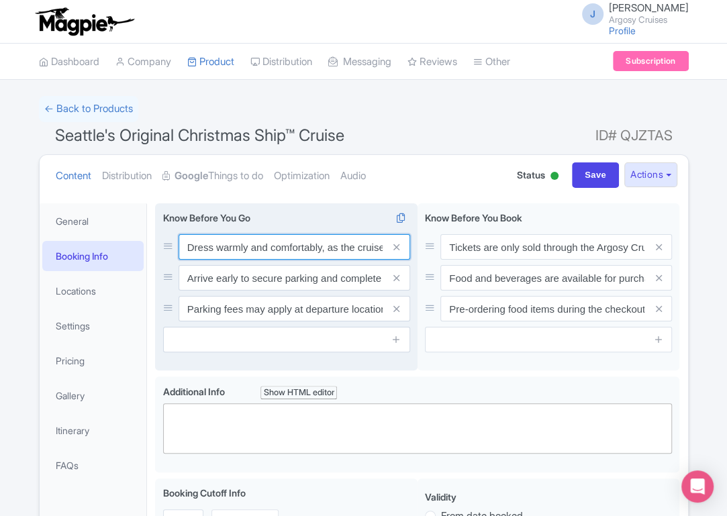
click at [275, 255] on input "Dress warmly and comfortably, as the cruise operates rain or shine. Festive hol…" at bounding box center [295, 247] width 232 height 26
drag, startPoint x: 332, startPoint y: 247, endPoint x: 363, endPoint y: 250, distance: 31.0
click at [363, 250] on input "Dress warmly and comfortably, as the cruise operates rain or shine. Festive hol…" at bounding box center [295, 247] width 232 height 26
click at [349, 251] on input "Dress warmly and comfortably, as the cruise operates rain or shine. Festive hol…" at bounding box center [295, 247] width 232 height 26
click at [328, 250] on input "Dress warmly and comfortably, as the cruise operates rain or shine. Festive hol…" at bounding box center [295, 247] width 232 height 26
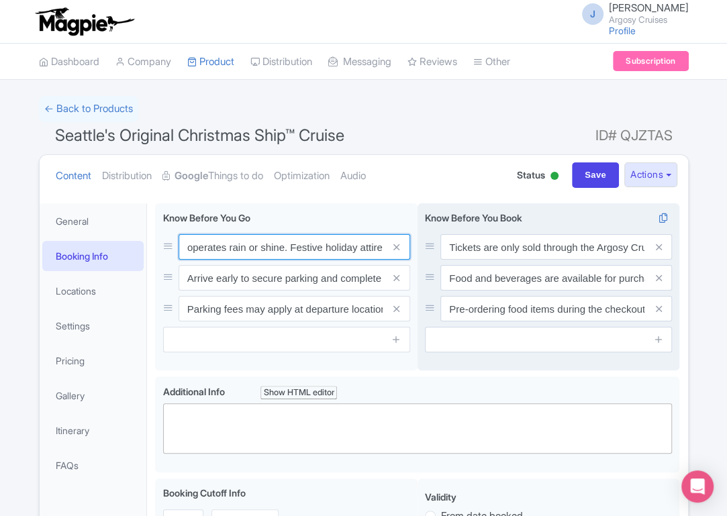
scroll to position [0, 269]
drag, startPoint x: 291, startPoint y: 246, endPoint x: 429, endPoint y: 249, distance: 137.7
click at [429, 249] on div "Dress warmly and comfortably, as the cruise operates rain or shine. Festive hol…" at bounding box center [417, 289] width 525 height 173
drag, startPoint x: 353, startPoint y: 248, endPoint x: 447, endPoint y: 248, distance: 94.0
click at [447, 251] on div "Dress warmly and comfortably, as the cruise operates rain or shine. Festive hol…" at bounding box center [417, 289] width 525 height 173
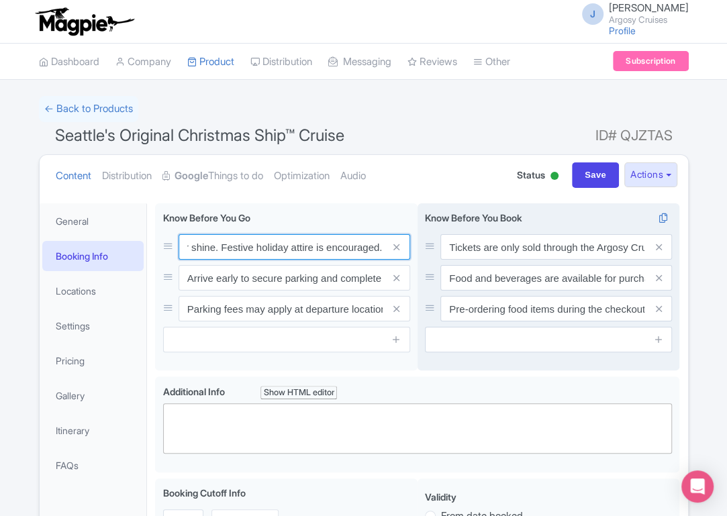
paste input "we recommend flat shoes that are not smooth-soled, stilettos are very strongly …"
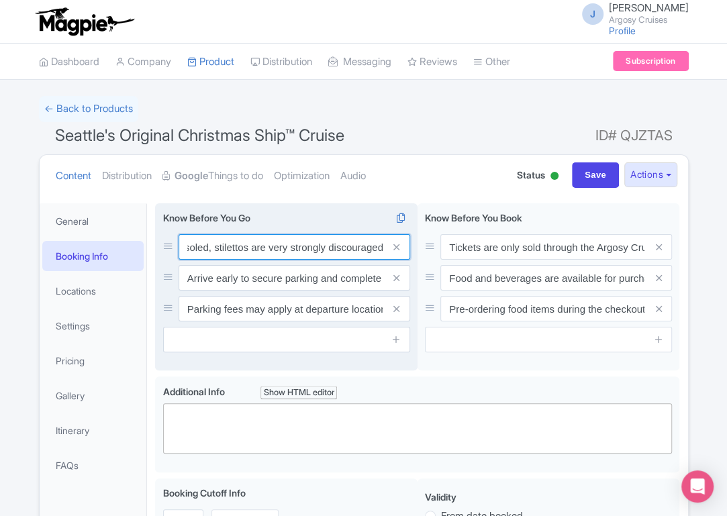
type input "Dress warmly and comfortably, as the cruise operates rain or shine. Festive hol…"
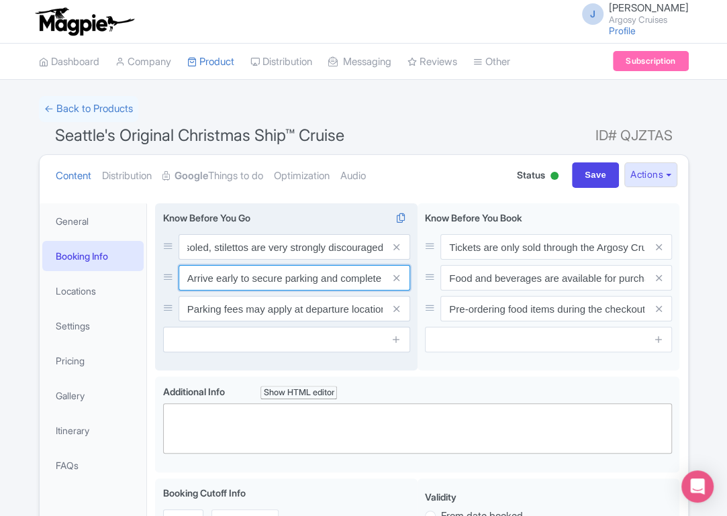
scroll to position [0, 0]
click at [309, 279] on input "Arrive early to secure parking and complete the boarding process, as the boardi…" at bounding box center [295, 278] width 232 height 26
drag, startPoint x: 316, startPoint y: 275, endPoint x: 395, endPoint y: 284, distance: 79.1
click at [395, 284] on div "Arrive early to secure parking and complete the boarding process, as the boardi…" at bounding box center [295, 278] width 232 height 26
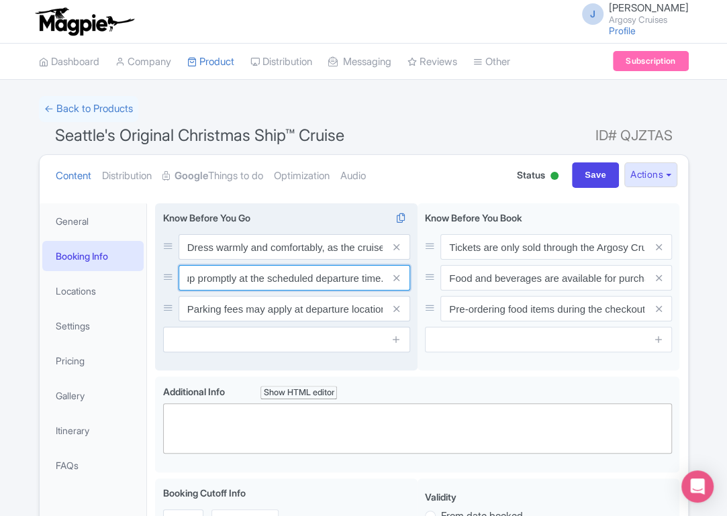
click at [265, 279] on input "Arrive early to secure parking and complete the boarding process, as the boardi…" at bounding box center [295, 278] width 232 height 26
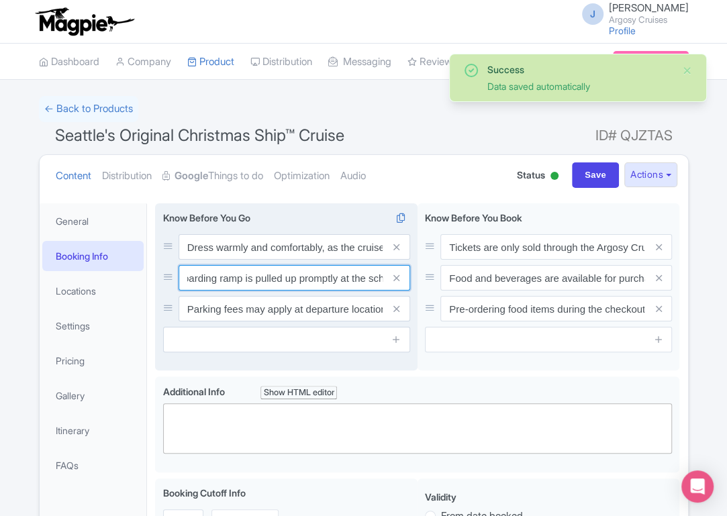
scroll to position [0, 235]
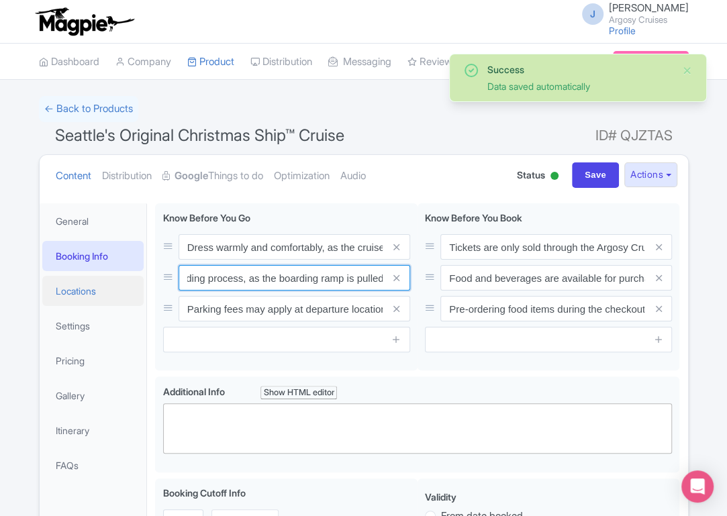
drag, startPoint x: 242, startPoint y: 285, endPoint x: 123, endPoint y: 279, distance: 119.0
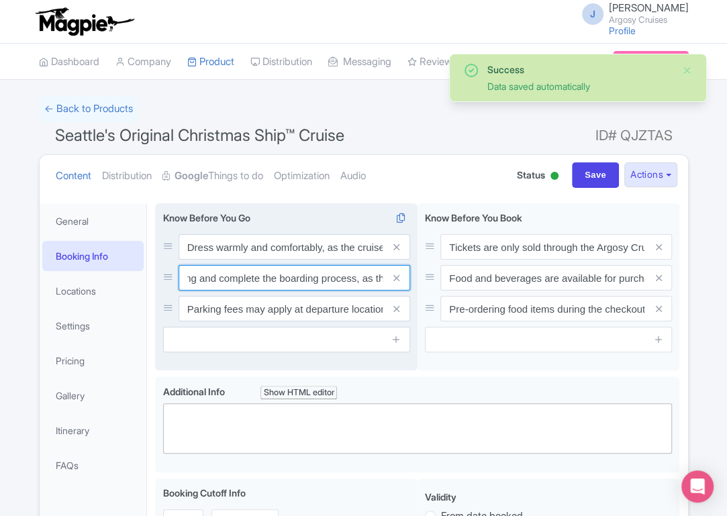
scroll to position [0, 0]
drag, startPoint x: 231, startPoint y: 277, endPoint x: 156, endPoint y: 276, distance: 74.6
click at [156, 276] on div "Dress warmly and comfortably, as the cruise operates rain or shine. Festive hol…" at bounding box center [286, 287] width 263 height 168
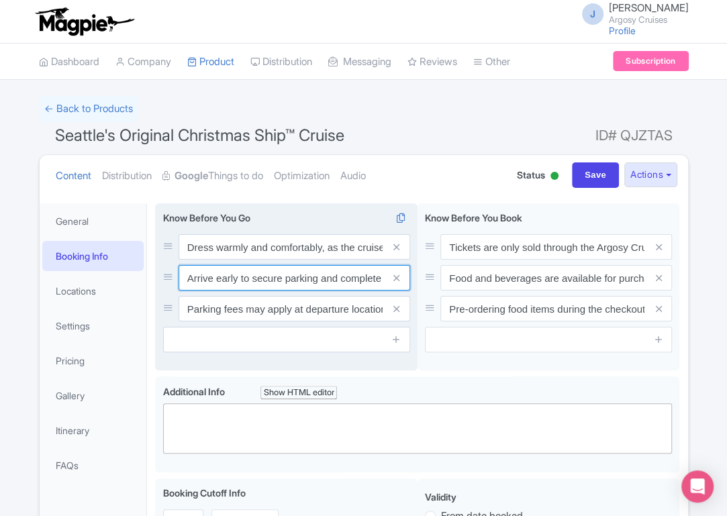
drag, startPoint x: 318, startPoint y: 278, endPoint x: 240, endPoint y: 279, distance: 77.9
click at [240, 279] on input "Arrive early to secure parking and complete the boarding process, as the boardi…" at bounding box center [295, 278] width 232 height 26
click at [359, 277] on input "Arrive early to secure parking and complete the boarding process, as the boardi…" at bounding box center [295, 278] width 232 height 26
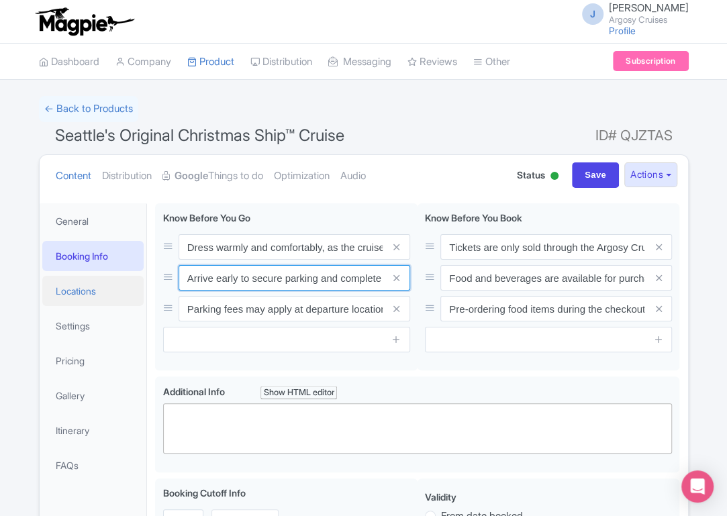
drag, startPoint x: 225, startPoint y: 278, endPoint x: 133, endPoint y: 275, distance: 92.1
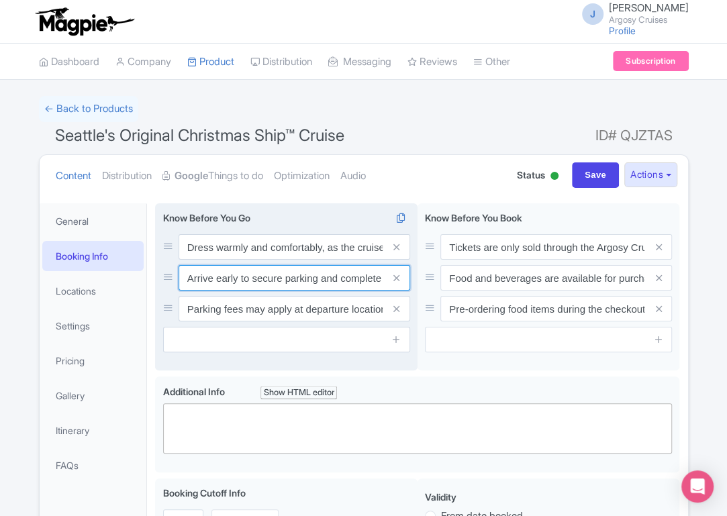
click at [263, 279] on input "Arrive early to secure parking and complete the boarding process, as the boardi…" at bounding box center [295, 278] width 232 height 26
drag, startPoint x: 216, startPoint y: 278, endPoint x: 193, endPoint y: 283, distance: 22.7
click at [193, 283] on input "Arrive early to secure parking and complete the boarding process, as the boardi…" at bounding box center [295, 278] width 232 height 26
click at [210, 281] on input "Arrive early to secure parking and complete the boarding process, as the boardi…" at bounding box center [295, 278] width 232 height 26
click at [331, 279] on input "Boarding begins 45 minutes before departure. Gate closes" at bounding box center [295, 278] width 232 height 26
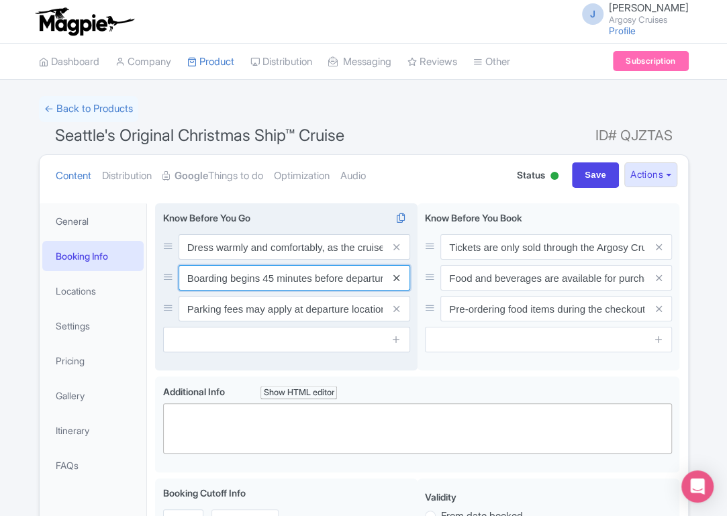
scroll to position [0, 67]
drag, startPoint x: 331, startPoint y: 279, endPoint x: 409, endPoint y: 282, distance: 78.0
click at [409, 282] on div "Boarding begins 45 minutes before departure. Gate closes" at bounding box center [295, 278] width 232 height 26
click at [345, 280] on input "Boarding begins 45 minutes before departure. Gate closes" at bounding box center [295, 278] width 232 height 26
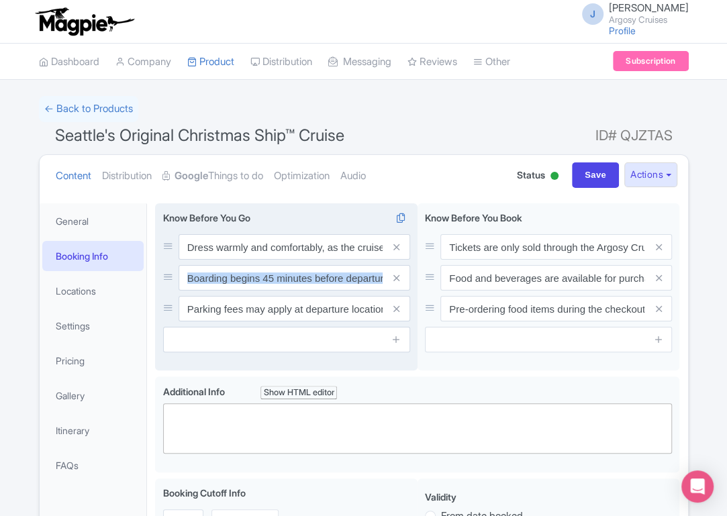
scroll to position [0, 26]
drag, startPoint x: 383, startPoint y: 277, endPoint x: 343, endPoint y: 276, distance: 40.3
click at [343, 276] on div "Boarding begins 45 minutes before departure. Gate closes" at bounding box center [295, 278] width 232 height 26
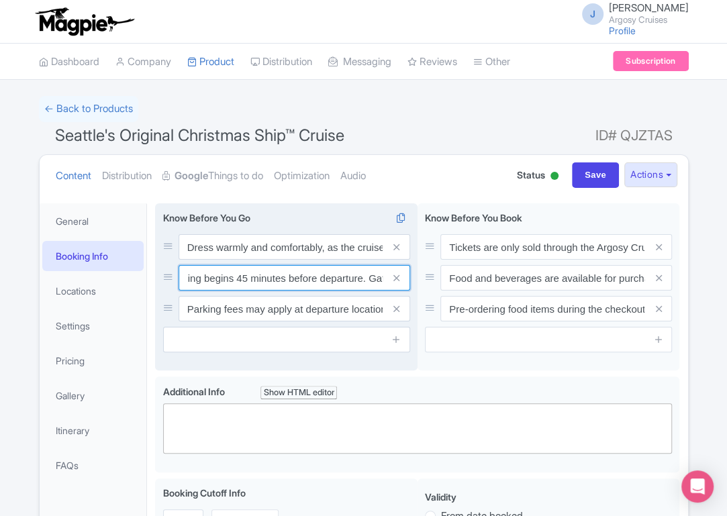
scroll to position [0, 67]
drag, startPoint x: 369, startPoint y: 279, endPoint x: 410, endPoint y: 279, distance: 41.6
click at [410, 279] on div "Dress warmly and comfortably, as the cruise operates rain or shine. Festive hol…" at bounding box center [286, 287] width 263 height 168
click at [323, 281] on input "Boarding begins 45 minutes before departure. Boat leaves promptly at departure …" at bounding box center [295, 278] width 232 height 26
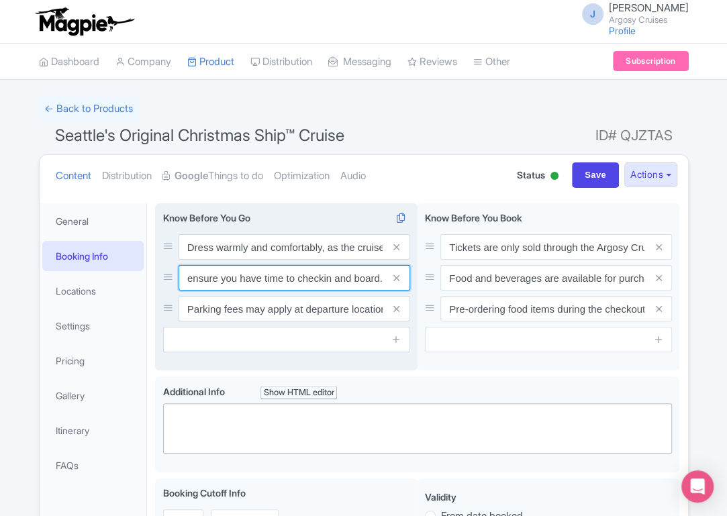
scroll to position [0, 450]
type input "Boarding begins 45 minutes before departure. Boat leaves promptly at departure …"
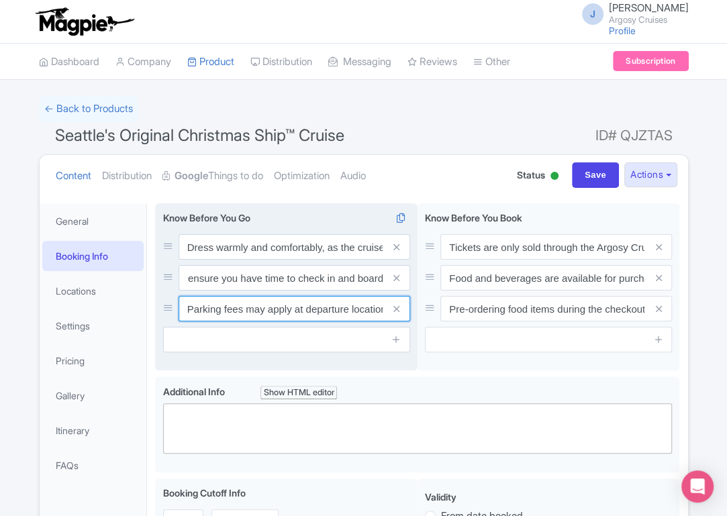
scroll to position [0, 0]
click at [311, 315] on input "Parking fees may apply at departure locations; check the Christmas Ship™ Depart…" at bounding box center [295, 309] width 232 height 26
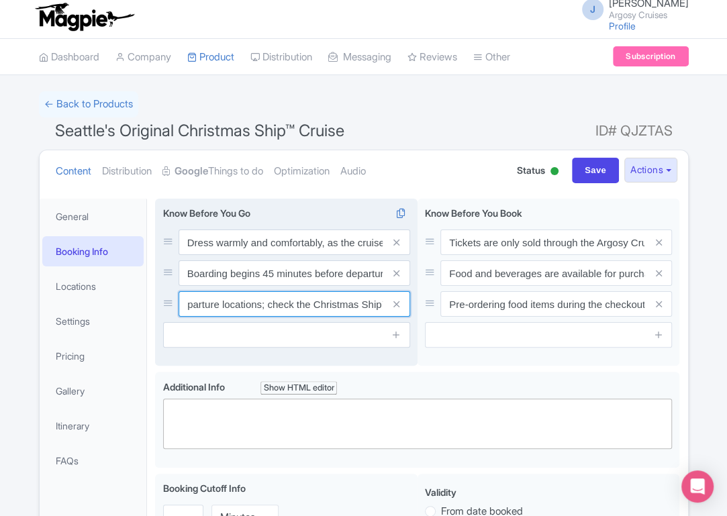
scroll to position [0, 308]
drag, startPoint x: 265, startPoint y: 306, endPoint x: 402, endPoint y: 313, distance: 136.5
click at [402, 313] on div "Parking fees may apply at departure locations; check the Christmas Ship™ Depart…" at bounding box center [295, 304] width 232 height 26
click at [334, 310] on input "Parking fees may apply at departure locations; check the Christmas Ship™ Depart…" at bounding box center [295, 304] width 232 height 26
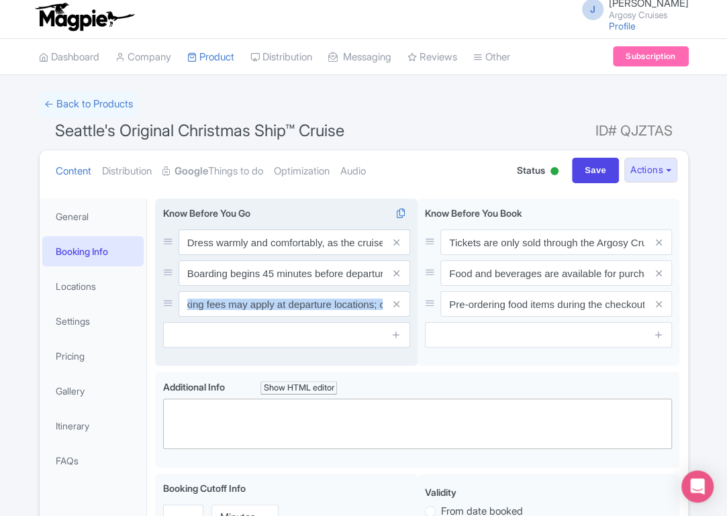
drag, startPoint x: 384, startPoint y: 306, endPoint x: 277, endPoint y: 302, distance: 107.5
click at [277, 302] on div "Parking fees may apply at departure locations; check the Christmas Ship™ Depart…" at bounding box center [295, 304] width 232 height 26
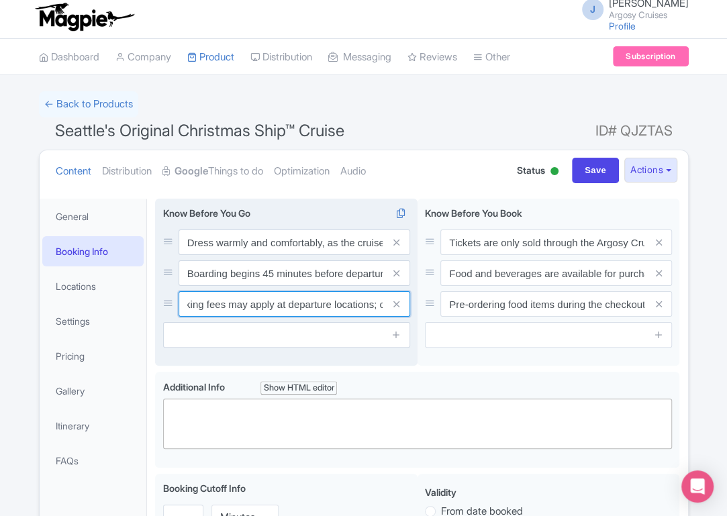
click at [285, 308] on input "Parking fees may apply at departure locations; check the Christmas Ship™ Depart…" at bounding box center [295, 304] width 232 height 26
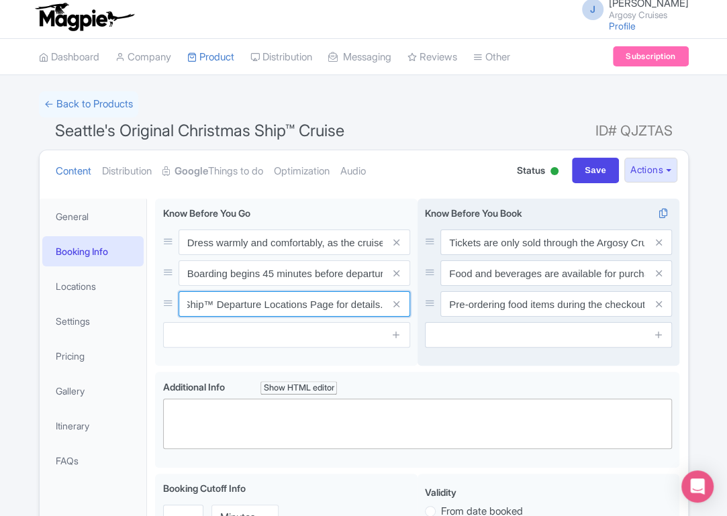
drag, startPoint x: 375, startPoint y: 307, endPoint x: 431, endPoint y: 309, distance: 55.1
click at [431, 309] on div "Dress warmly and comfortably, as the cruise operates rain or shine. Festive hol…" at bounding box center [417, 285] width 525 height 173
type input "Parking fees may apply at departure locations."
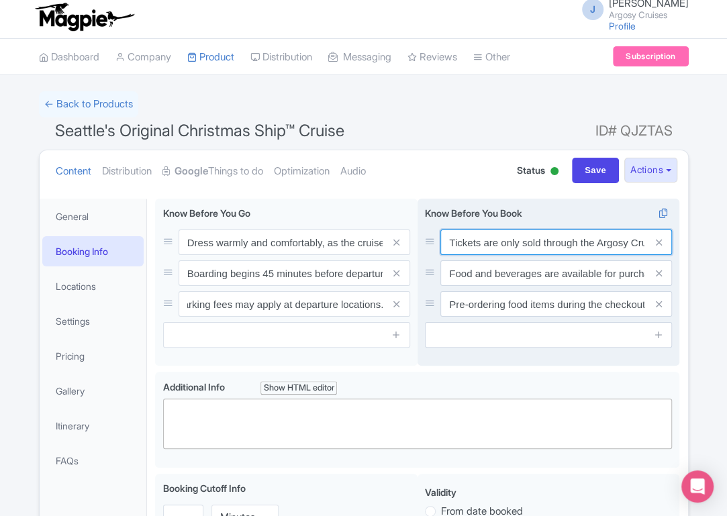
scroll to position [0, 0]
click at [572, 244] on input "Tickets are only sold through the Argosy Cruises website and are not transferab…" at bounding box center [557, 243] width 232 height 26
click at [520, 244] on input "Tickets are only sold through the Argosy Cruises website and are not transferab…" at bounding box center [557, 243] width 232 height 26
drag, startPoint x: 512, startPoint y: 246, endPoint x: 651, endPoint y: 246, distance: 139.0
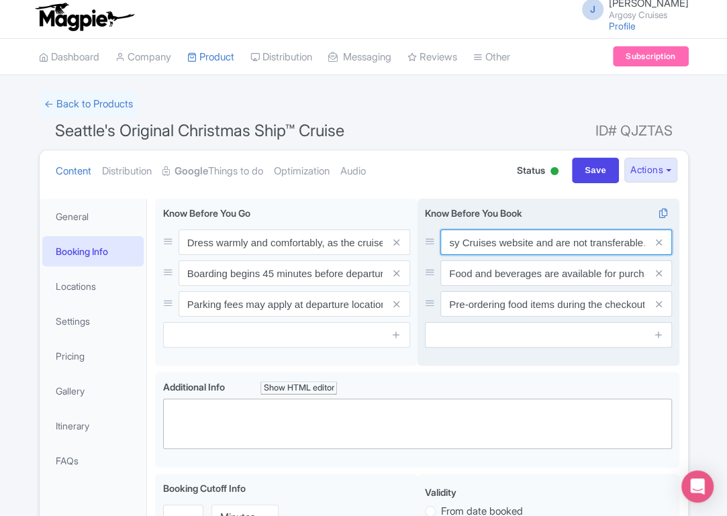
click at [651, 246] on div "Tickets are only sold through the Argosy Cruises website and are not transferab…" at bounding box center [557, 243] width 232 height 26
click at [563, 248] on input "Tickets are only sold through the Argosy Cruises website and are not transferab…" at bounding box center [557, 243] width 232 height 26
click at [491, 242] on input "Tickets are only sold through the Argosy Cruises website and are not transferab…" at bounding box center [557, 243] width 232 height 26
drag, startPoint x: 551, startPoint y: 244, endPoint x: 426, endPoint y: 235, distance: 124.6
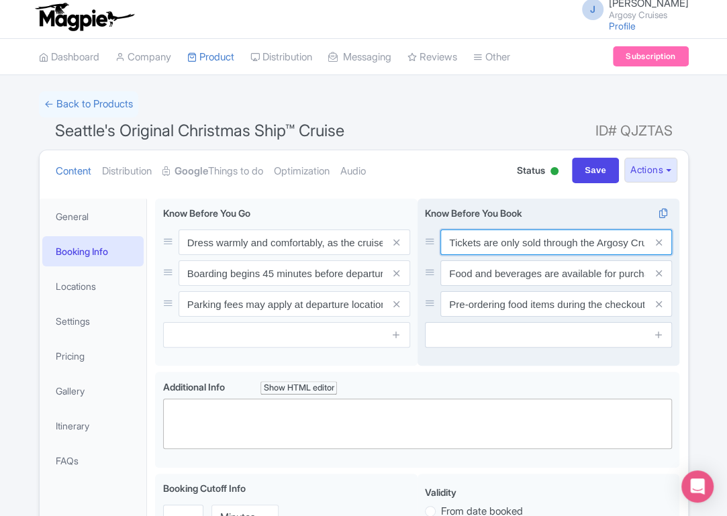
click at [426, 235] on div "Tickets are only sold through the Argosy Cruises website and are not transferab…" at bounding box center [548, 243] width 247 height 26
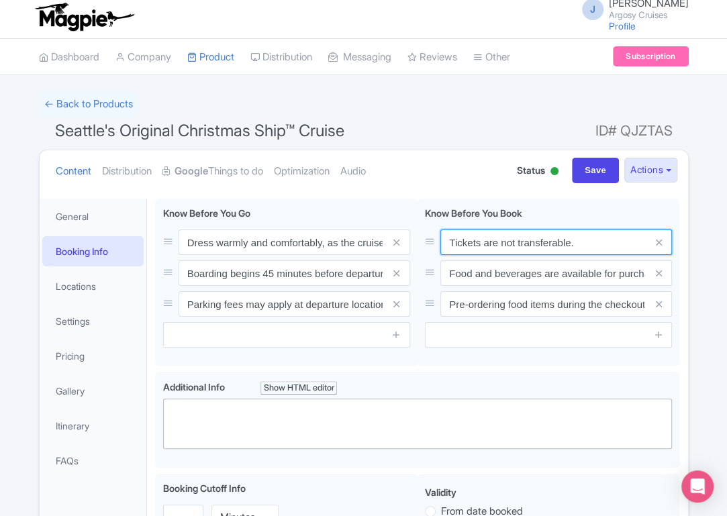
type input "Tickets are not transferable."
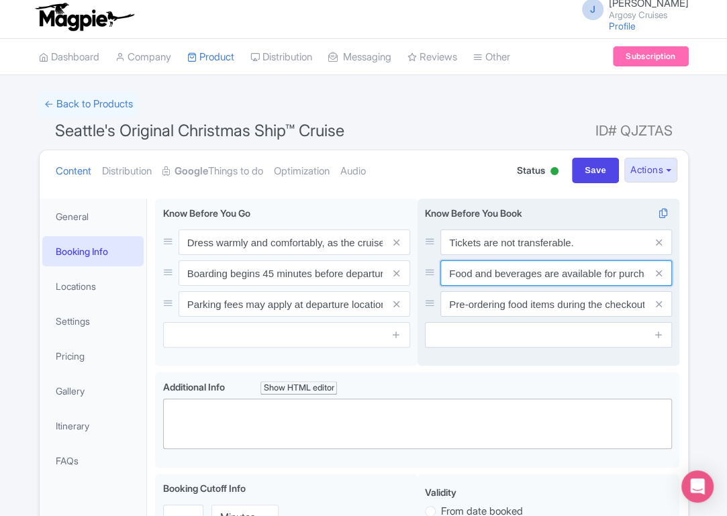
click at [600, 273] on input "Food and beverages are available for purchase onboard; outside food and drinks …" at bounding box center [557, 274] width 232 height 26
click at [556, 318] on div "Know Before You Book i Tickets are not transferable. Food and beverages are ava…" at bounding box center [548, 277] width 247 height 142
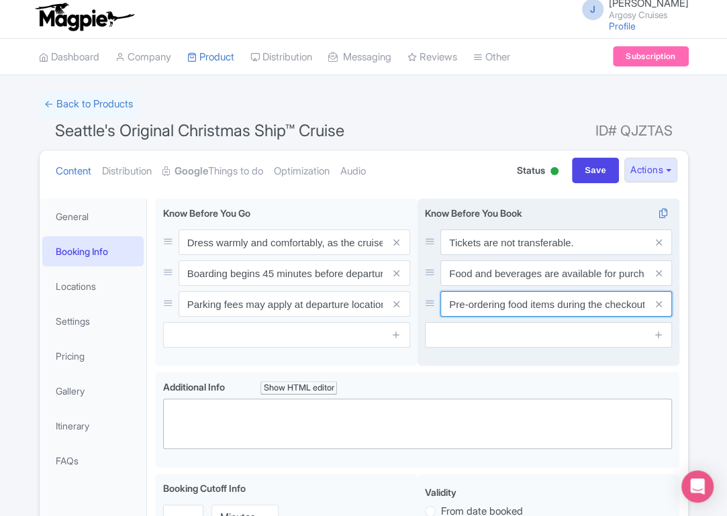
click at [560, 308] on input "Pre-ordering food items during the checkout process guarantees availability; th…" at bounding box center [557, 304] width 232 height 26
click at [658, 304] on icon at bounding box center [659, 305] width 6 height 10
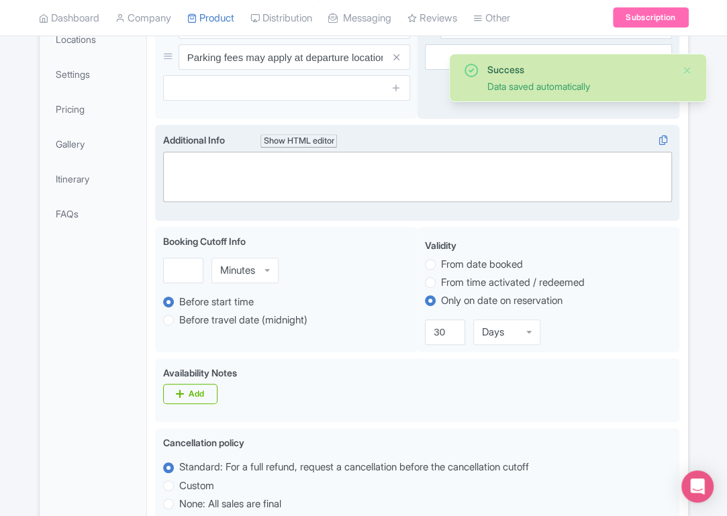
scroll to position [255, 0]
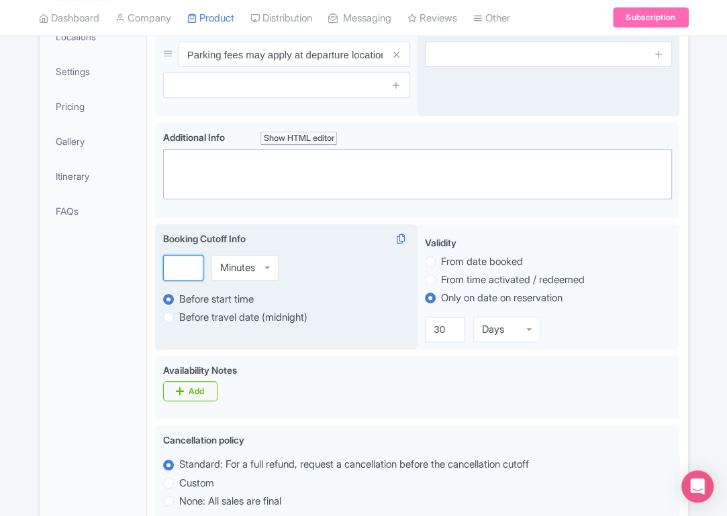
click at [181, 269] on input "number" at bounding box center [183, 268] width 40 height 26
click at [244, 262] on div "Minutes" at bounding box center [237, 268] width 35 height 12
type input "-1"
click at [193, 271] on input "-1" at bounding box center [183, 268] width 40 height 26
click at [259, 270] on div "Hours" at bounding box center [245, 268] width 67 height 26
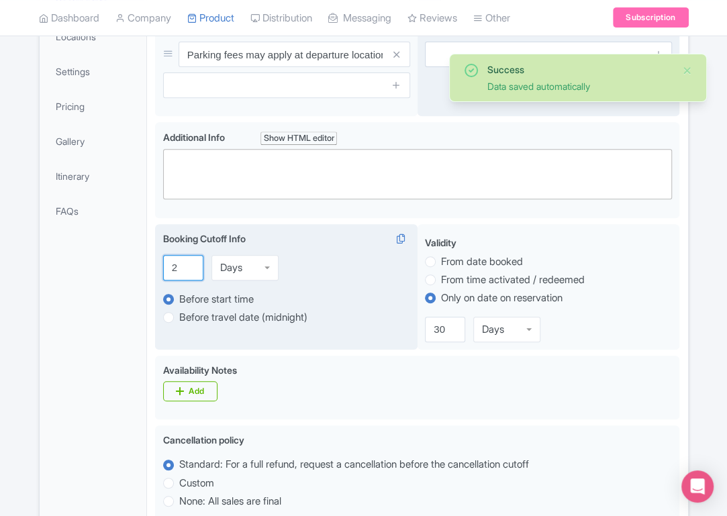
drag, startPoint x: 179, startPoint y: 268, endPoint x: 156, endPoint y: 268, distance: 22.8
click at [156, 268] on div "Booking Cutoff Info i 2 Days Days Minutes Hours Days Before start time Before t…" at bounding box center [286, 287] width 263 height 126
type input "1"
click at [331, 267] on div "1 Days Days Minutes Hours Days" at bounding box center [286, 268] width 247 height 26
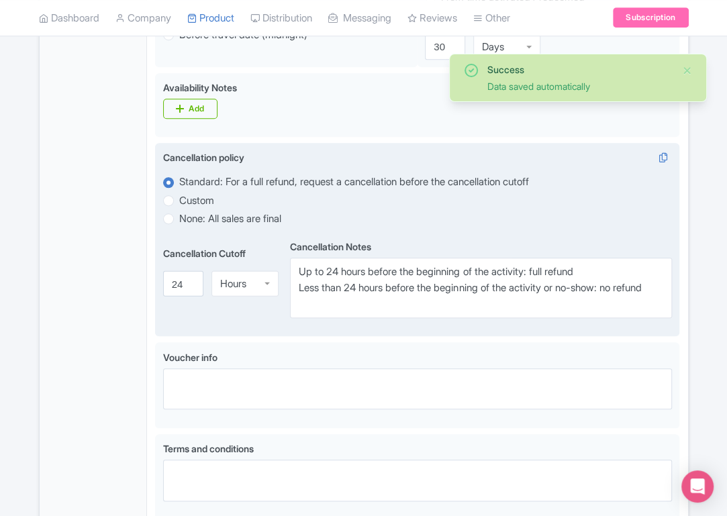
scroll to position [557, 0]
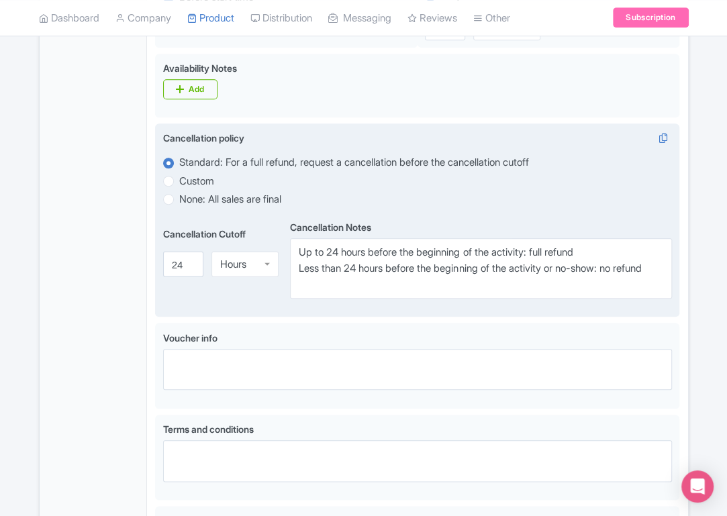
click at [210, 202] on label "None: All sales are final" at bounding box center [230, 199] width 102 height 15
click at [193, 202] on input "None: All sales are final" at bounding box center [185, 197] width 13 height 13
radio input "true"
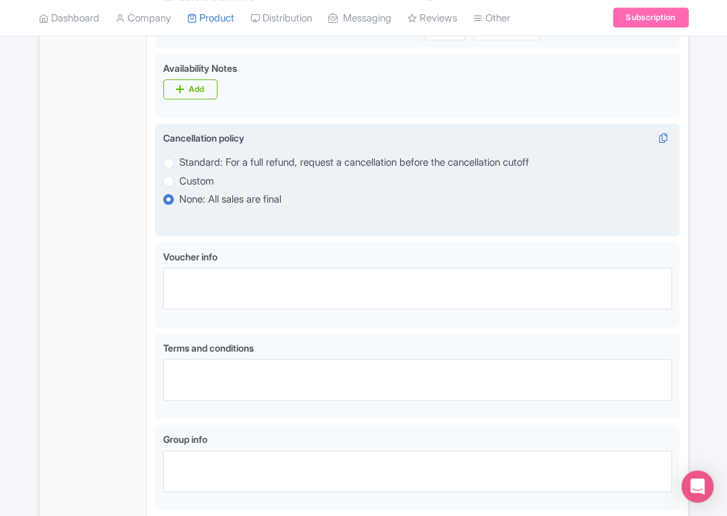
click at [206, 183] on label "Custom" at bounding box center [196, 181] width 35 height 15
click at [193, 183] on input "Custom" at bounding box center [185, 179] width 13 height 13
radio input "true"
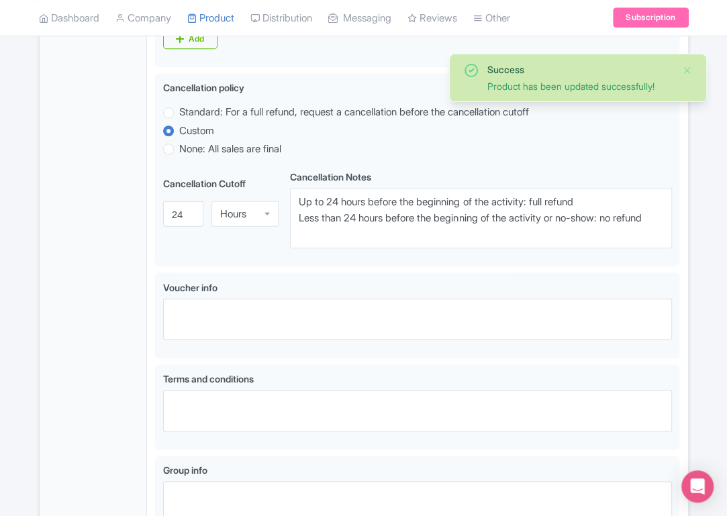
scroll to position [610, 0]
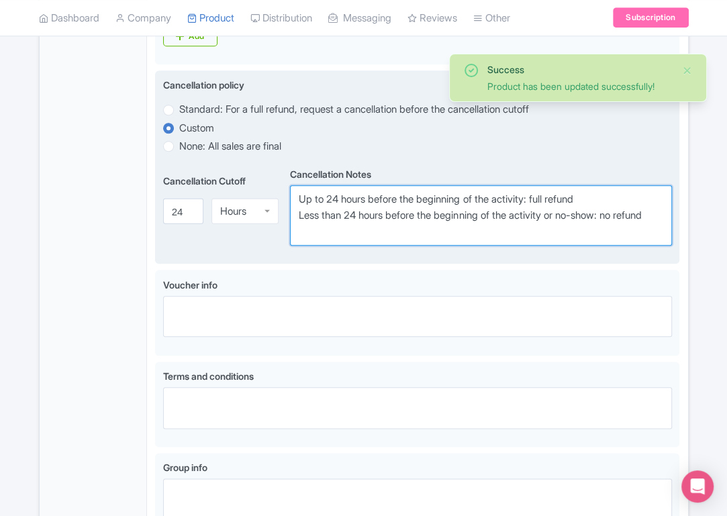
drag, startPoint x: 341, startPoint y: 232, endPoint x: 279, endPoint y: 195, distance: 72.0
click at [279, 195] on div "Cancellation Cutoff i 24 Hours Hours Cancellation Notes i Up to 24 hours before…" at bounding box center [418, 205] width 510 height 81
paste textarea "Guests who cancel 10 days or more in advance of their departure date and time w…"
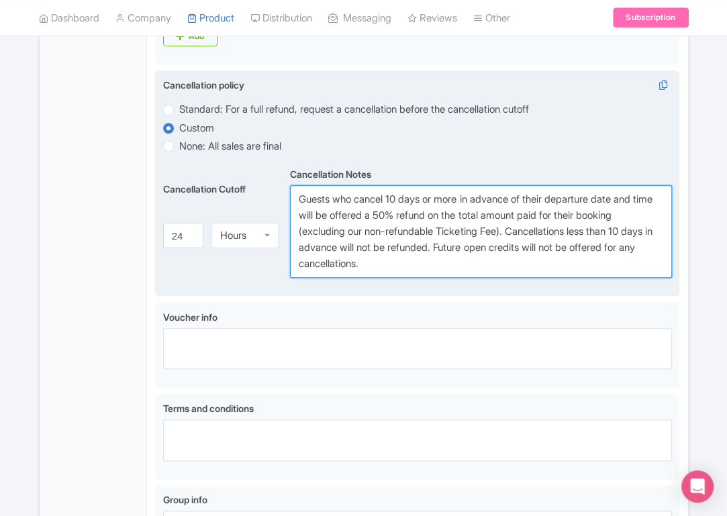
click at [394, 218] on textarea "Up to 24 hours before the beginning of the activity: full refund Less than 24 h…" at bounding box center [481, 231] width 382 height 93
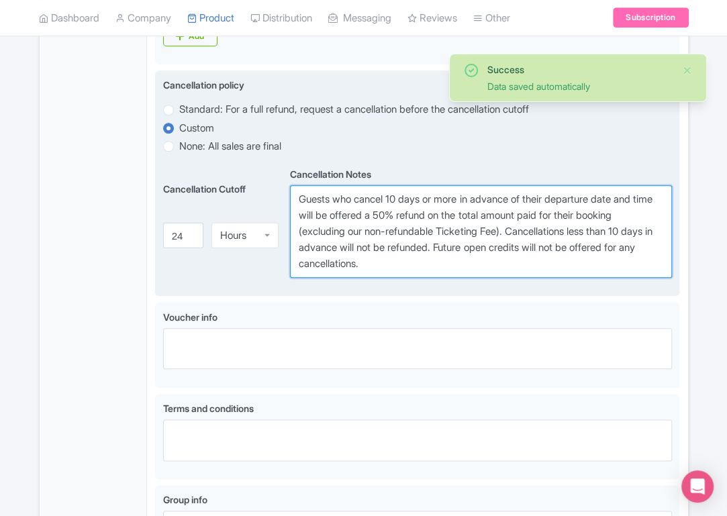
click at [383, 236] on textarea "Up to 24 hours before the beginning of the activity: full refund Less than 24 h…" at bounding box center [481, 231] width 382 height 93
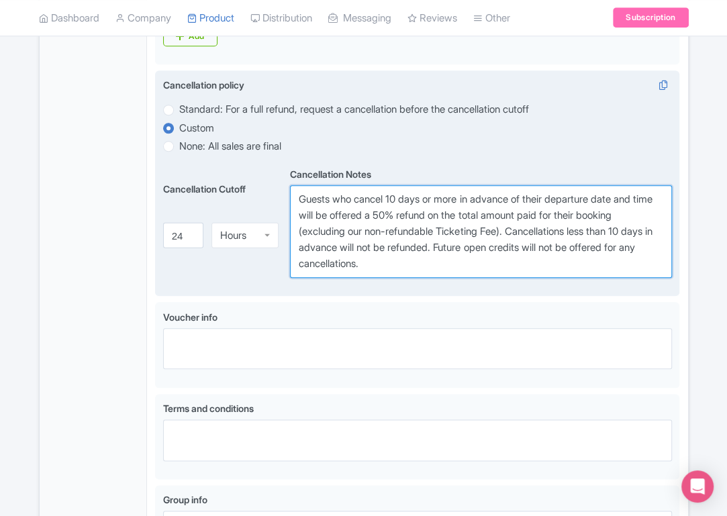
click at [484, 263] on textarea "Up to 24 hours before the beginning of the activity: full refund Less than 24 h…" at bounding box center [481, 231] width 382 height 93
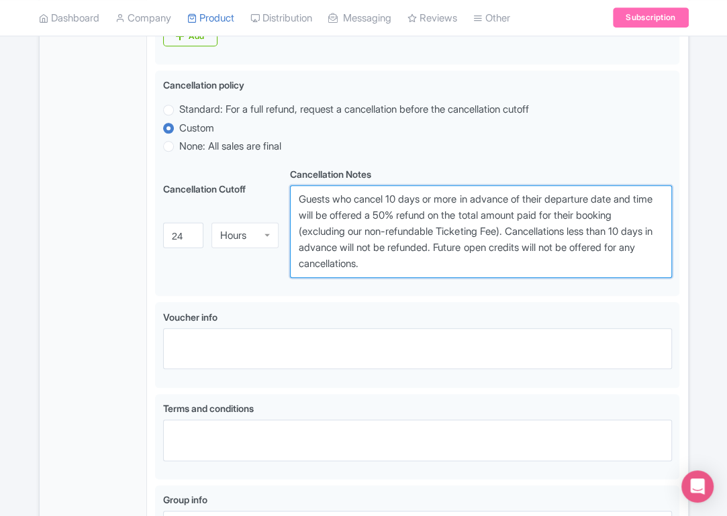
type textarea "Guests who cancel 10 days or more in advance of their departure date and time w…"
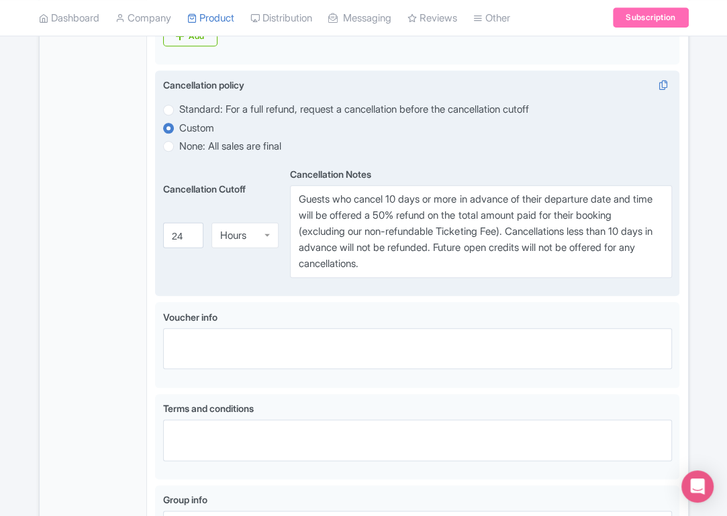
click at [179, 109] on label "Standard: For a full refund, request a cancellation before the cancellation cut…" at bounding box center [354, 109] width 350 height 15
click at [179, 109] on input "Standard: For a full refund, request a cancellation before the cancellation cut…" at bounding box center [185, 107] width 13 height 13
radio input "true"
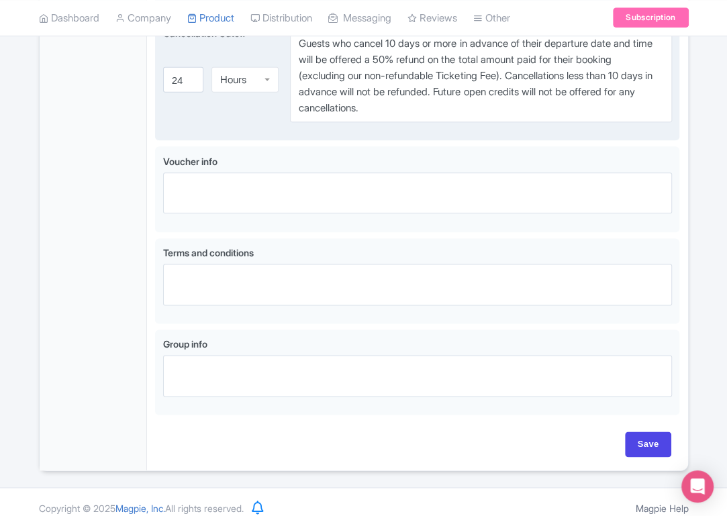
scroll to position [778, 0]
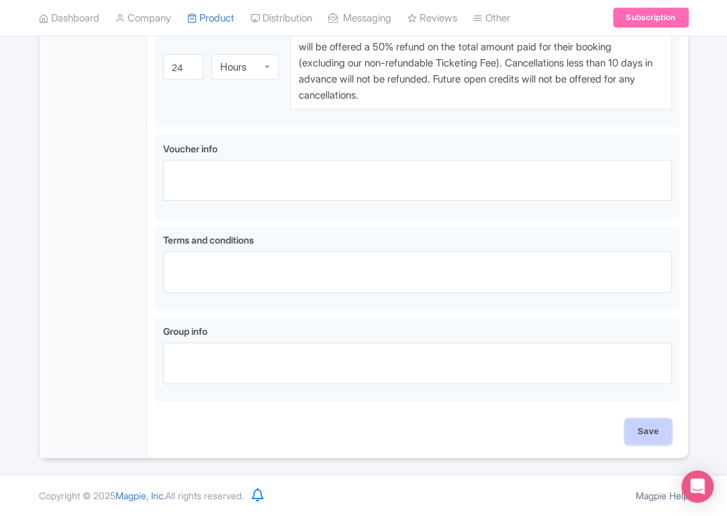
click at [643, 422] on input "Save" at bounding box center [648, 432] width 47 height 26
type input "Update Product"
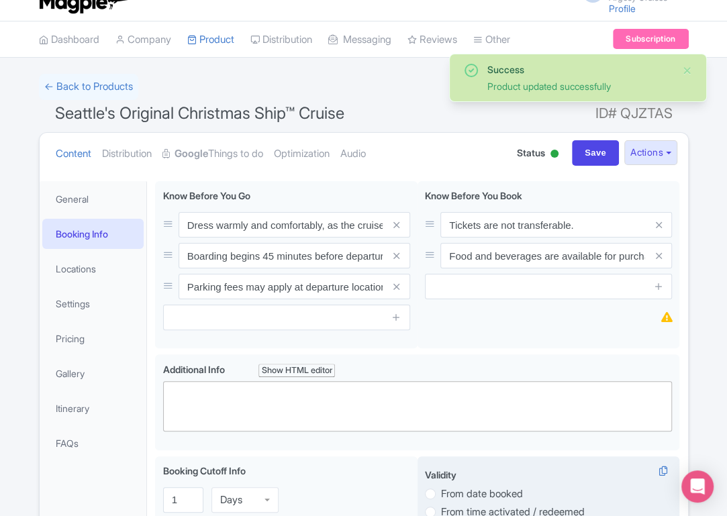
scroll to position [21, 0]
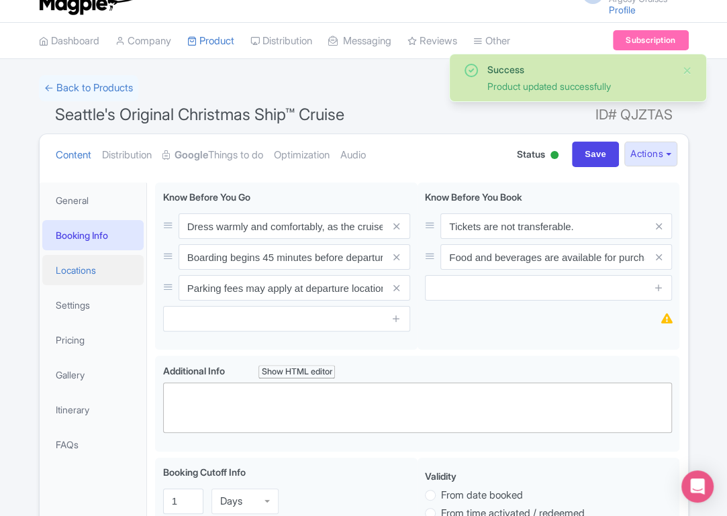
click at [102, 276] on link "Locations" at bounding box center [93, 270] width 102 height 30
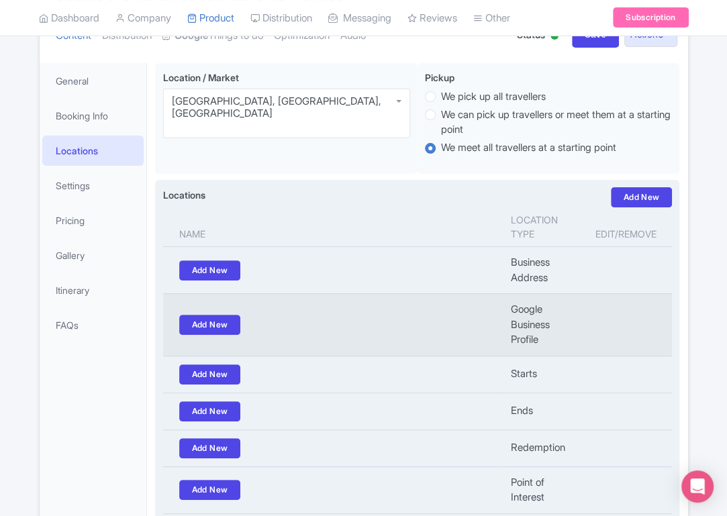
scroll to position [59, 0]
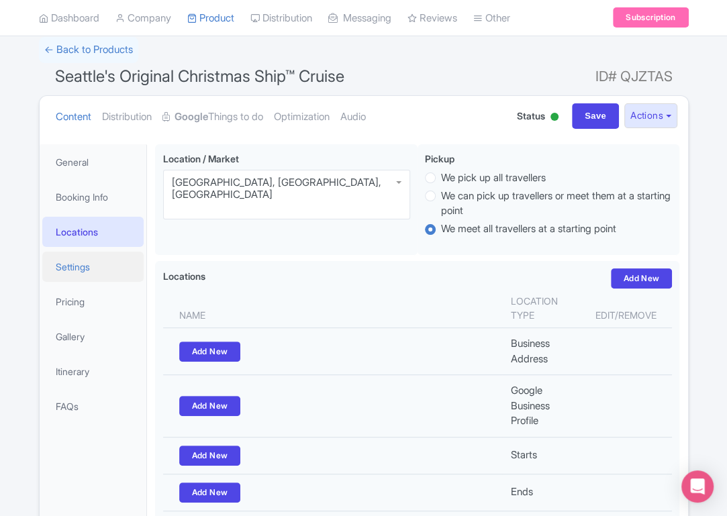
click at [62, 267] on link "Settings" at bounding box center [93, 267] width 102 height 30
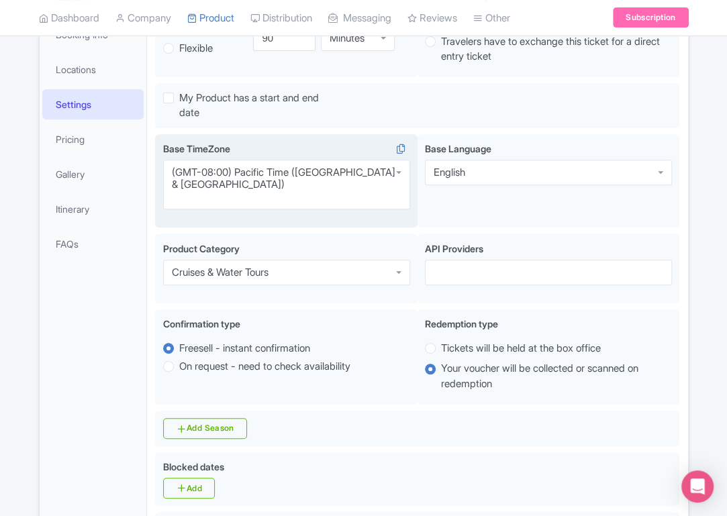
scroll to position [223, 0]
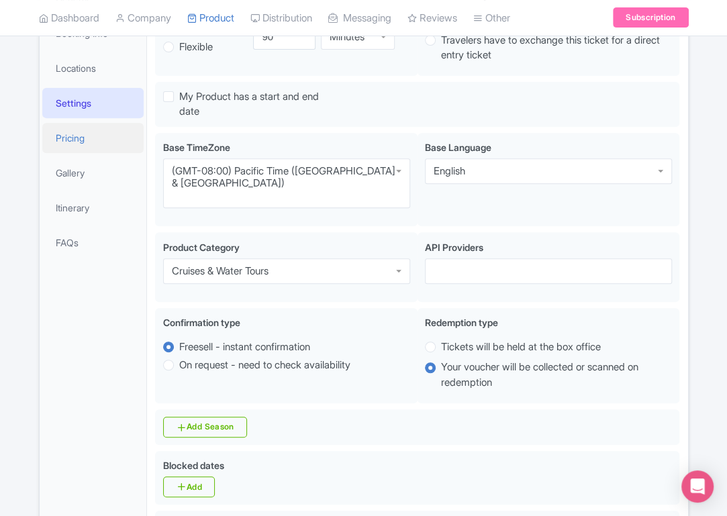
click at [56, 134] on link "Pricing" at bounding box center [93, 138] width 102 height 30
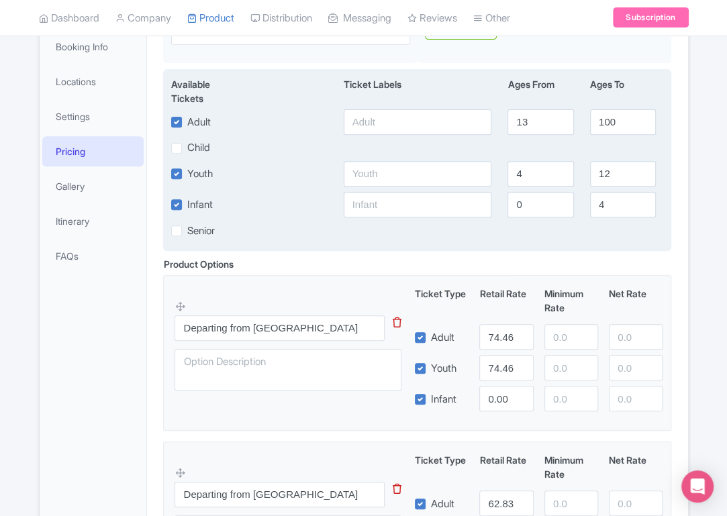
scroll to position [220, 0]
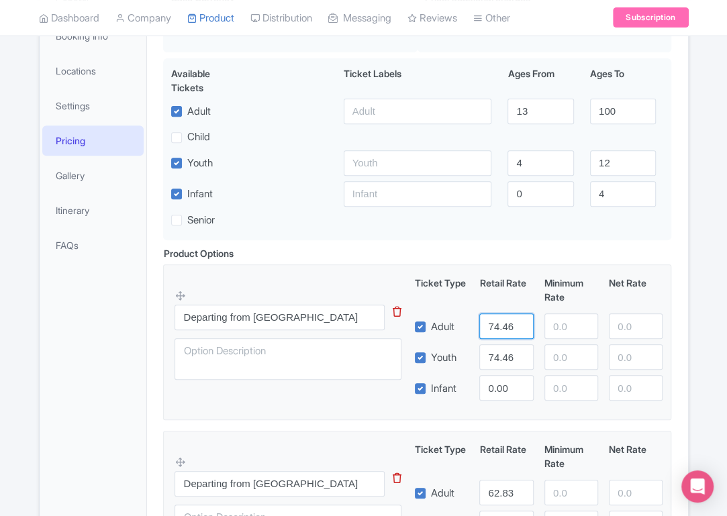
click at [506, 328] on input "74.46" at bounding box center [507, 327] width 54 height 26
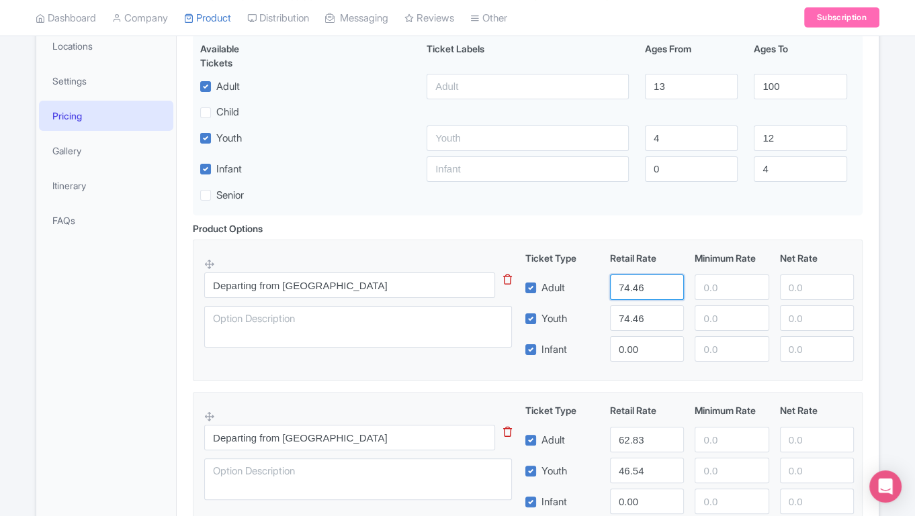
scroll to position [244, 0]
click at [100, 159] on link "Gallery" at bounding box center [106, 151] width 134 height 30
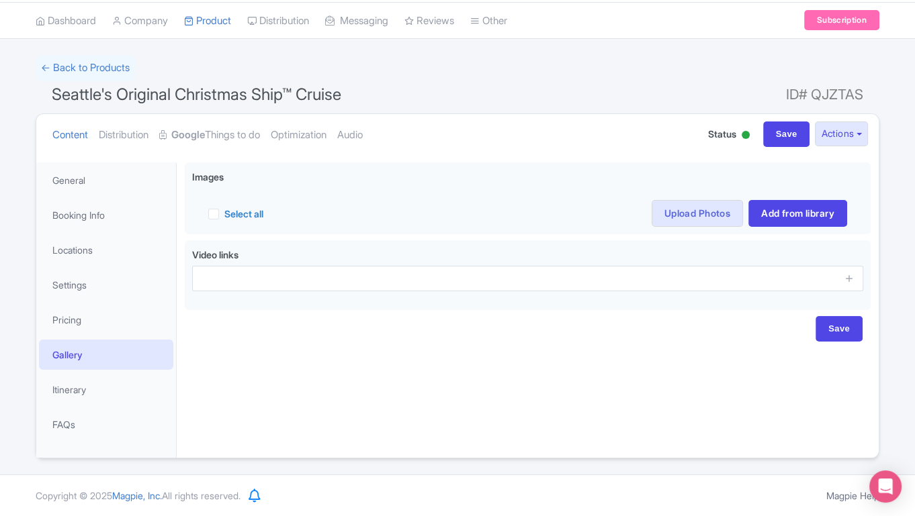
scroll to position [40, 0]
click at [69, 388] on link "Itinerary" at bounding box center [106, 390] width 134 height 30
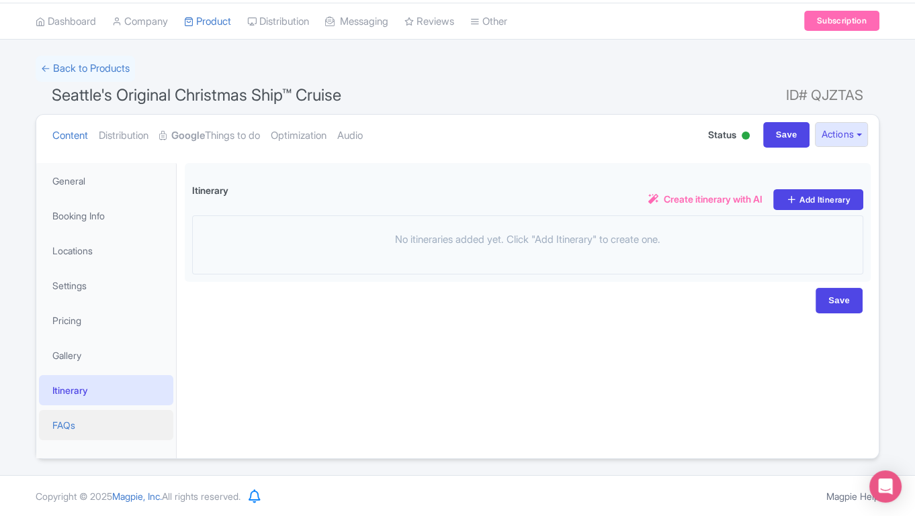
click at [65, 426] on link "FAQs" at bounding box center [106, 425] width 134 height 30
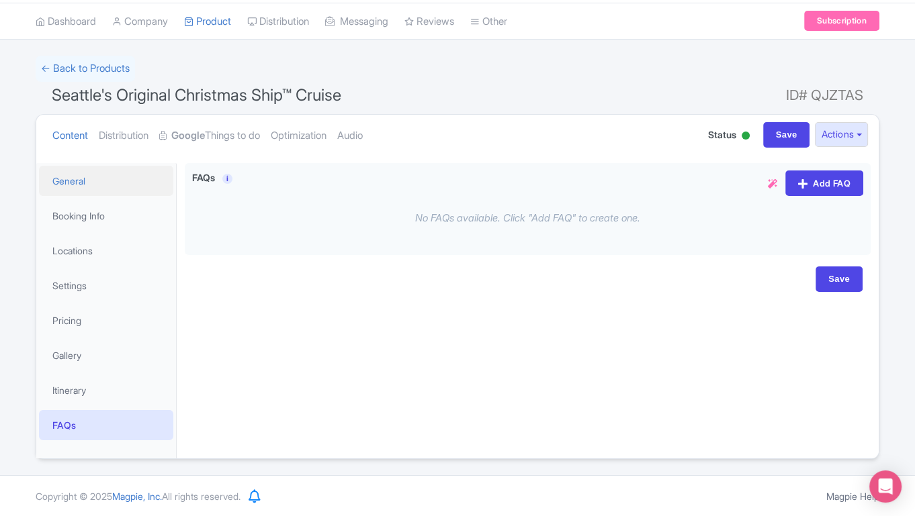
click at [98, 185] on link "General" at bounding box center [106, 181] width 134 height 30
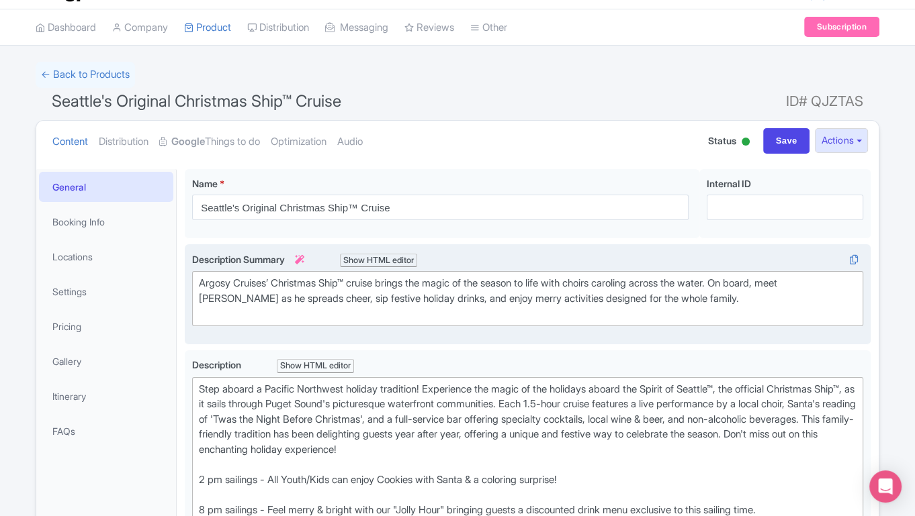
scroll to position [0, 0]
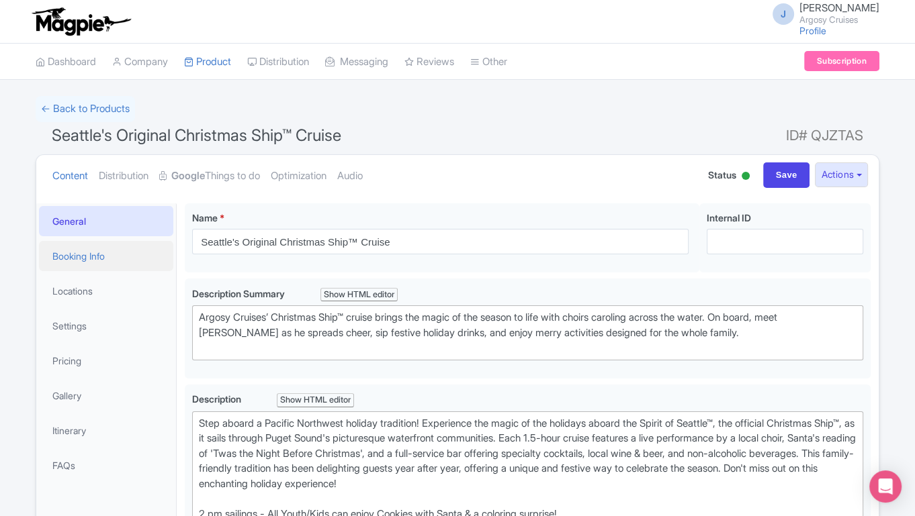
click at [75, 253] on link "Booking Info" at bounding box center [106, 256] width 134 height 30
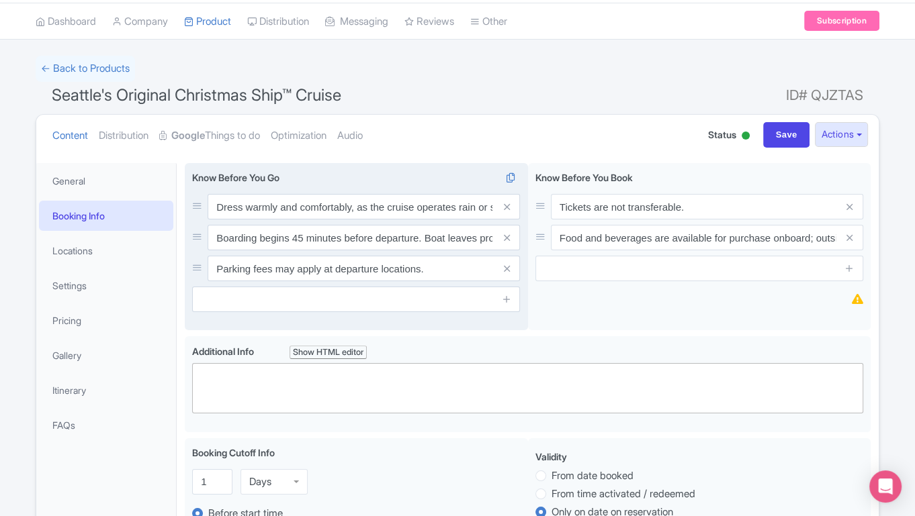
scroll to position [56, 0]
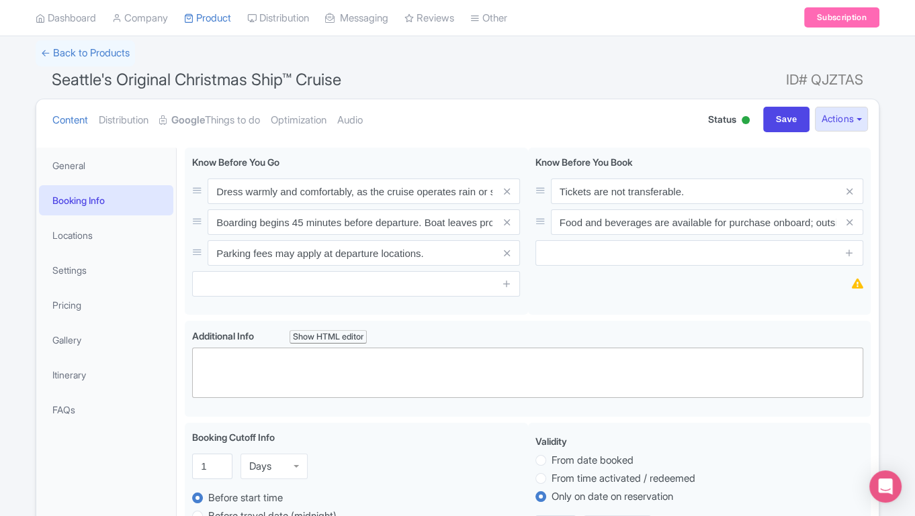
click at [588, 126] on ul "Content Distribution Google Things to do Optimization Audio" at bounding box center [364, 119] width 635 height 41
click at [95, 405] on link "FAQs" at bounding box center [106, 410] width 134 height 30
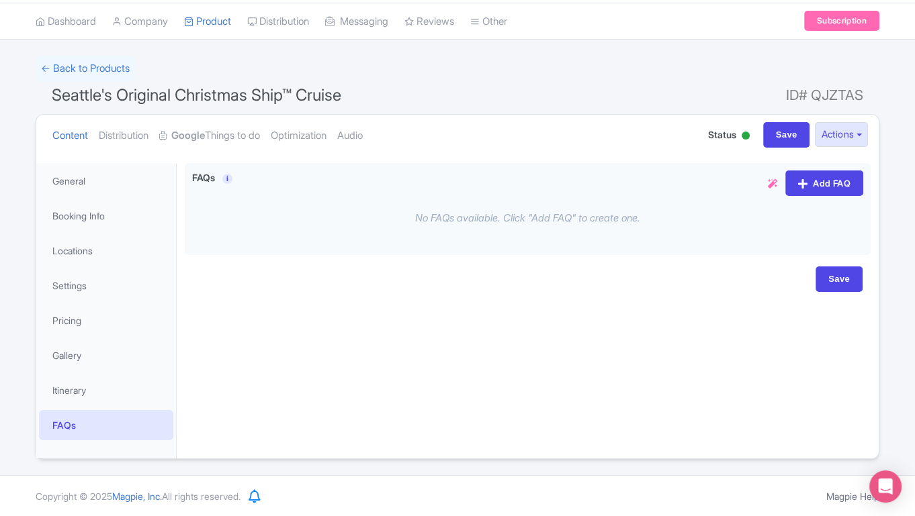
scroll to position [0, 0]
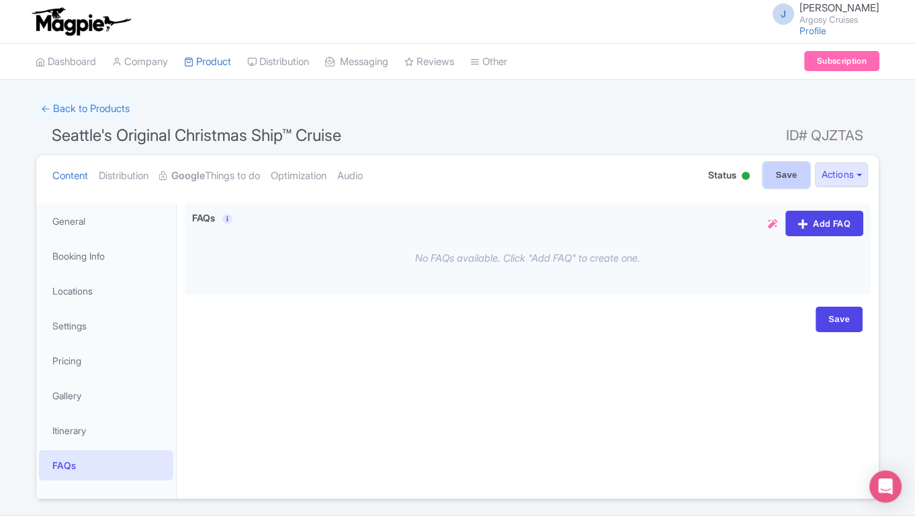
click at [727, 171] on input "Save" at bounding box center [786, 176] width 47 height 26
type input "Saving..."
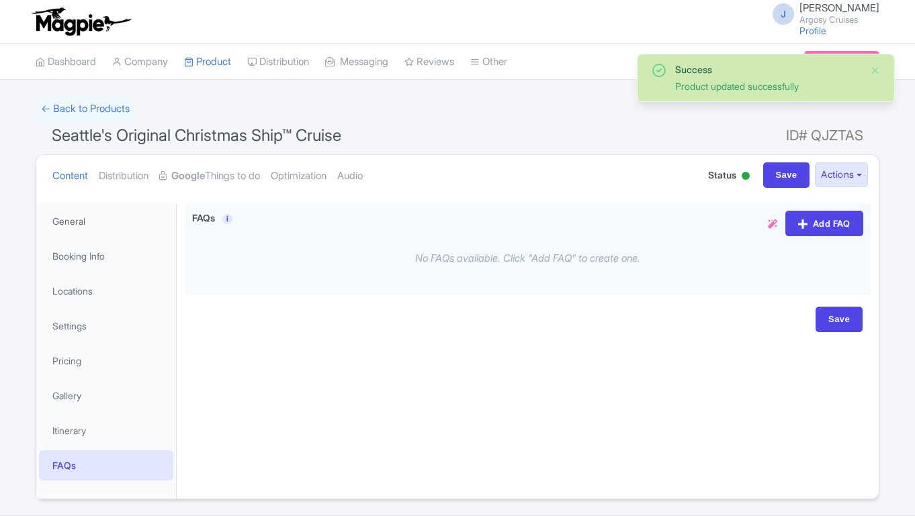
scroll to position [40, 0]
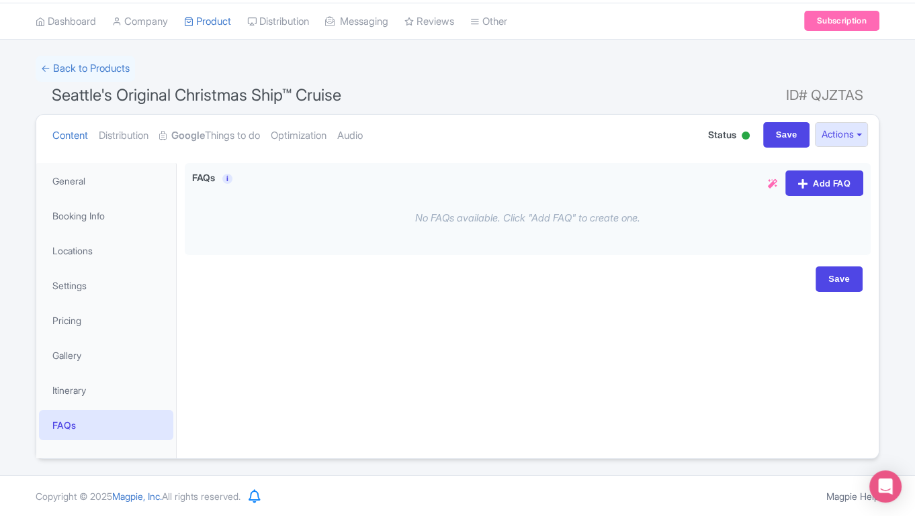
click at [293, 314] on div "Dress warmly and comfortably, as the cruise operates rain or shine. Festive hol…" at bounding box center [528, 307] width 702 height 304
click at [297, 308] on div "Dress warmly and comfortably, as the cruise operates rain or shine. Festive hol…" at bounding box center [528, 307] width 702 height 304
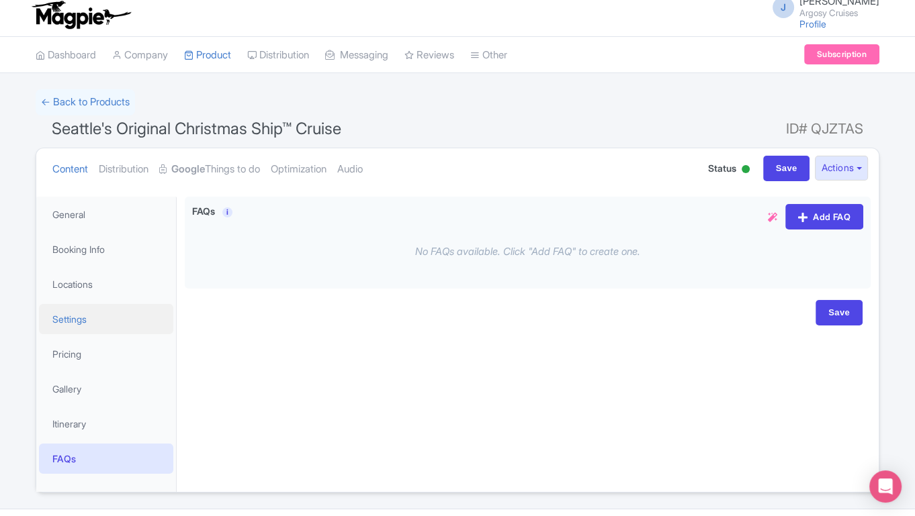
scroll to position [0, 0]
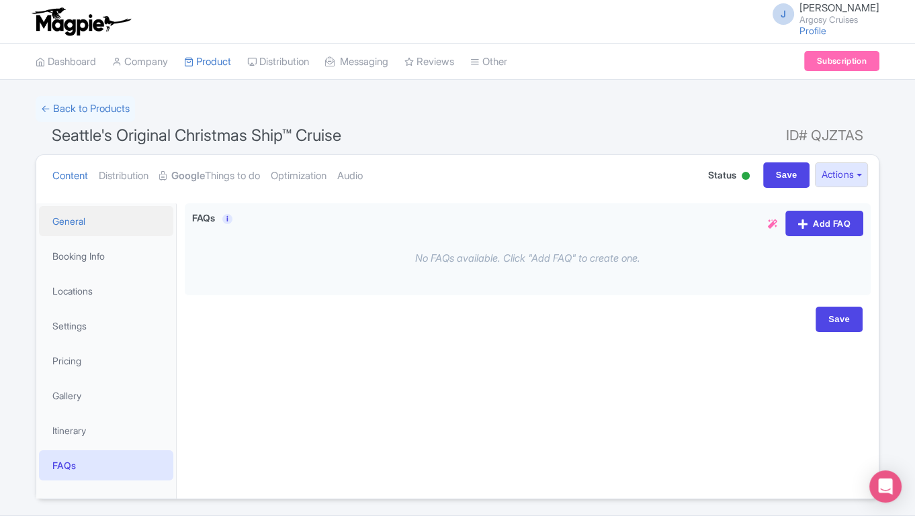
click at [136, 232] on link "General" at bounding box center [106, 221] width 134 height 30
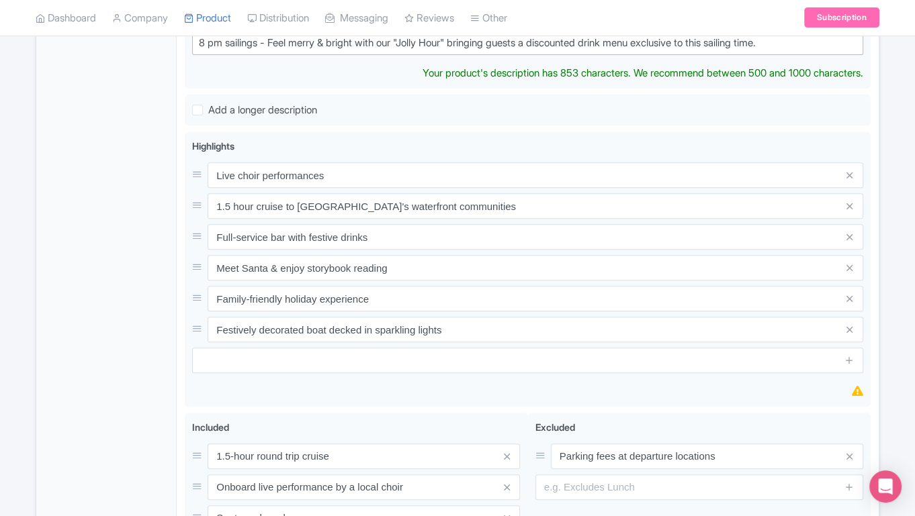
scroll to position [502, 0]
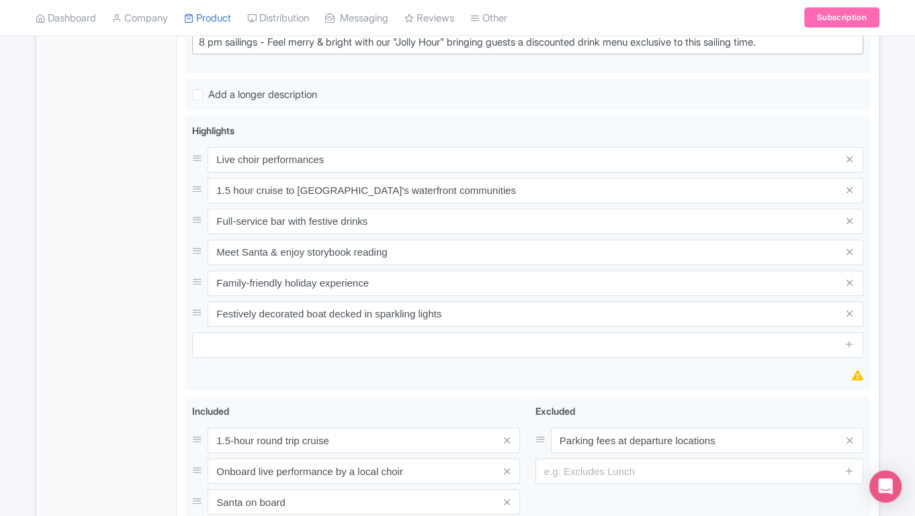
click at [114, 308] on div "General Booking Info Locations Settings Pricing Gallery Itinerary FAQs" at bounding box center [106, 171] width 140 height 940
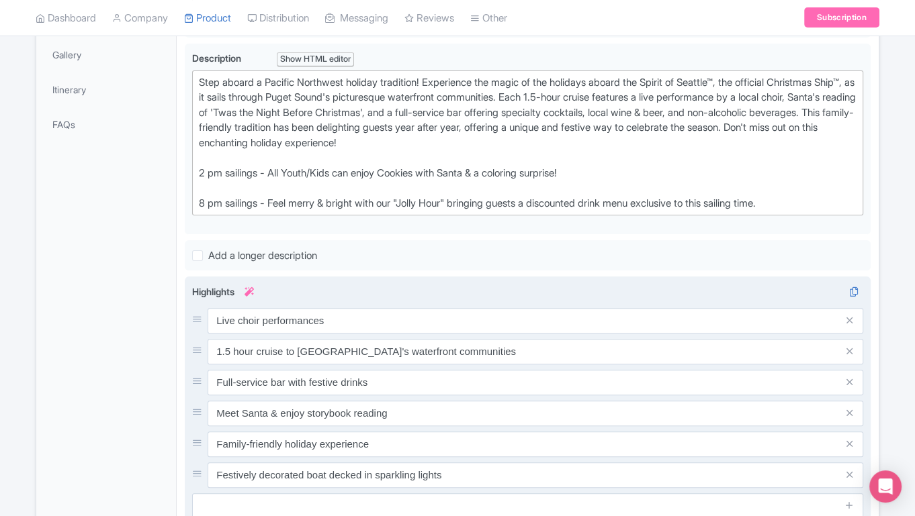
scroll to position [0, 0]
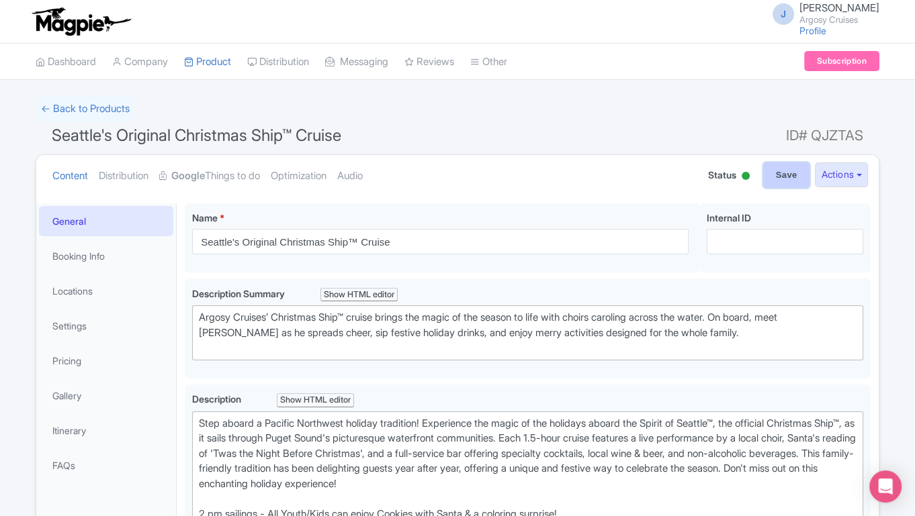
click at [793, 177] on input "Save" at bounding box center [786, 176] width 47 height 26
type input "Saving..."
